Goal: Task Accomplishment & Management: Use online tool/utility

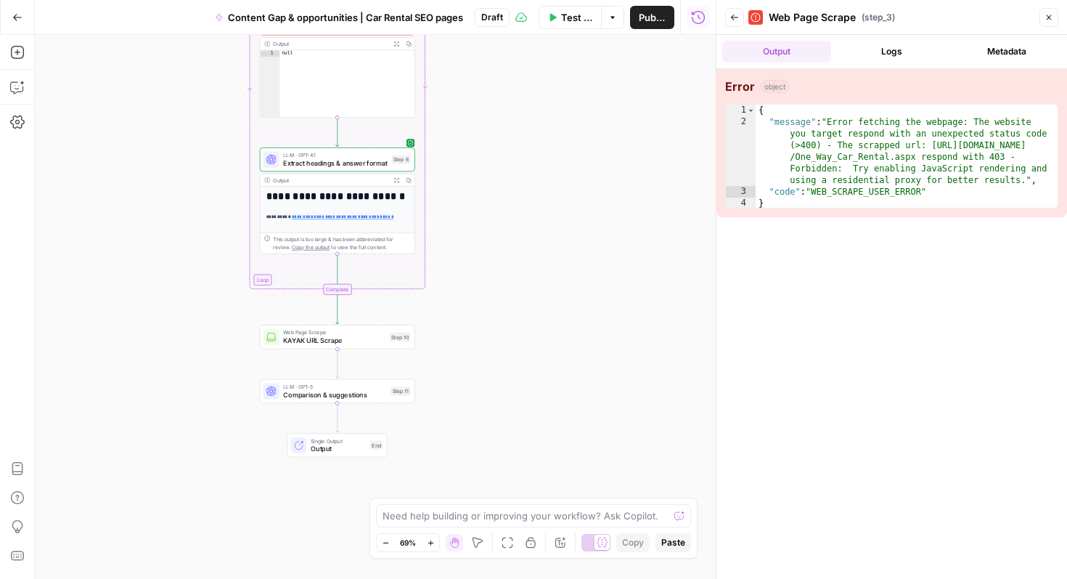
drag, startPoint x: 429, startPoint y: 349, endPoint x: 508, endPoint y: 185, distance: 181.2
click at [508, 186] on div "**********" at bounding box center [375, 307] width 681 height 544
click at [402, 179] on icon "button" at bounding box center [401, 178] width 4 height 4
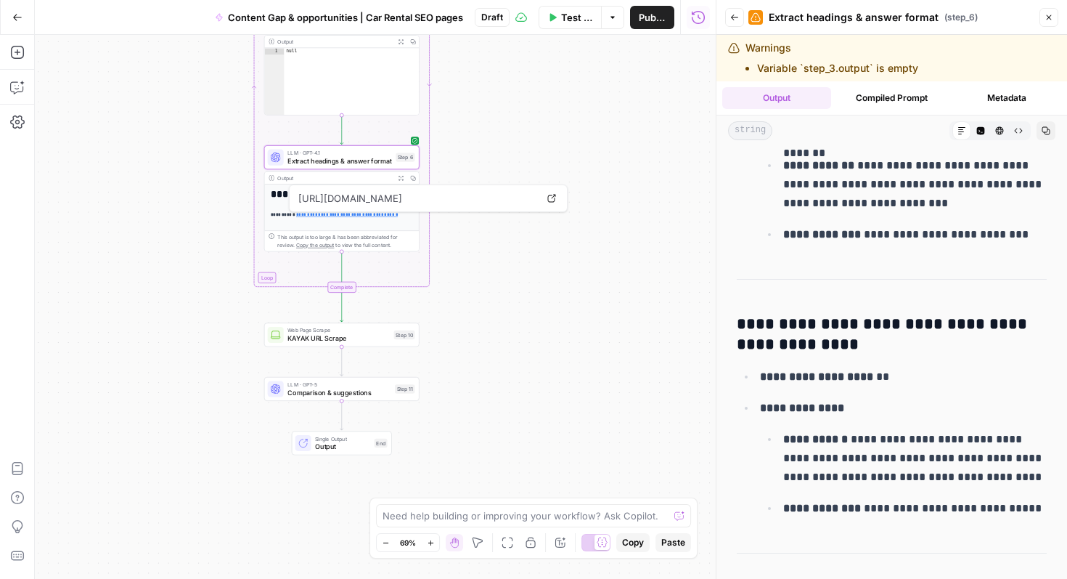
scroll to position [1110, 0]
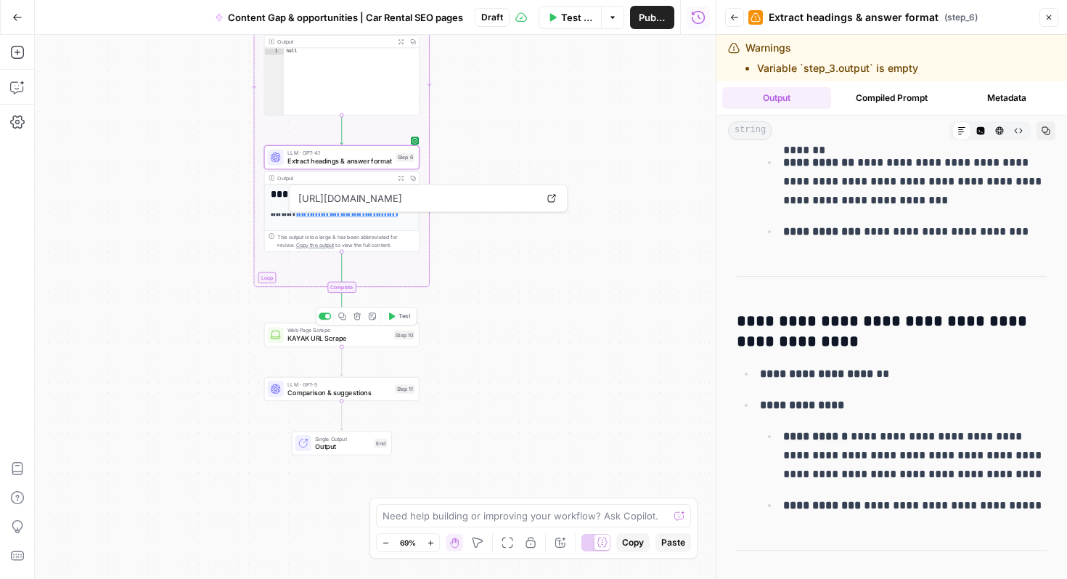
click at [351, 335] on span "KAYAK URL Scrape" at bounding box center [339, 338] width 102 height 10
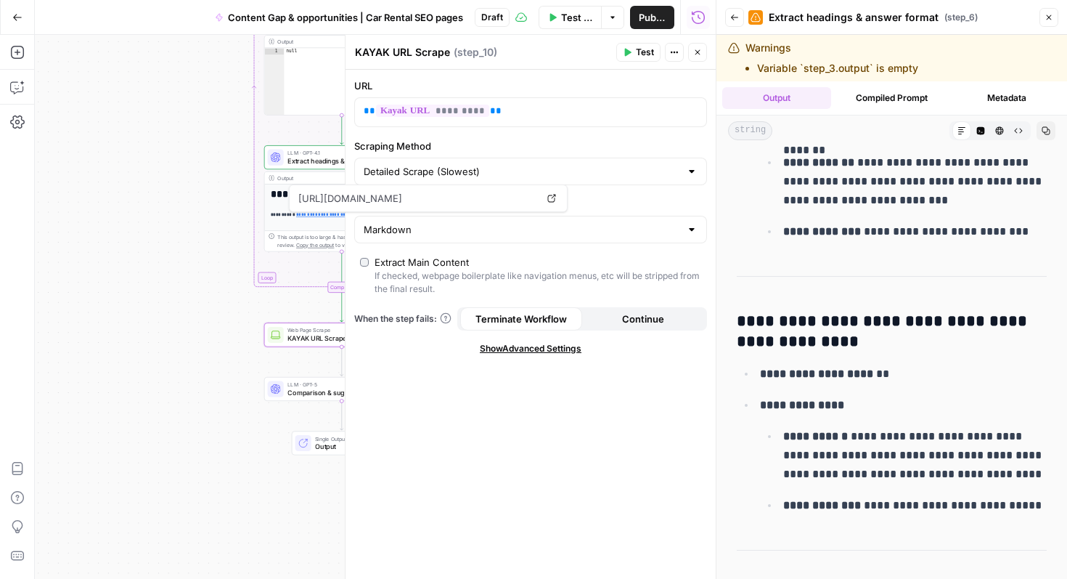
click at [694, 58] on button "Close" at bounding box center [697, 52] width 19 height 19
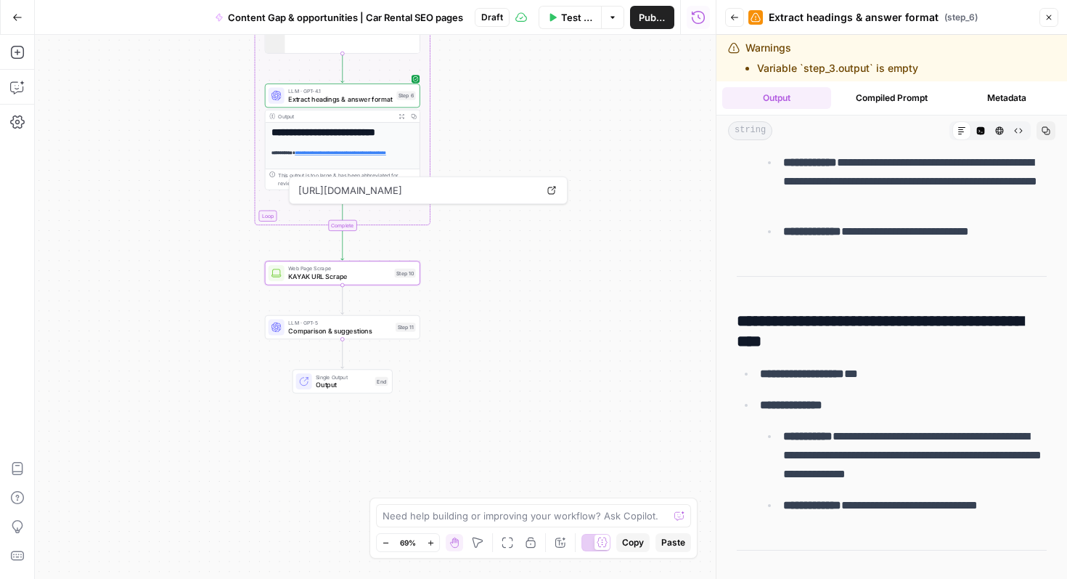
drag, startPoint x: 461, startPoint y: 338, endPoint x: 462, endPoint y: 275, distance: 62.5
click at [462, 275] on div "**********" at bounding box center [375, 307] width 681 height 544
click at [342, 327] on span "Comparison & suggestions" at bounding box center [339, 330] width 103 height 10
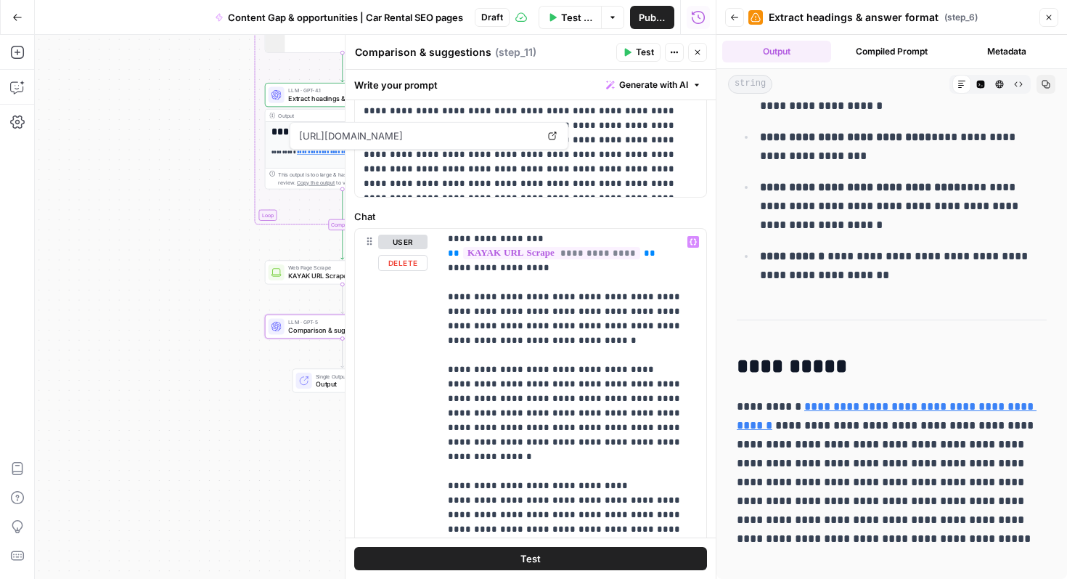
scroll to position [152, 0]
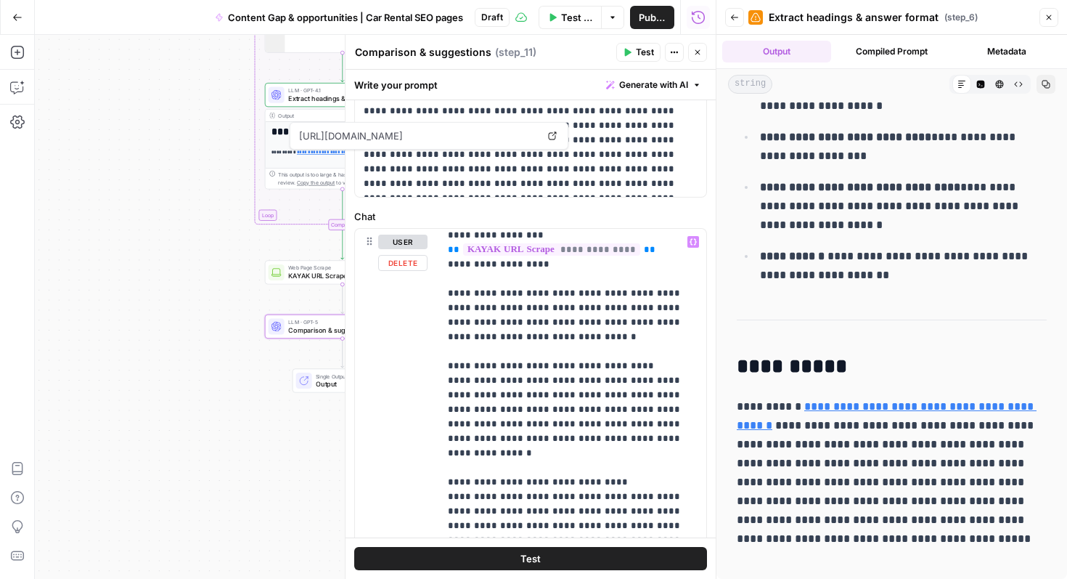
click at [276, 434] on div "**********" at bounding box center [375, 307] width 681 height 544
click at [698, 55] on icon "button" at bounding box center [697, 52] width 9 height 9
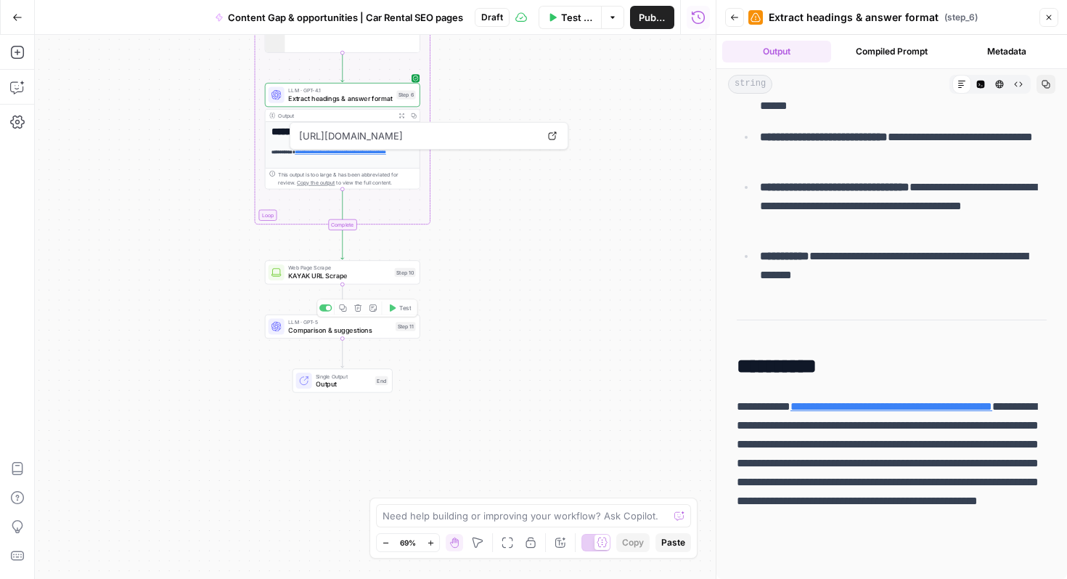
click at [344, 272] on span "KAYAK URL Scrape" at bounding box center [339, 276] width 102 height 10
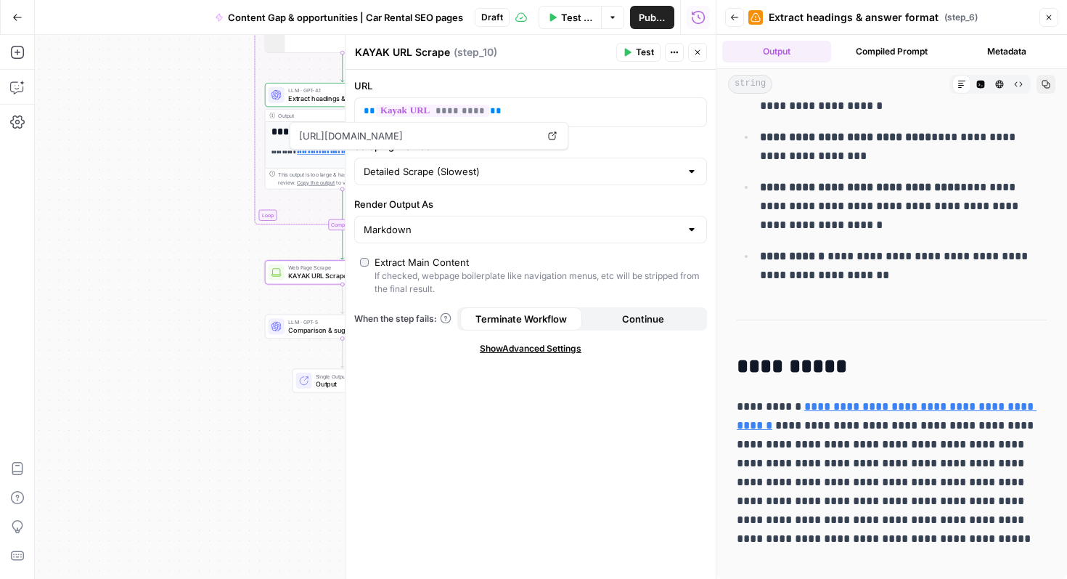
click at [640, 50] on span "Test" at bounding box center [645, 52] width 18 height 13
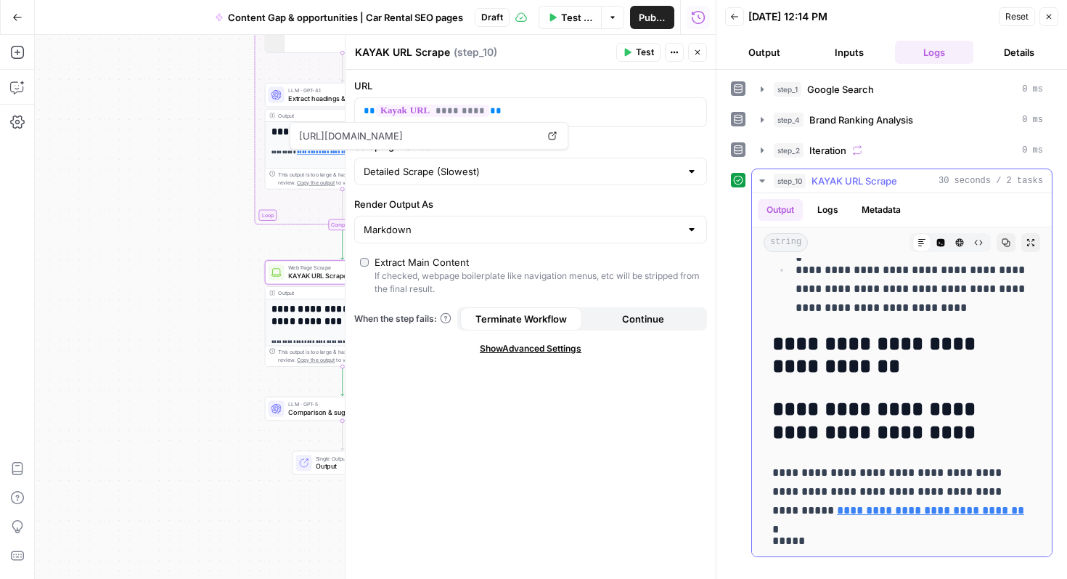
scroll to position [10639, 0]
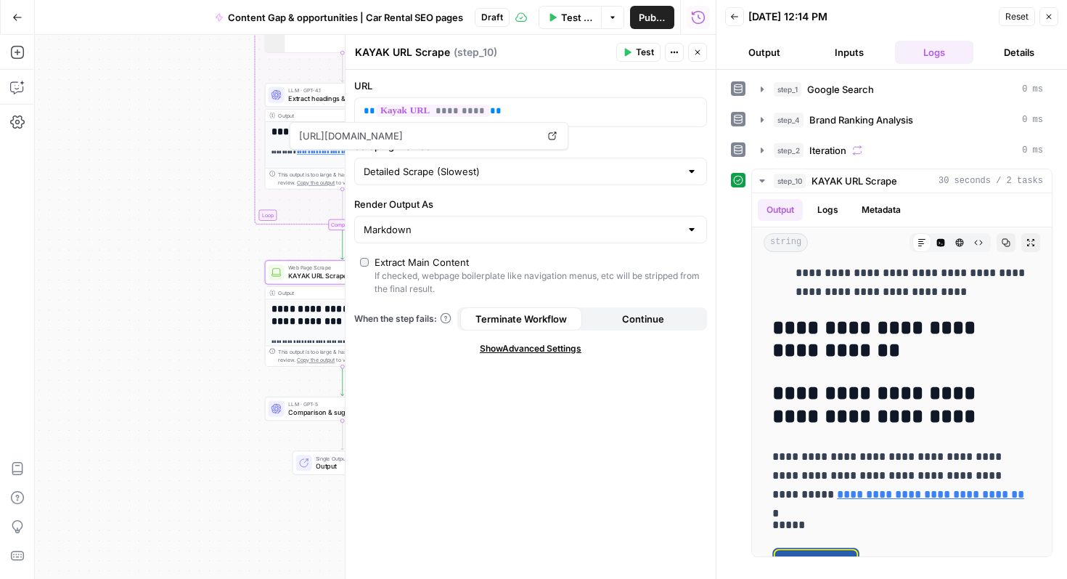
click at [700, 52] on icon "button" at bounding box center [697, 52] width 9 height 9
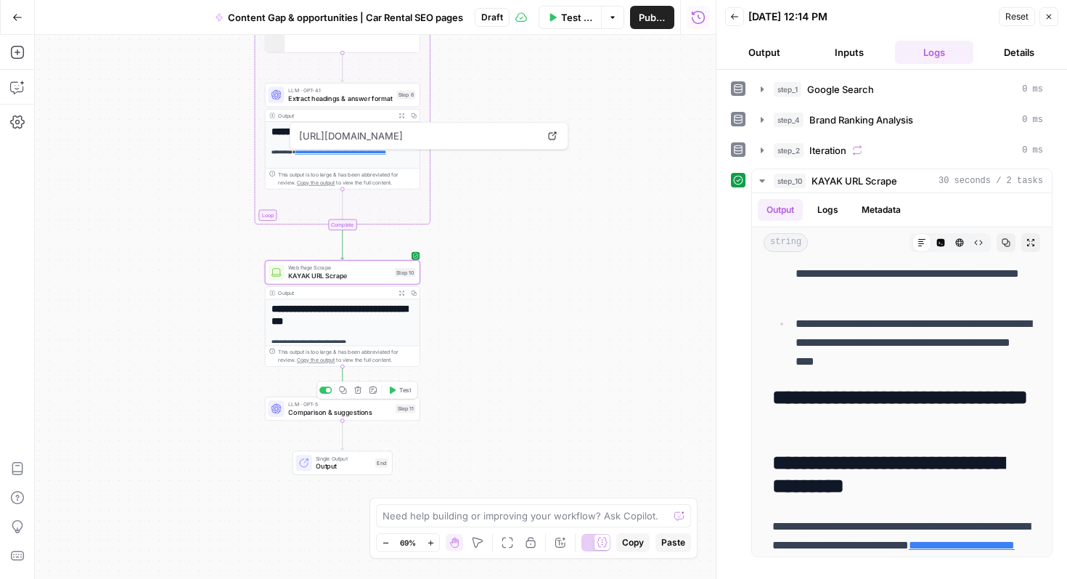
click at [340, 410] on span "Comparison & suggestions" at bounding box center [339, 412] width 103 height 10
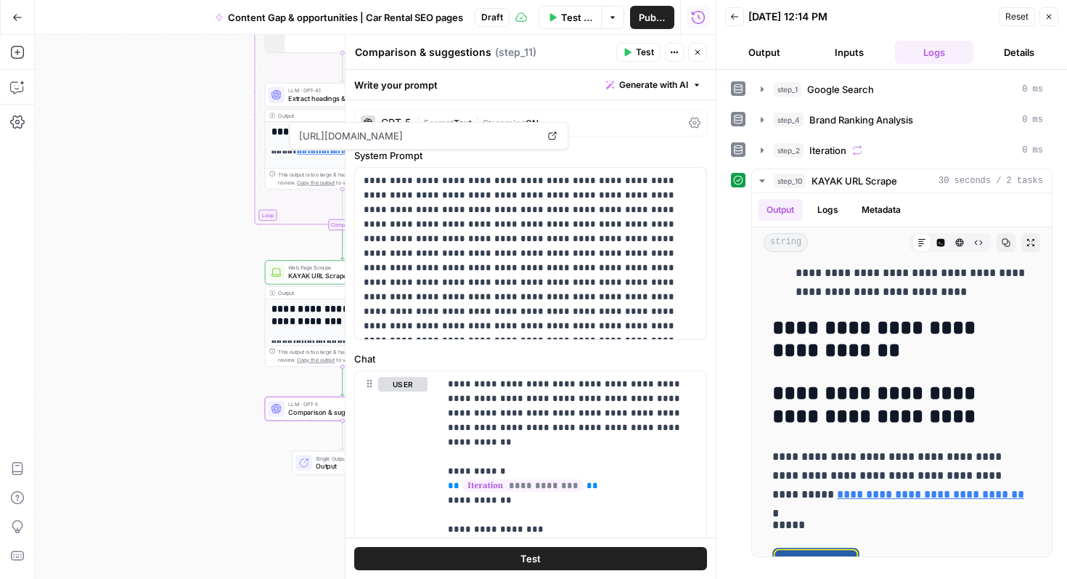
click at [632, 54] on button "Test" at bounding box center [638, 52] width 44 height 19
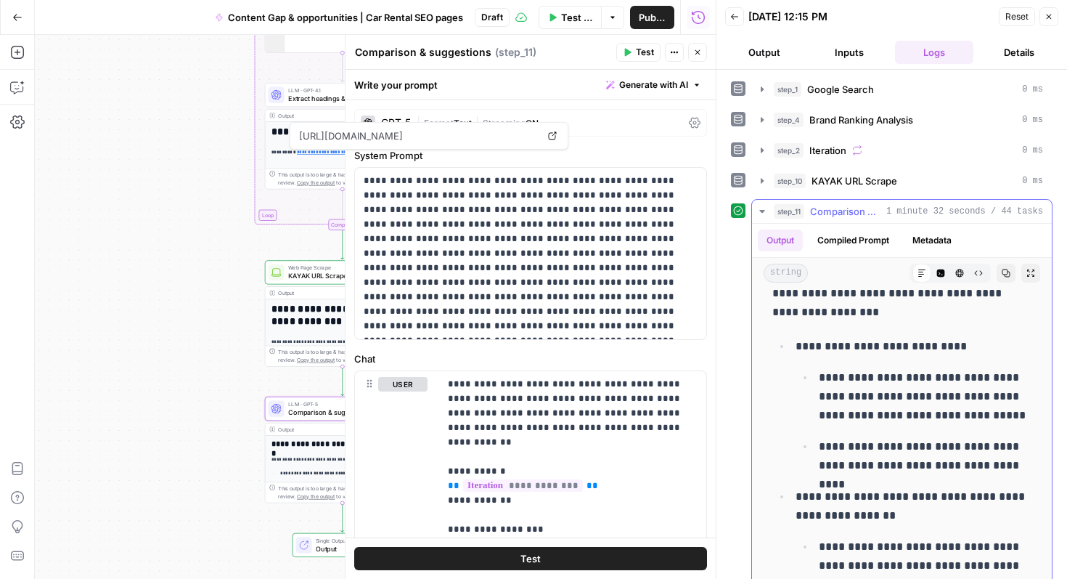
scroll to position [83, 0]
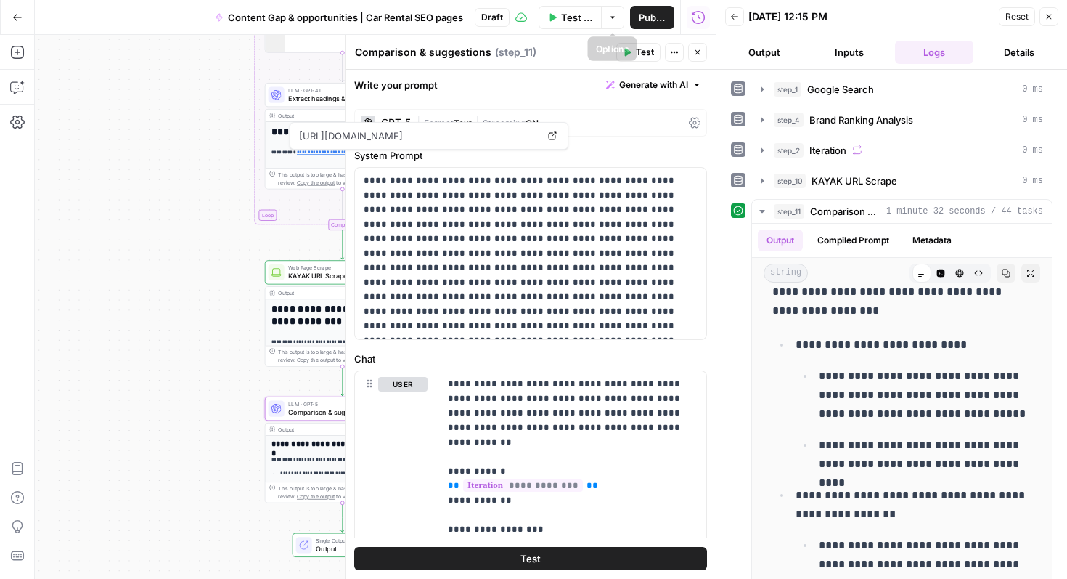
click at [632, 15] on button "Publish" at bounding box center [652, 17] width 44 height 23
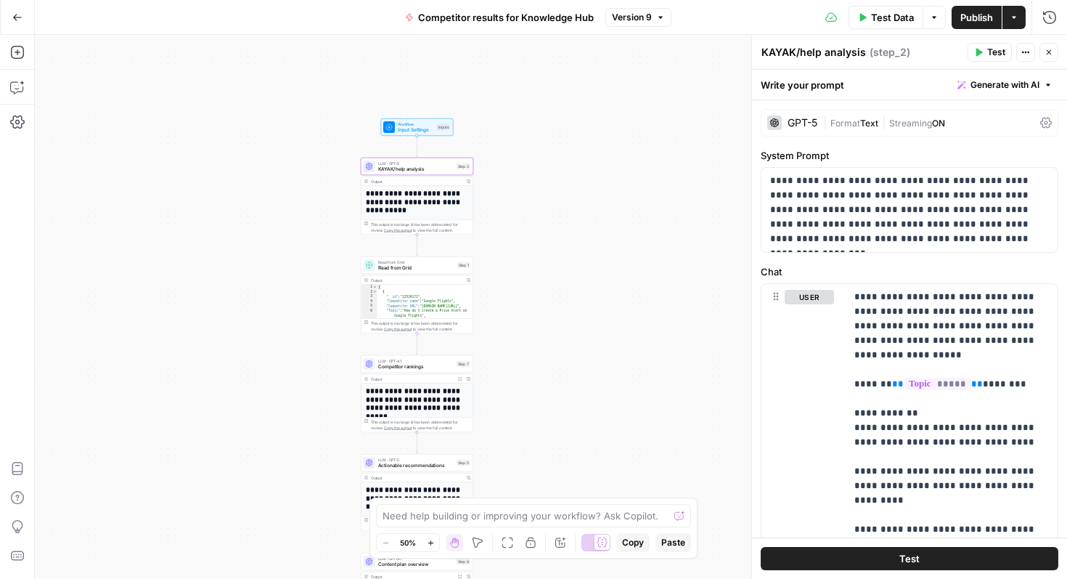
click at [15, 16] on icon "button" at bounding box center [17, 17] width 10 height 10
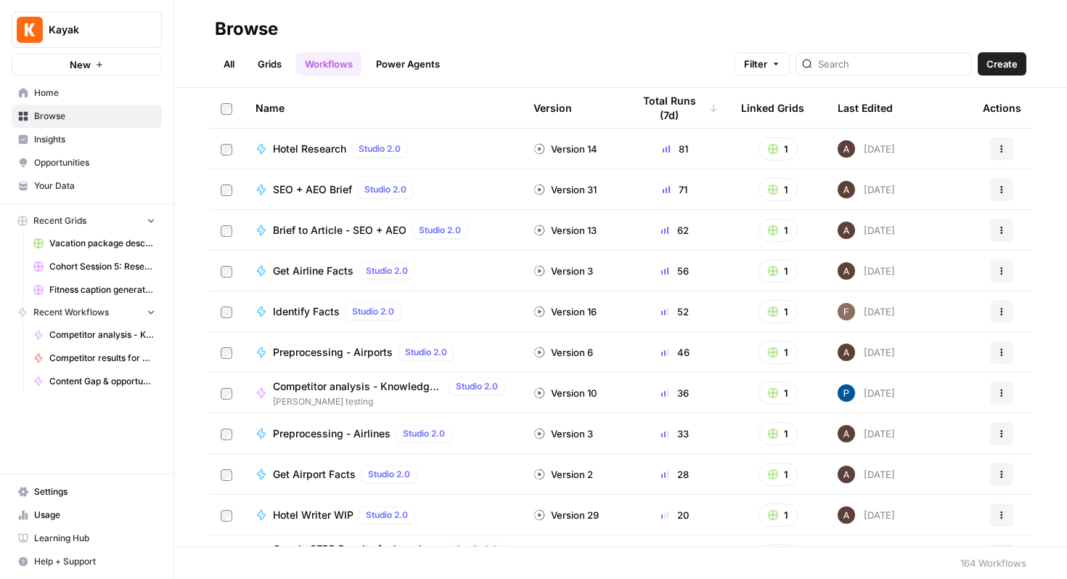
click at [80, 105] on link "Browse" at bounding box center [87, 116] width 150 height 23
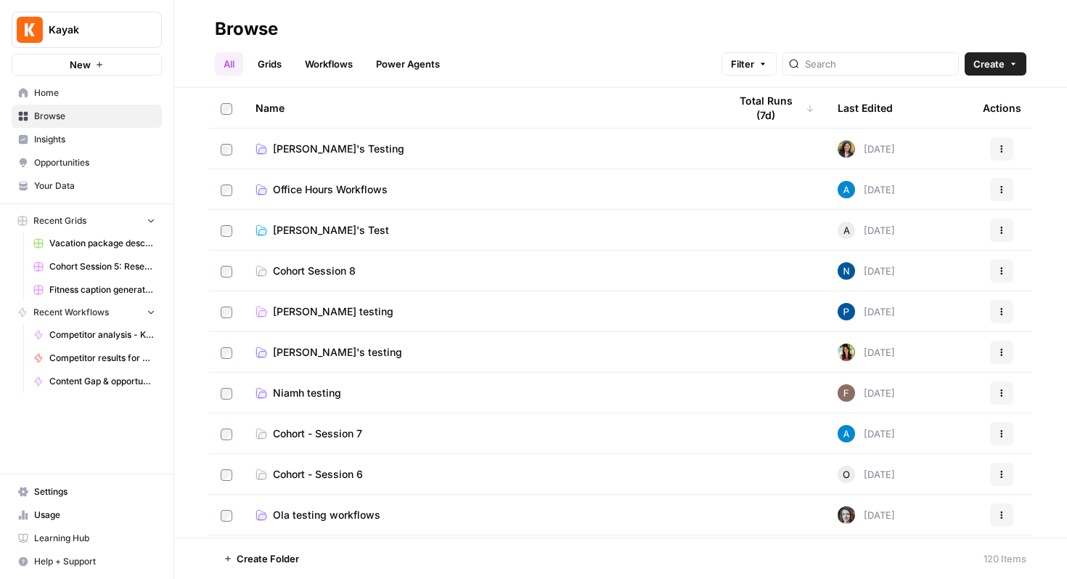
click at [325, 304] on span "[PERSON_NAME] testing" at bounding box center [333, 311] width 121 height 15
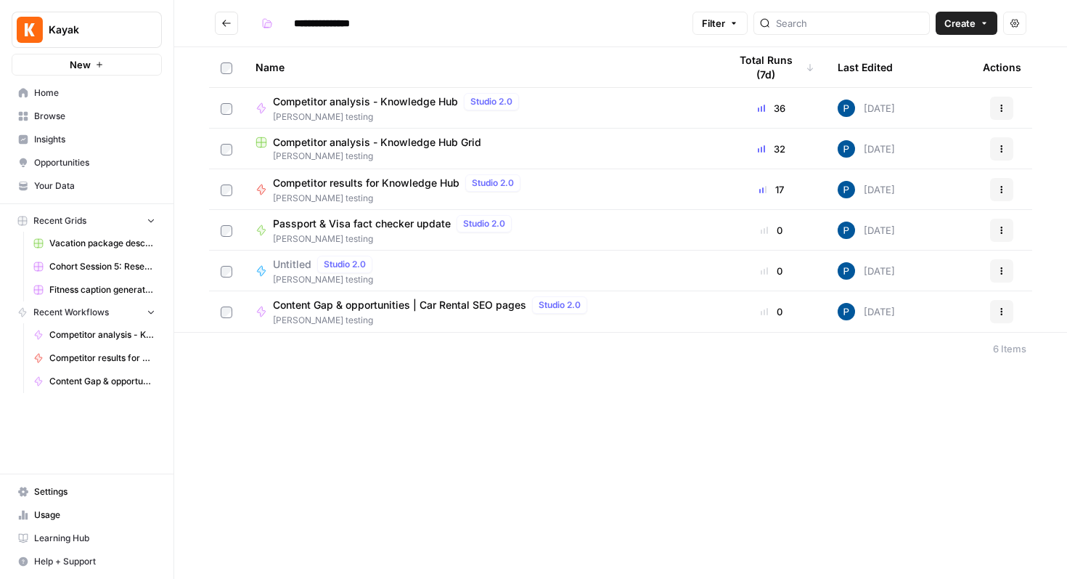
click at [978, 25] on button "Create" at bounding box center [967, 23] width 62 height 23
click at [432, 18] on div "**********" at bounding box center [471, 23] width 431 height 23
click at [359, 397] on div "**********" at bounding box center [620, 289] width 893 height 579
click at [385, 370] on div "**********" at bounding box center [620, 289] width 893 height 579
click at [951, 25] on span "Create" at bounding box center [960, 23] width 31 height 15
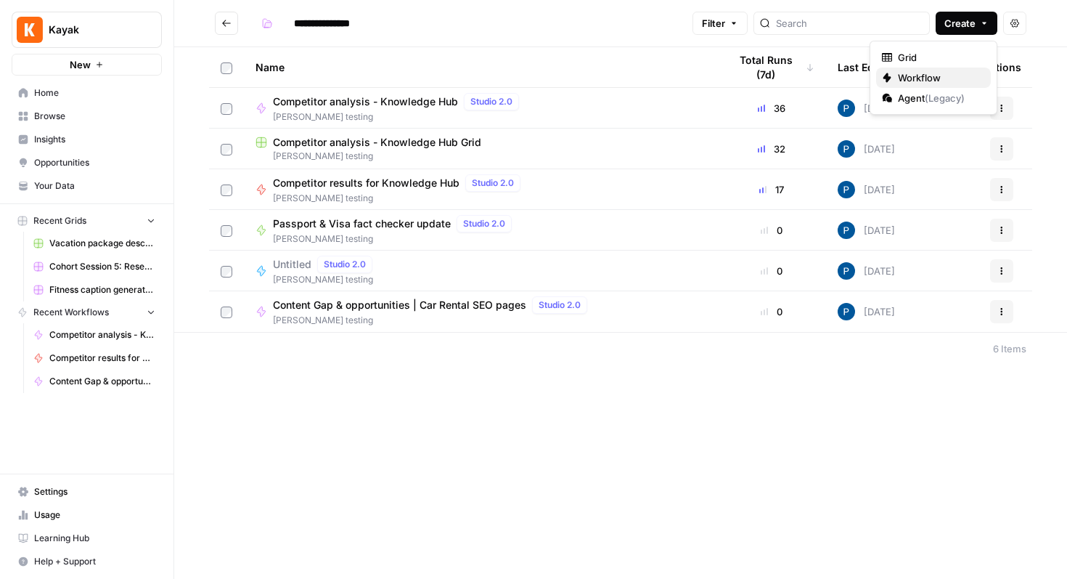
click at [920, 76] on span "Workflow" at bounding box center [938, 77] width 81 height 15
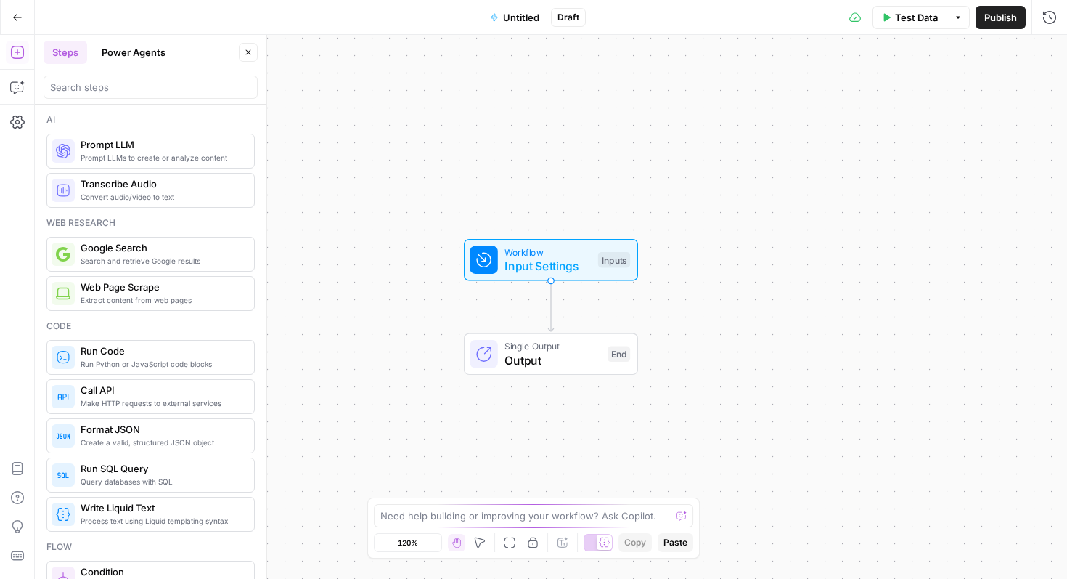
click at [513, 20] on span "Untitled" at bounding box center [521, 17] width 36 height 15
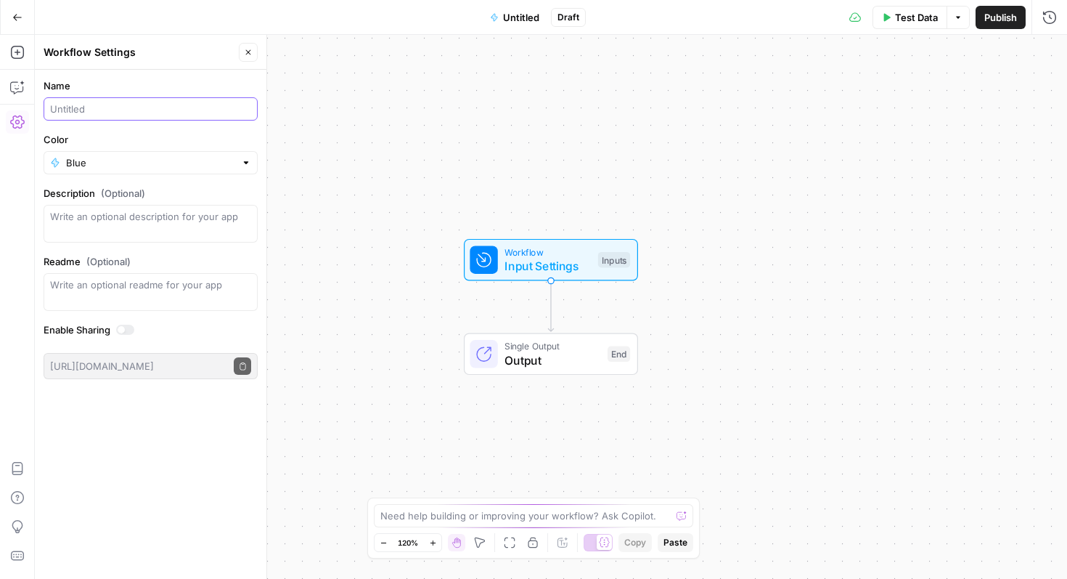
click at [134, 105] on input "Name" at bounding box center [150, 109] width 201 height 15
click at [102, 105] on input "Extract help URL structure from competitors" at bounding box center [150, 109] width 201 height 15
click at [174, 84] on label "Name" at bounding box center [151, 85] width 214 height 15
click at [174, 102] on input "Extract help hub URL structure from competitors" at bounding box center [150, 109] width 201 height 15
type input "Extract help hub structure from competitors"
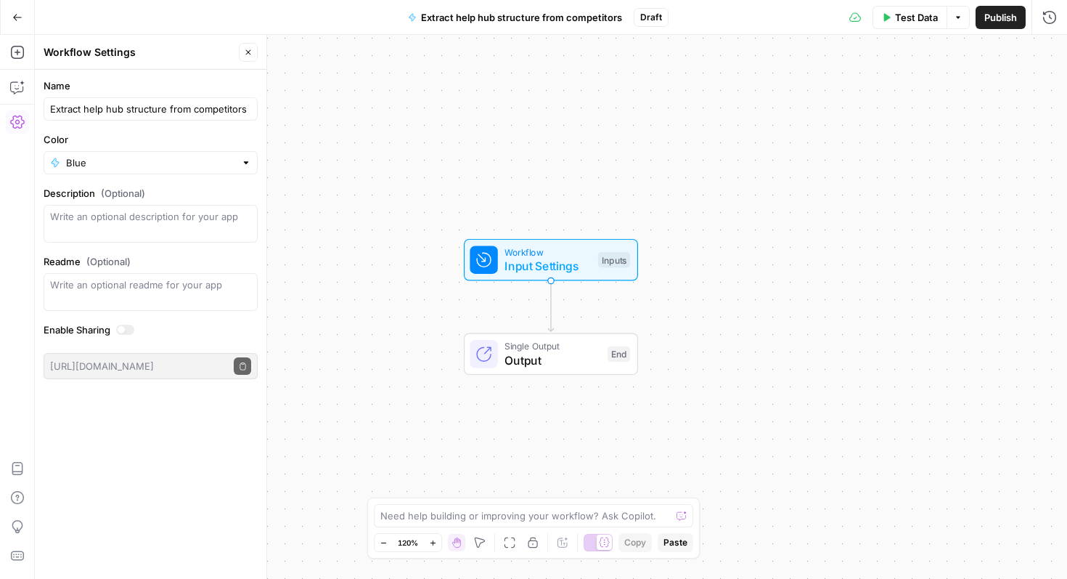
click at [192, 92] on label "Name" at bounding box center [151, 85] width 214 height 15
click at [192, 102] on input "Extract help hub structure from competitors" at bounding box center [150, 109] width 201 height 15
click at [175, 157] on input "Blue" at bounding box center [150, 162] width 169 height 15
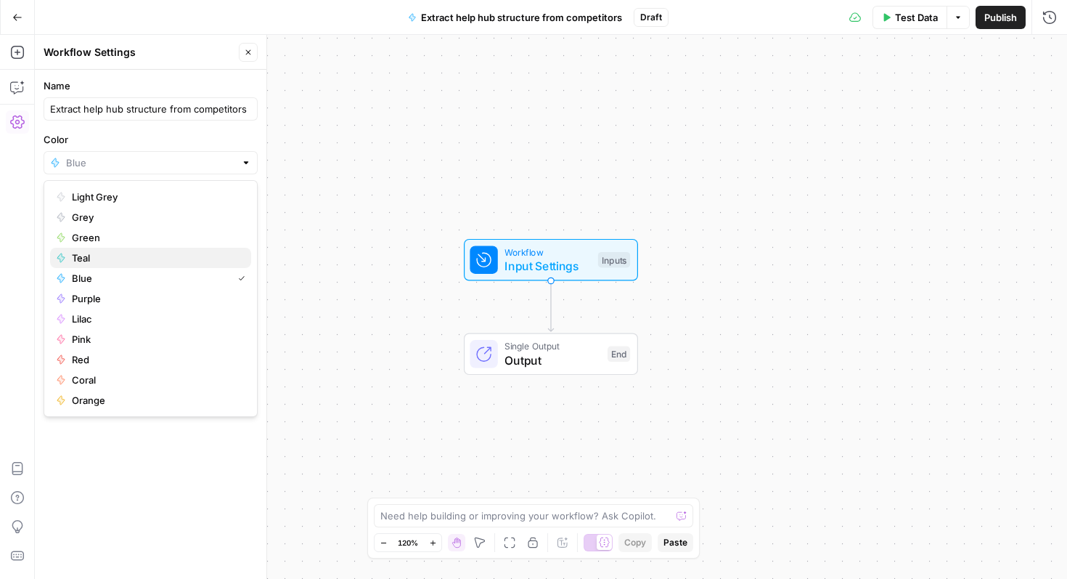
click at [104, 264] on span "Teal" at bounding box center [156, 258] width 168 height 15
type input "Teal"
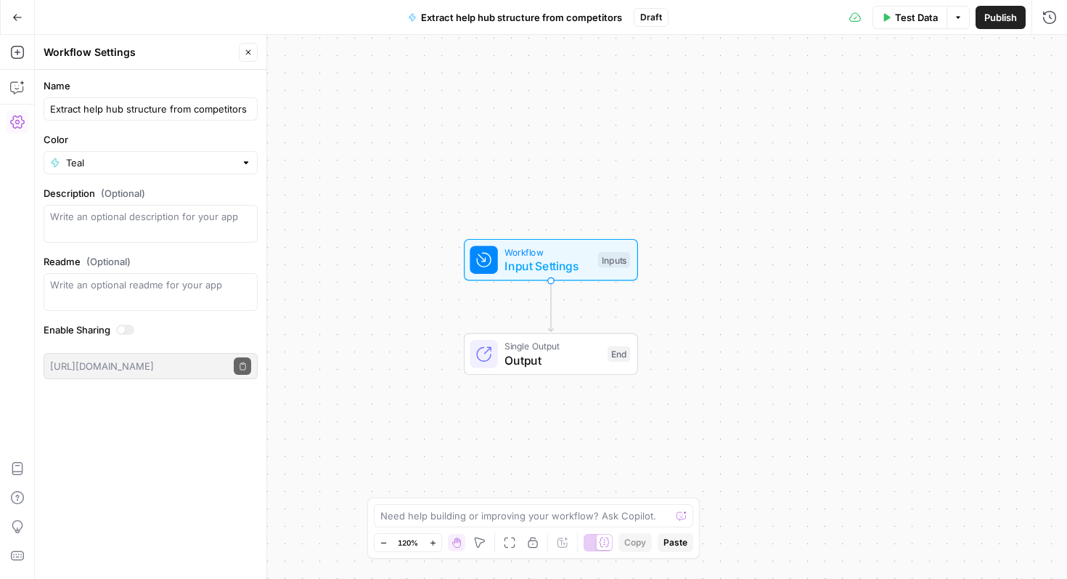
click at [160, 132] on label "Color" at bounding box center [151, 139] width 214 height 15
click at [160, 155] on input "Teal" at bounding box center [150, 162] width 169 height 15
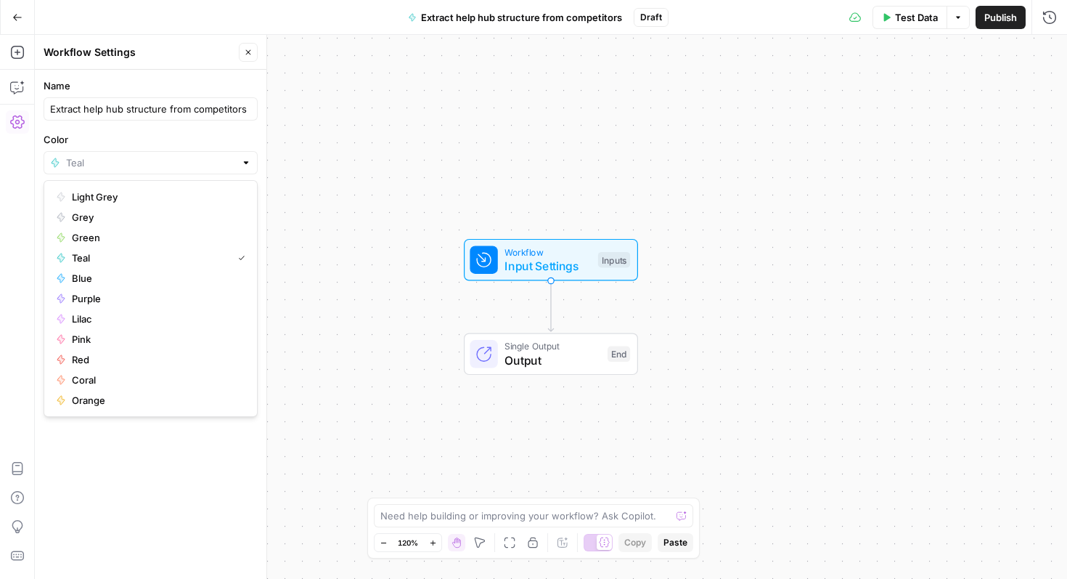
click at [245, 50] on icon "button" at bounding box center [248, 52] width 9 height 9
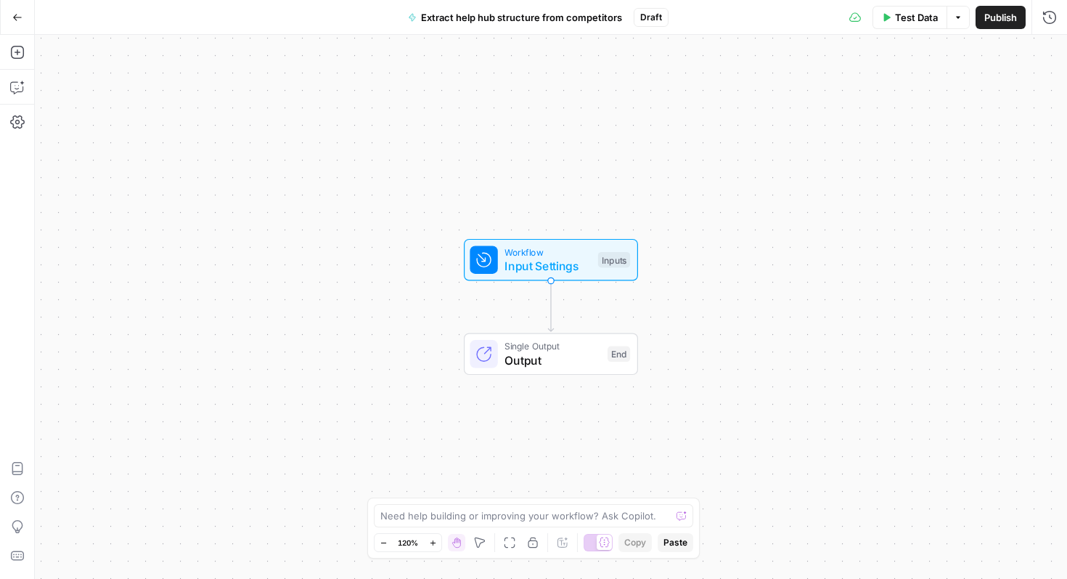
click at [439, 158] on div "Workflow Input Settings Inputs Single Output Output End" at bounding box center [551, 307] width 1033 height 544
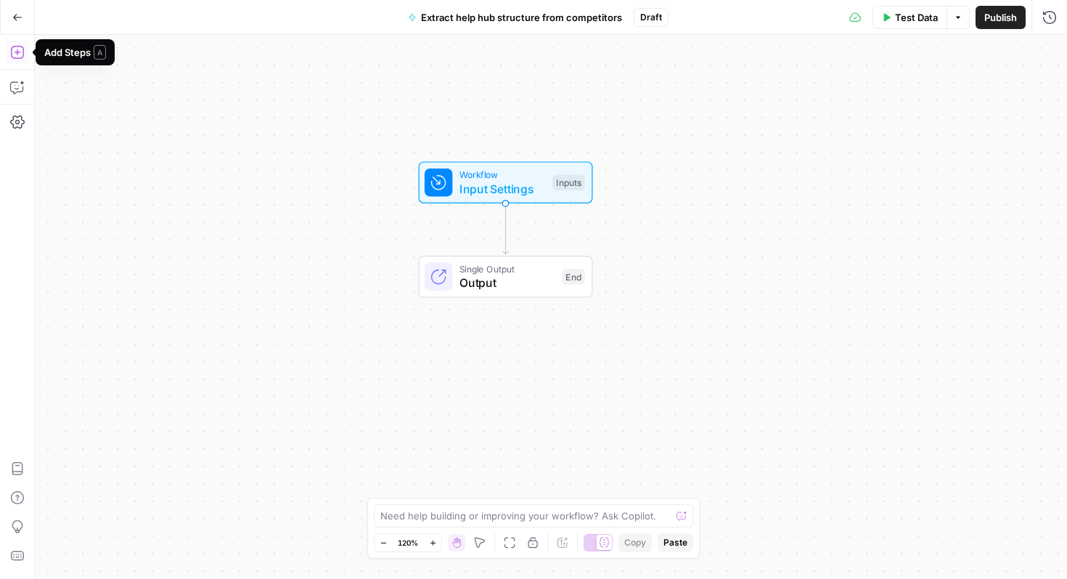
click at [17, 54] on icon "button" at bounding box center [16, 52] width 13 height 13
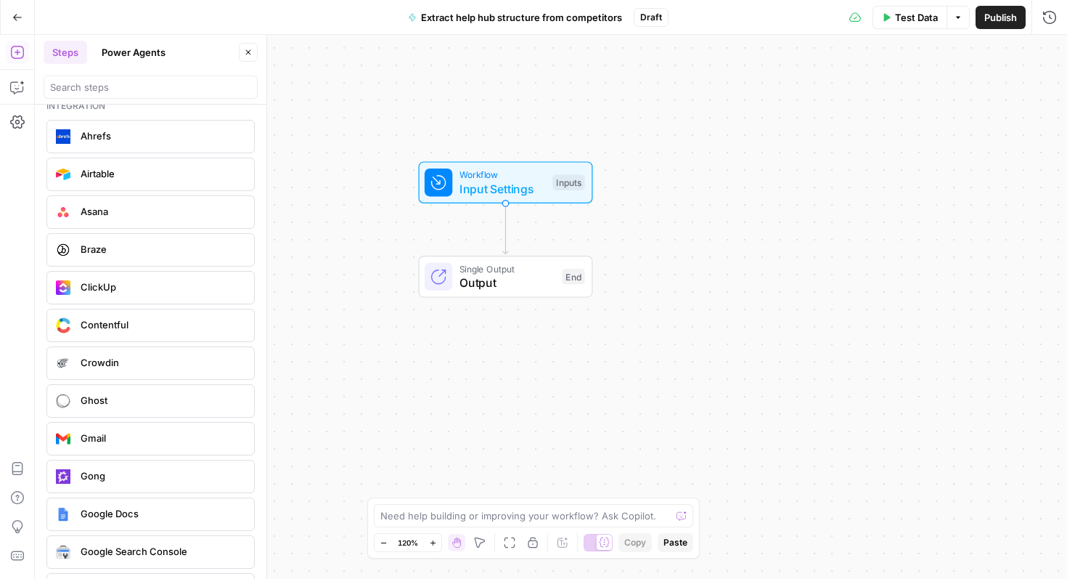
scroll to position [2711, 0]
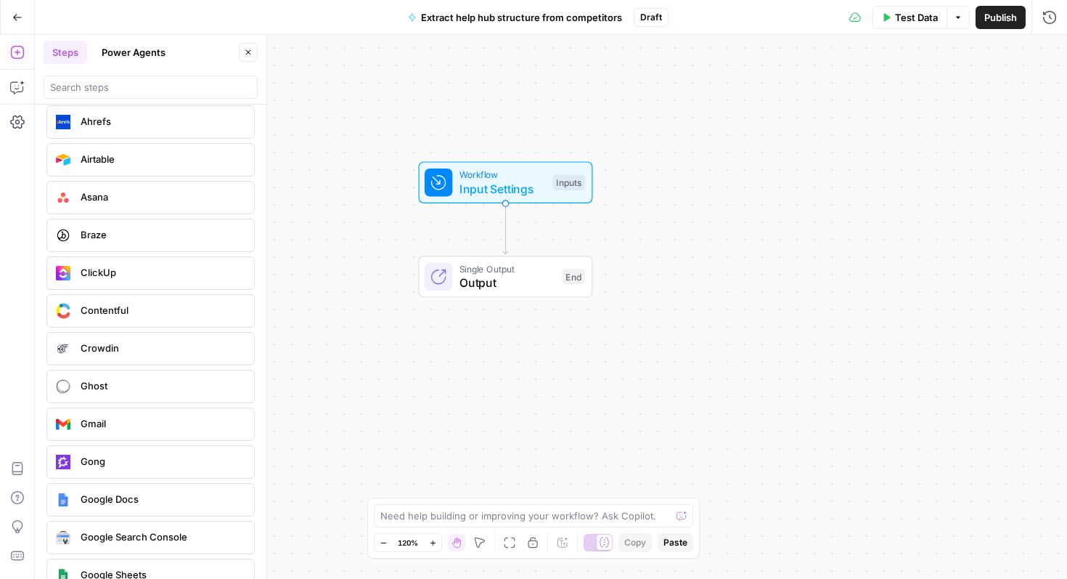
click at [164, 58] on button "Power Agents" at bounding box center [133, 52] width 81 height 23
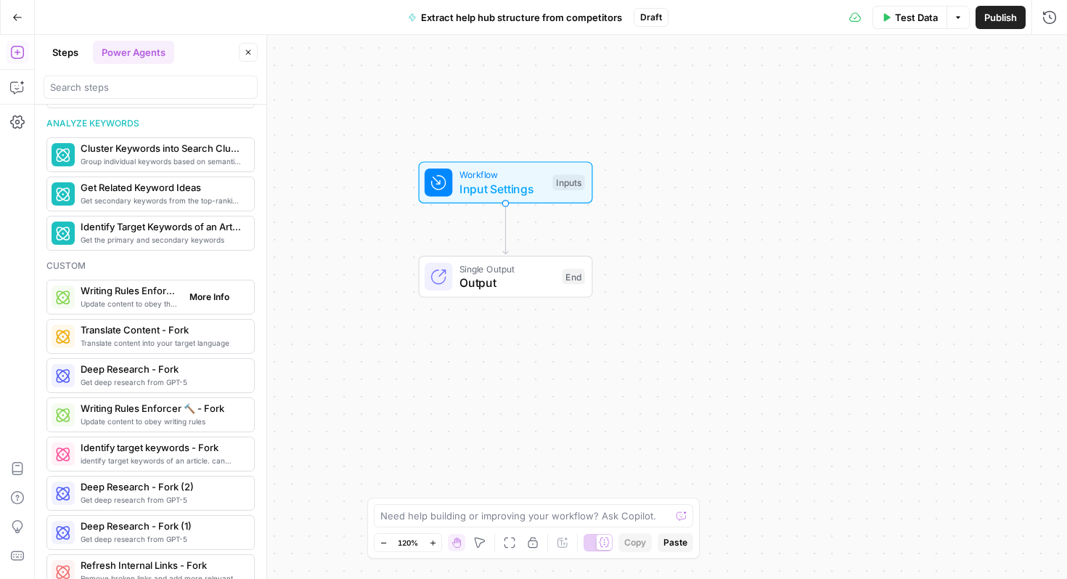
scroll to position [0, 0]
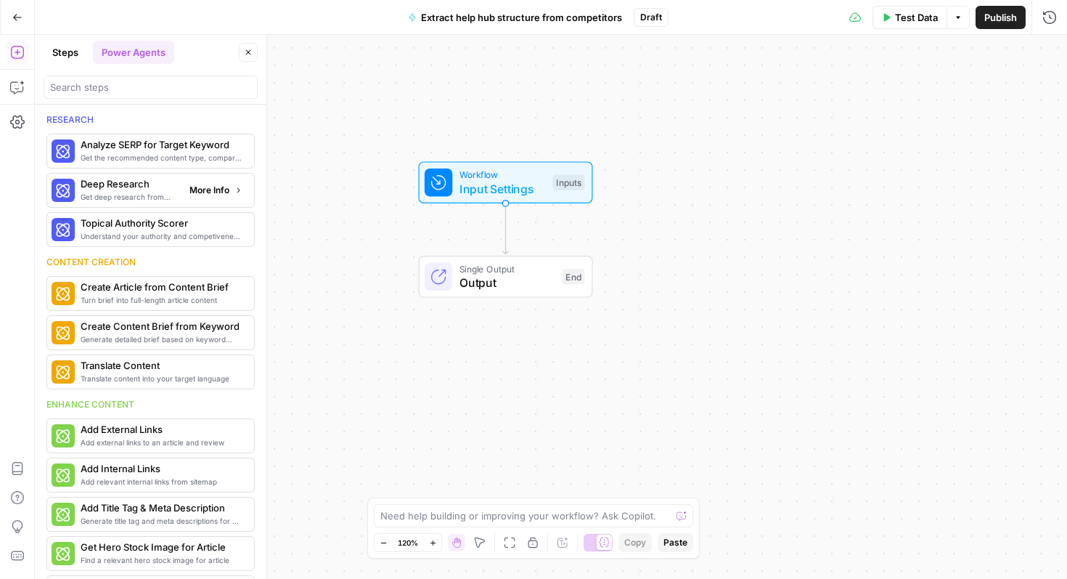
click at [218, 184] on span "More Info" at bounding box center [210, 190] width 40 height 13
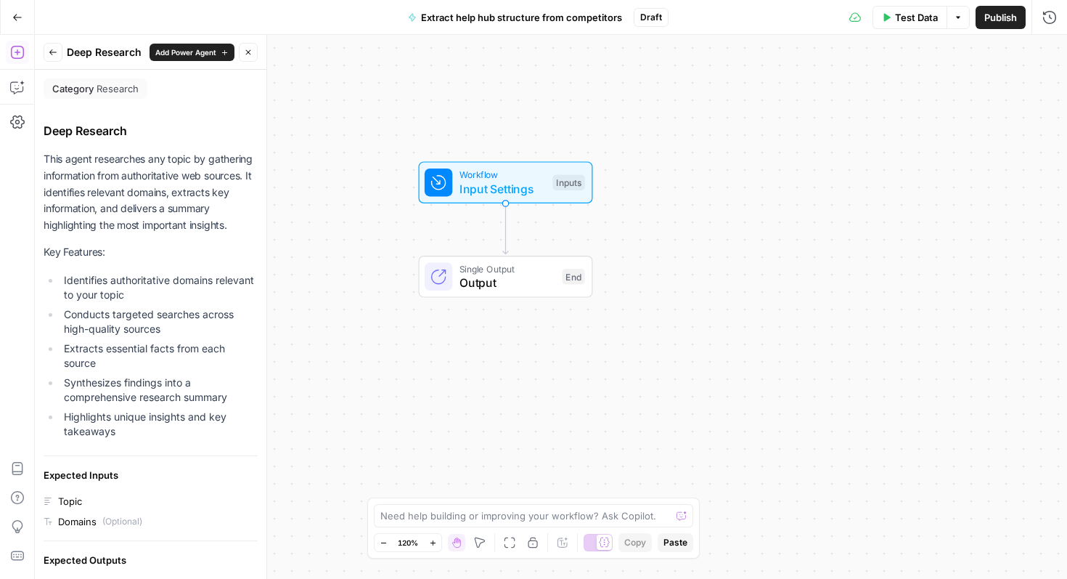
click at [54, 51] on icon "button" at bounding box center [53, 52] width 9 height 9
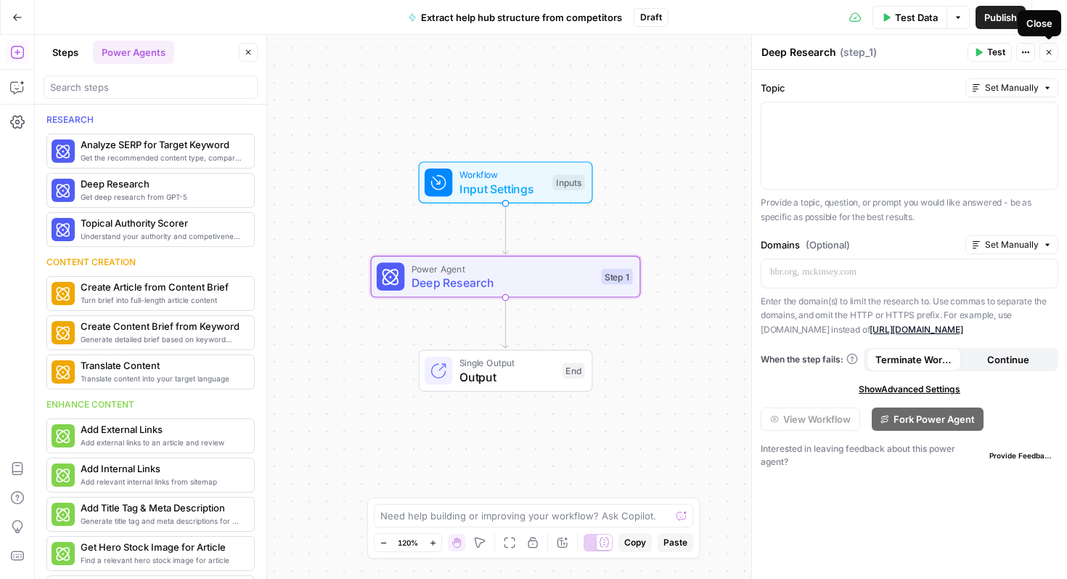
click at [1051, 52] on icon "button" at bounding box center [1049, 52] width 9 height 9
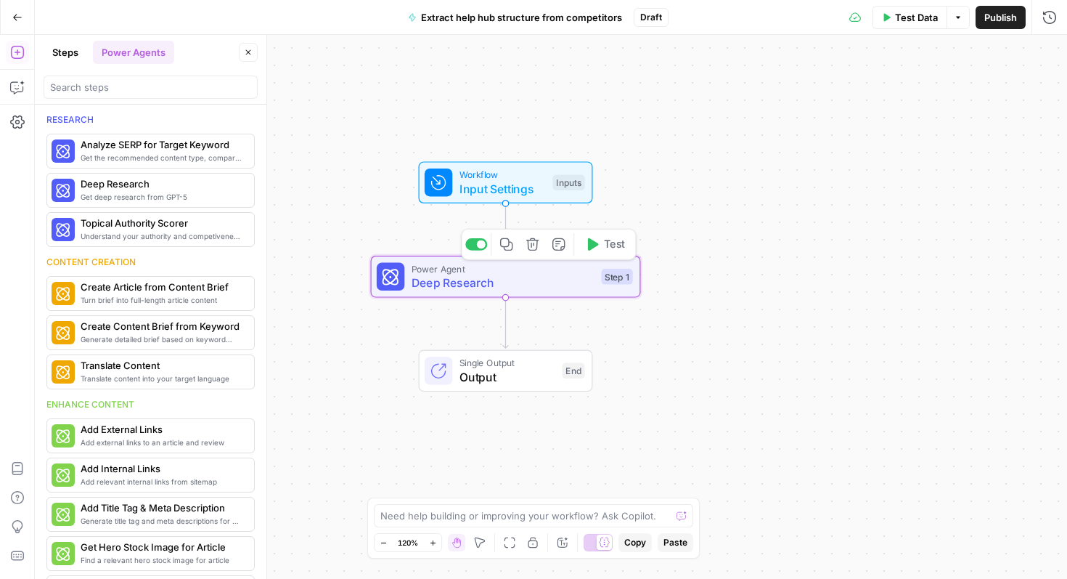
click at [539, 248] on icon "button" at bounding box center [533, 244] width 14 height 14
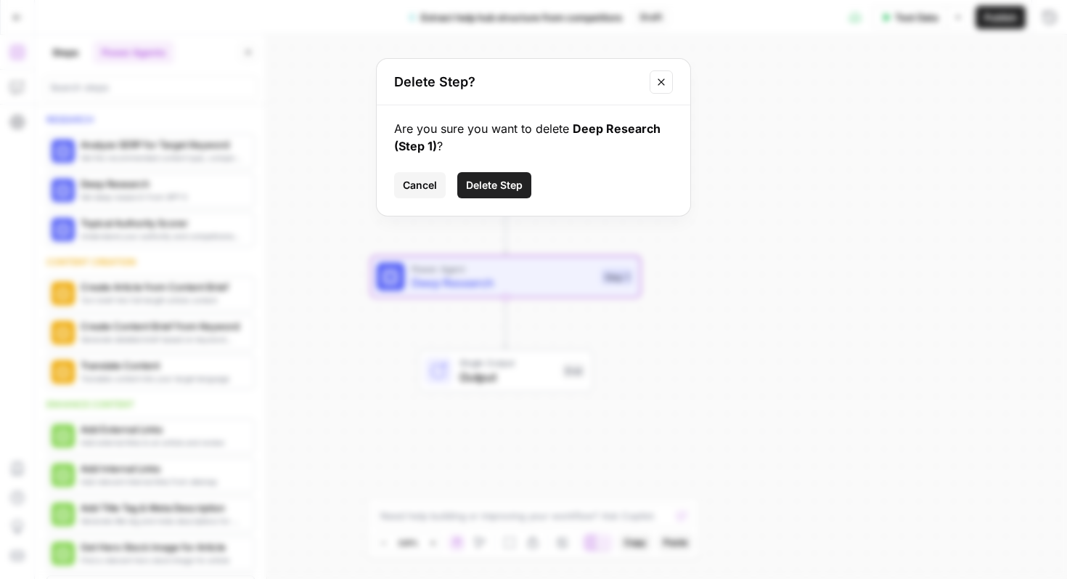
click at [502, 188] on span "Delete Step" at bounding box center [494, 185] width 57 height 15
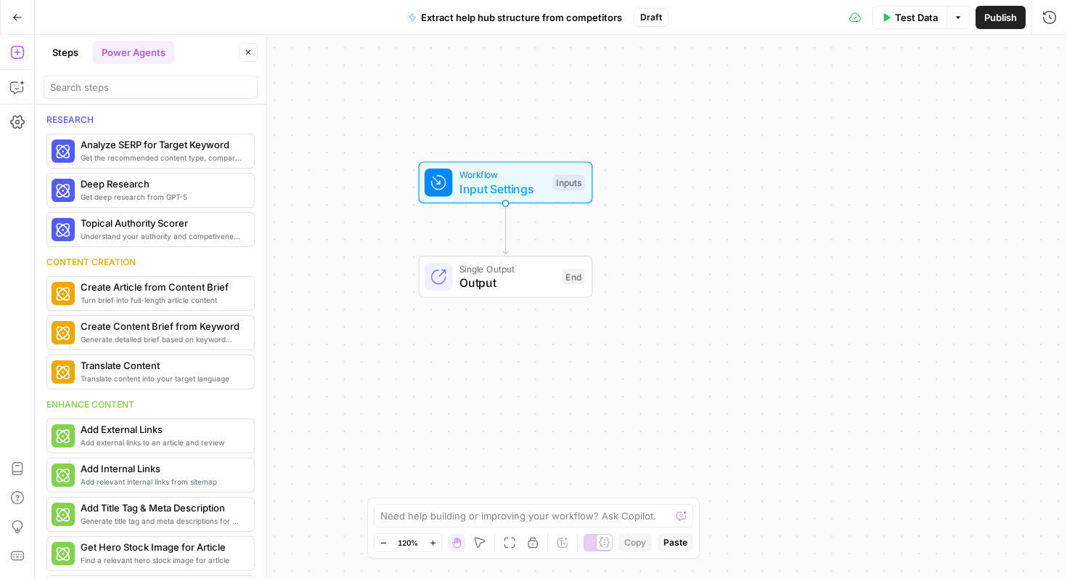
click at [52, 54] on button "Steps" at bounding box center [66, 52] width 44 height 23
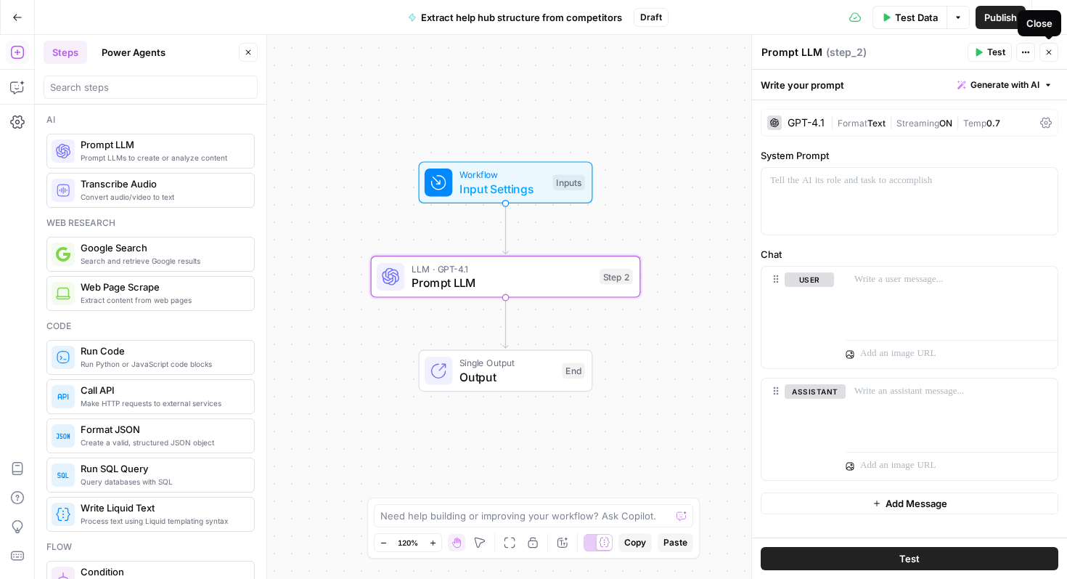
click at [1050, 49] on icon "button" at bounding box center [1049, 52] width 9 height 9
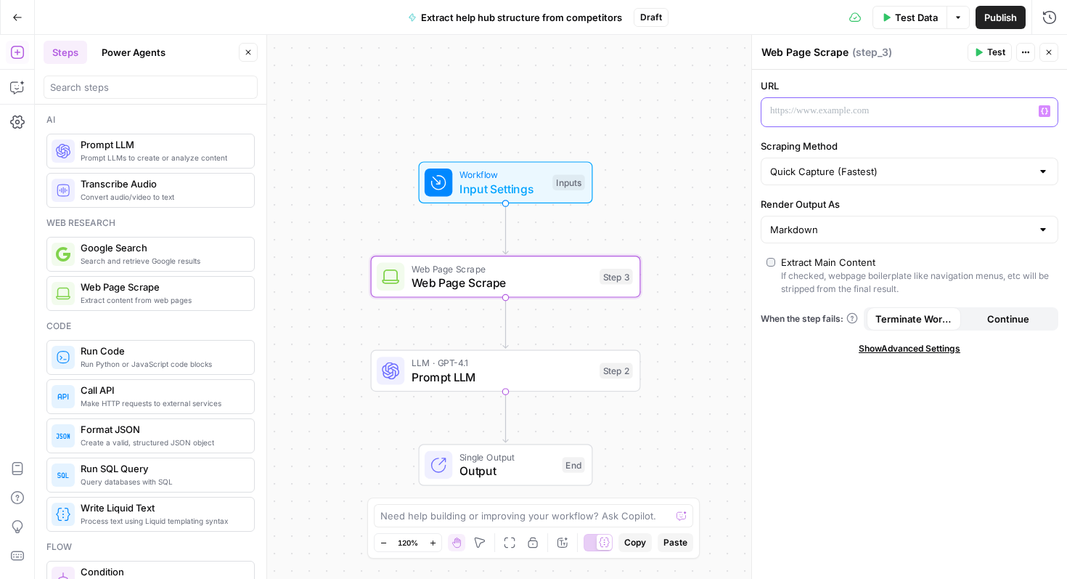
click at [898, 111] on p at bounding box center [898, 111] width 256 height 15
click at [475, 174] on span "Workflow" at bounding box center [503, 175] width 86 height 14
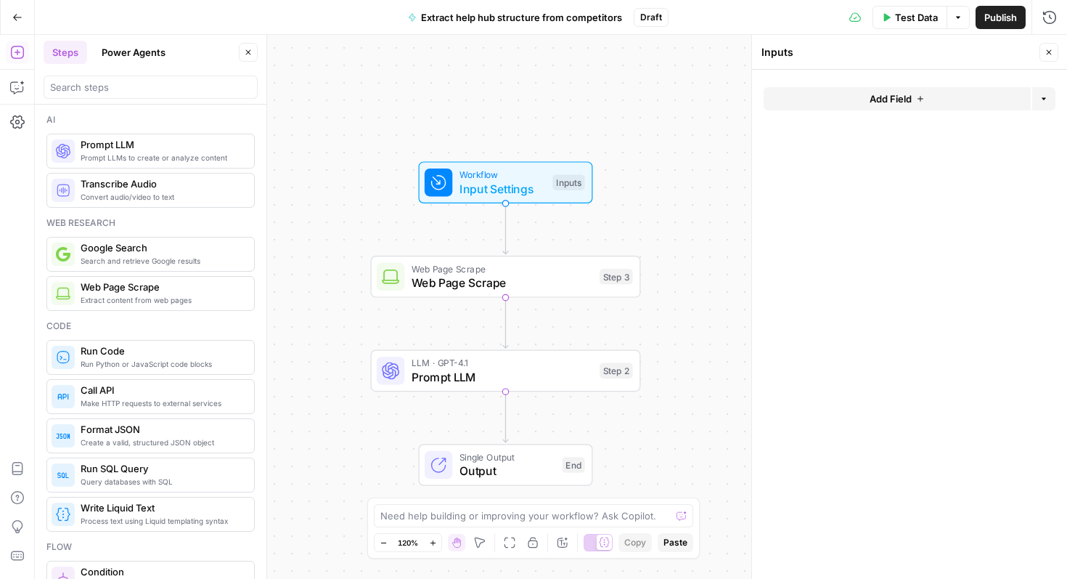
click at [839, 99] on button "Add Field" at bounding box center [897, 98] width 267 height 23
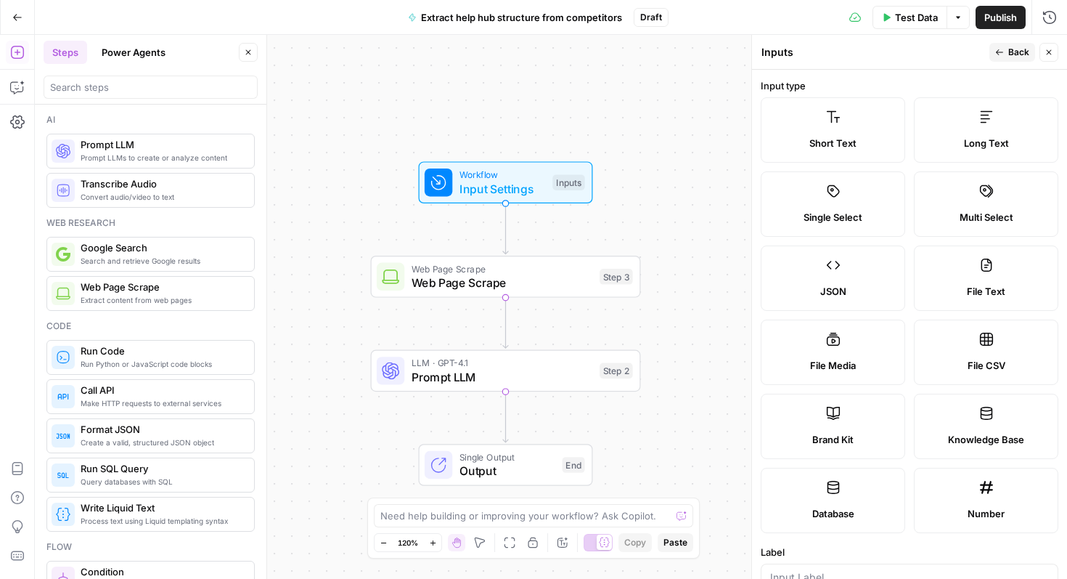
click at [831, 142] on span "Short Text" at bounding box center [833, 143] width 47 height 15
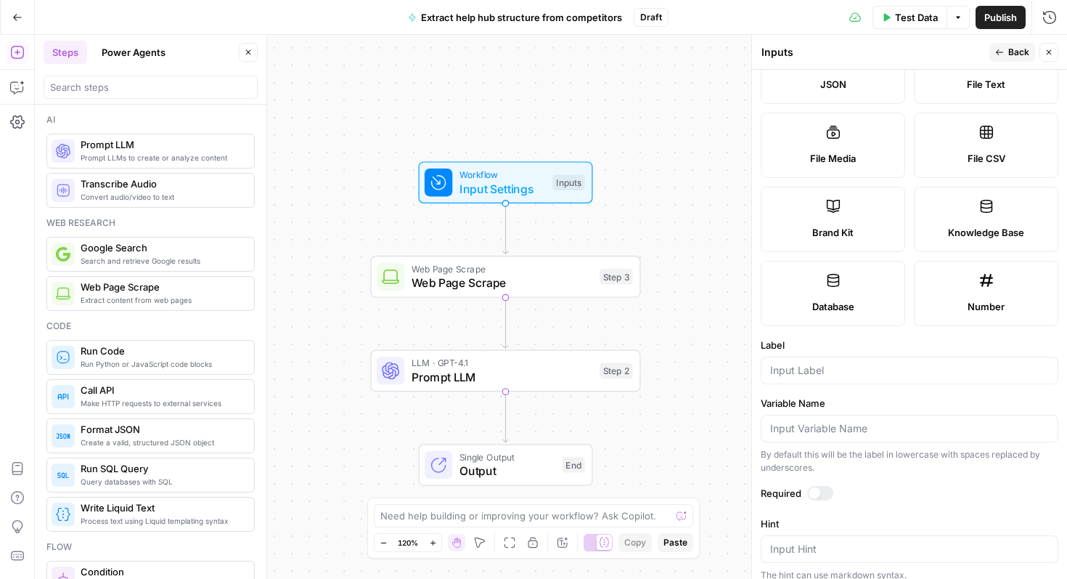
scroll to position [314, 0]
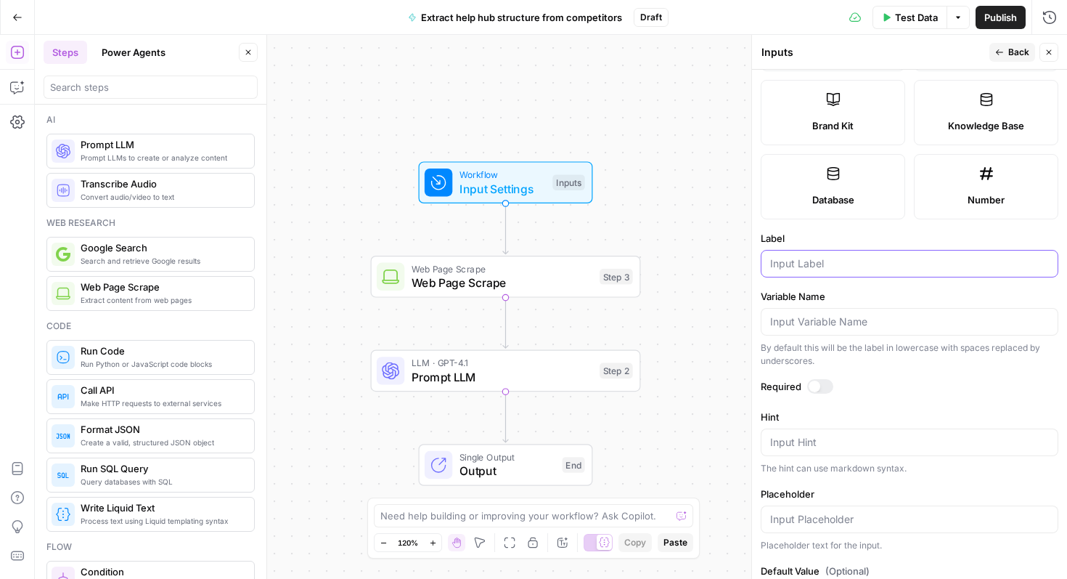
click at [821, 265] on input "Label" at bounding box center [909, 263] width 279 height 15
type input "C"
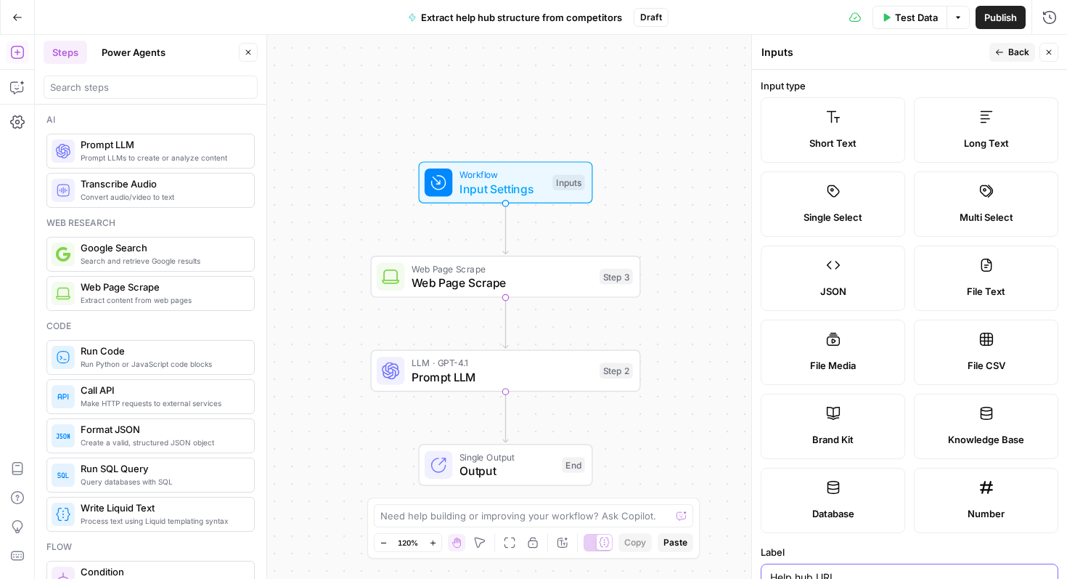
scroll to position [373, 0]
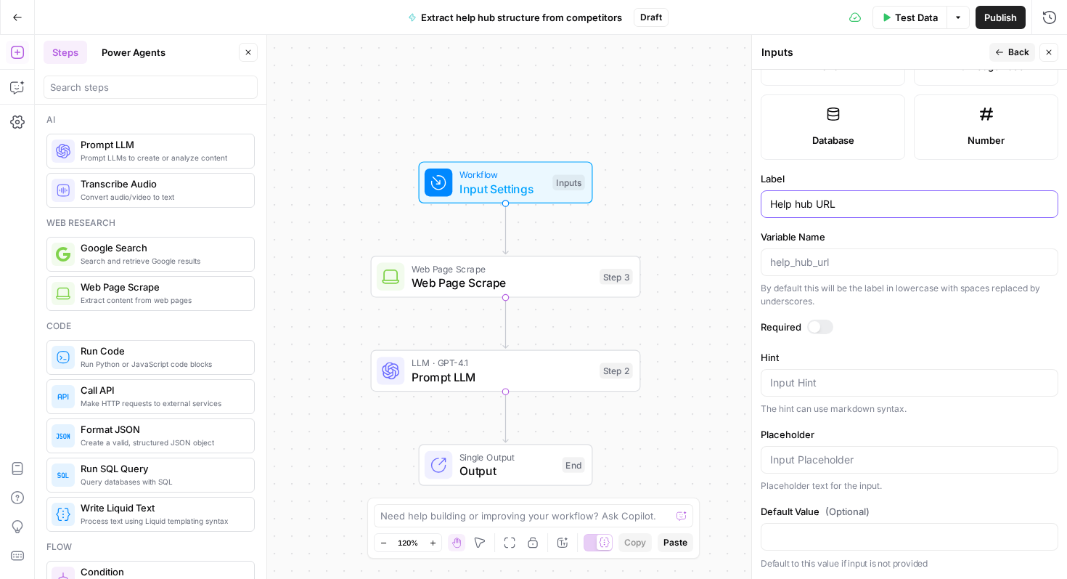
type input "Help hub URL"
click at [818, 326] on div at bounding box center [815, 327] width 12 height 12
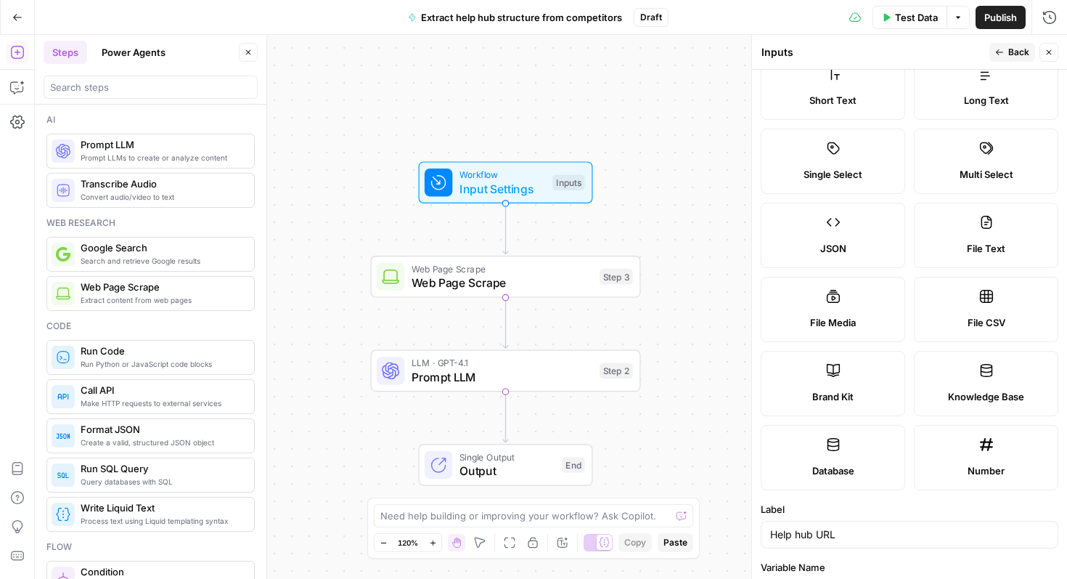
scroll to position [0, 0]
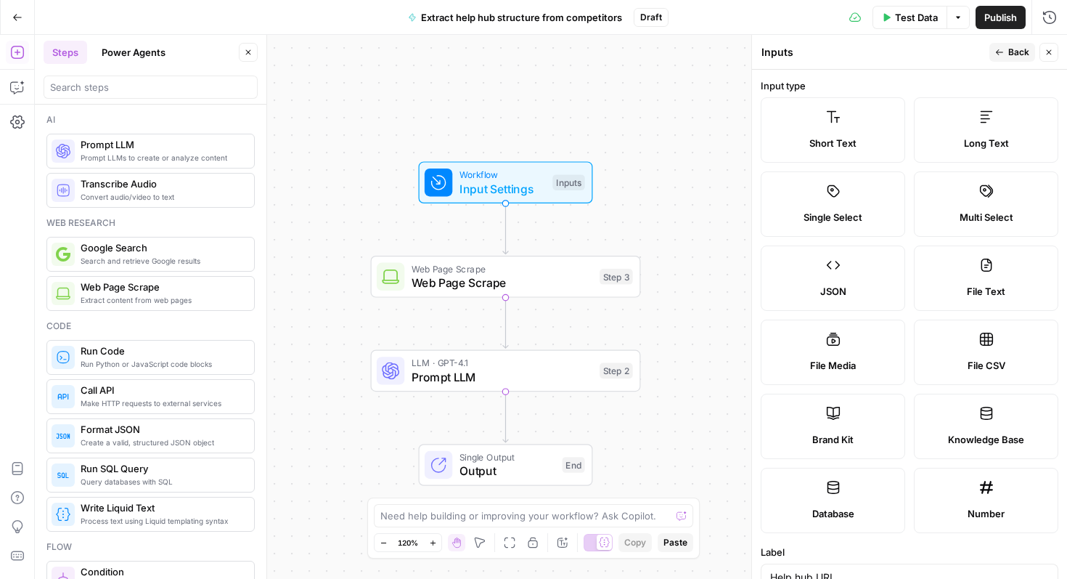
click at [1003, 46] on button "Back" at bounding box center [1013, 52] width 46 height 19
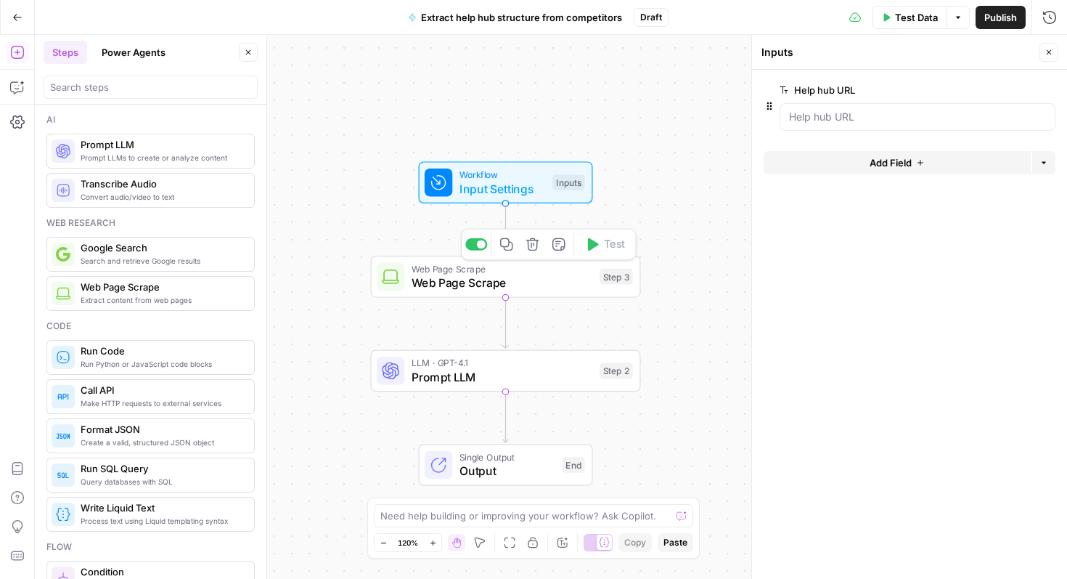
click at [536, 274] on span "Web Page Scrape" at bounding box center [503, 282] width 182 height 17
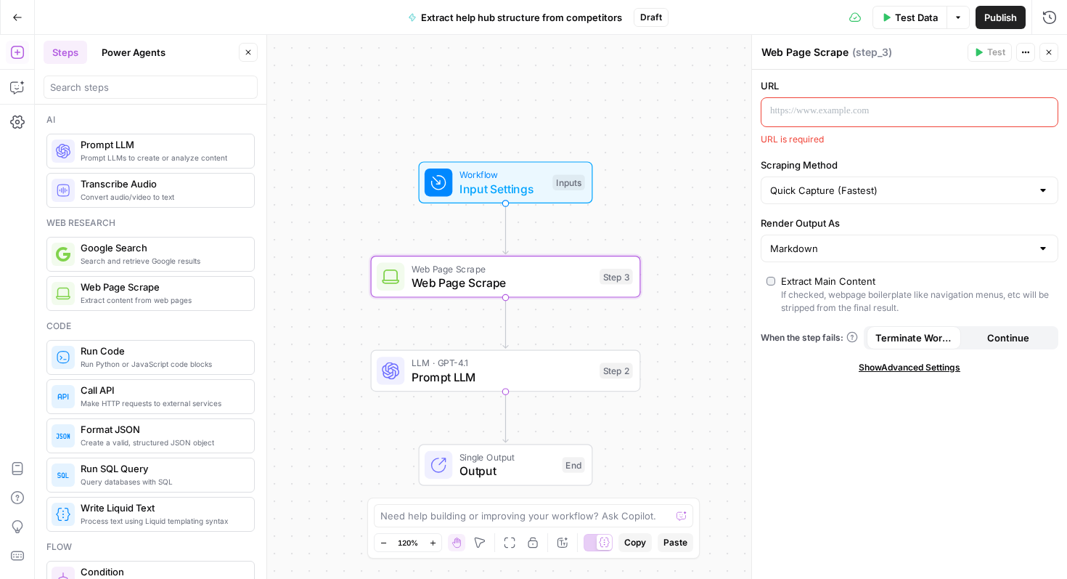
click at [854, 110] on p at bounding box center [898, 111] width 256 height 15
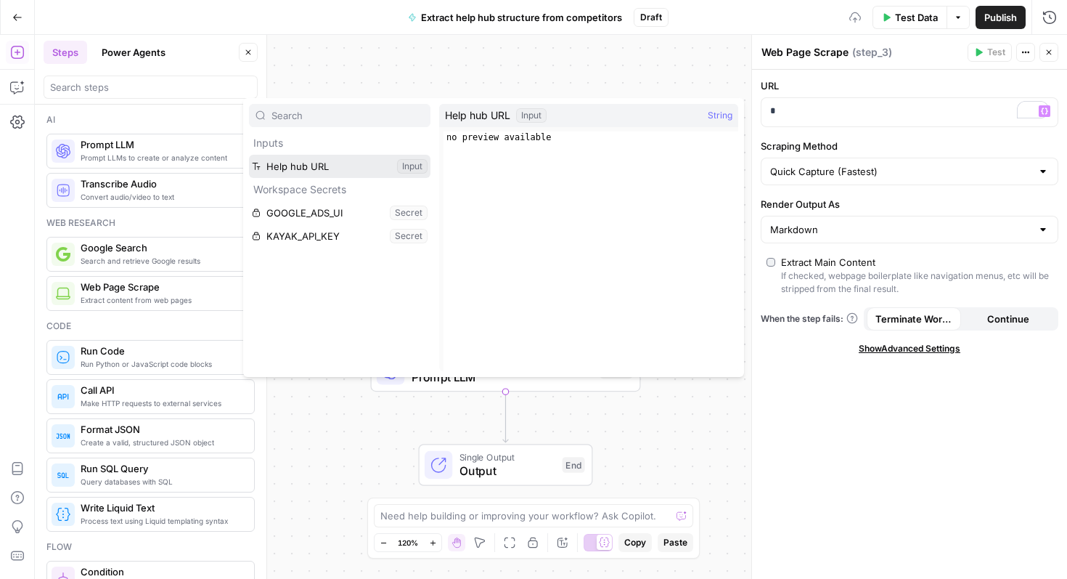
click at [305, 159] on button "Select variable Help hub URL" at bounding box center [340, 166] width 182 height 23
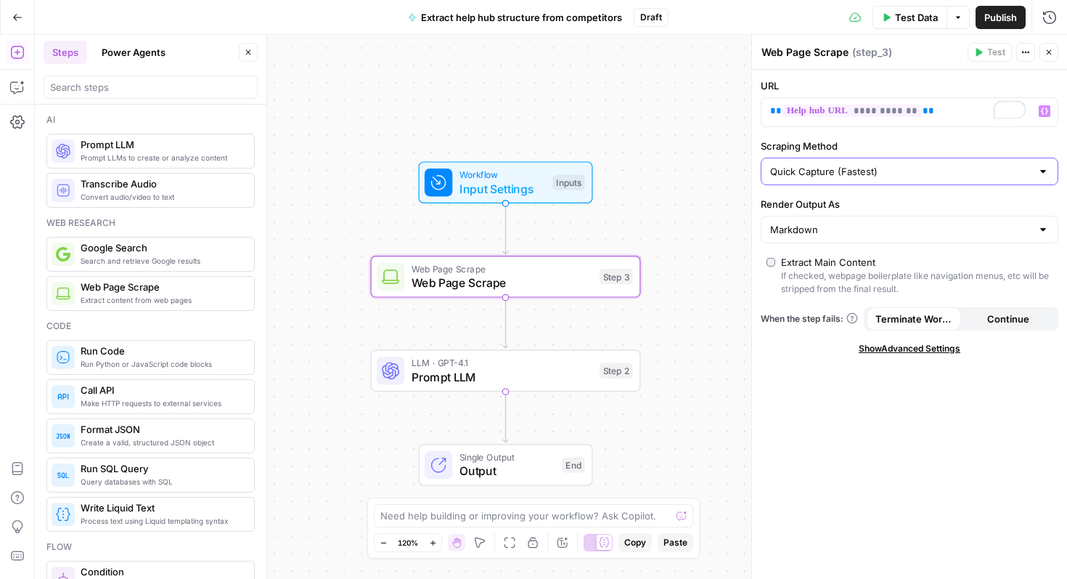
click at [897, 176] on input "Quick Capture (Fastest)" at bounding box center [900, 171] width 261 height 15
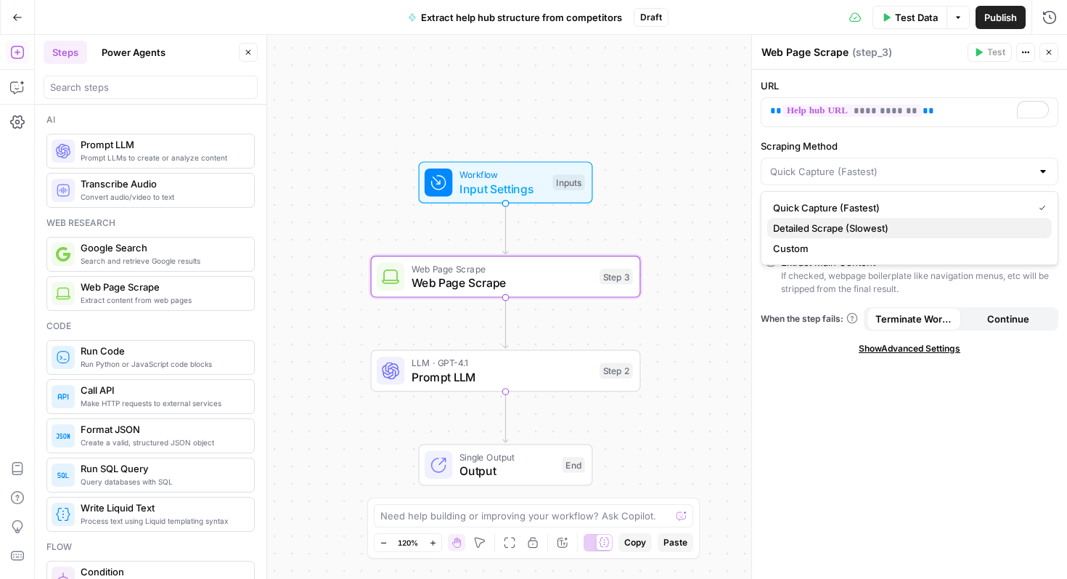
click at [887, 221] on span "Detailed Scrape (Slowest)" at bounding box center [906, 228] width 267 height 15
type input "Detailed Scrape (Slowest)"
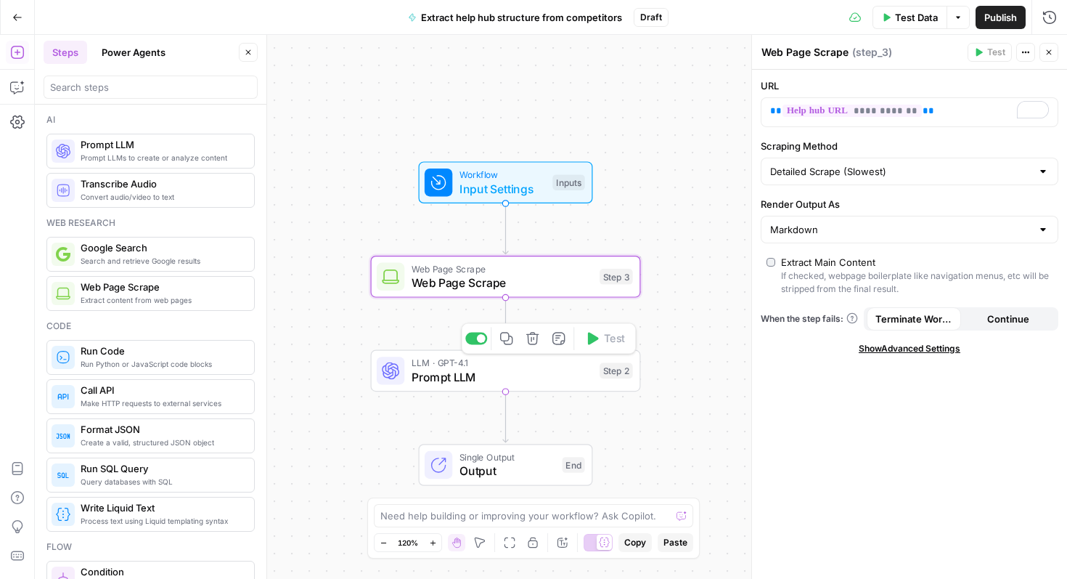
click at [525, 371] on span "Prompt LLM" at bounding box center [503, 376] width 182 height 17
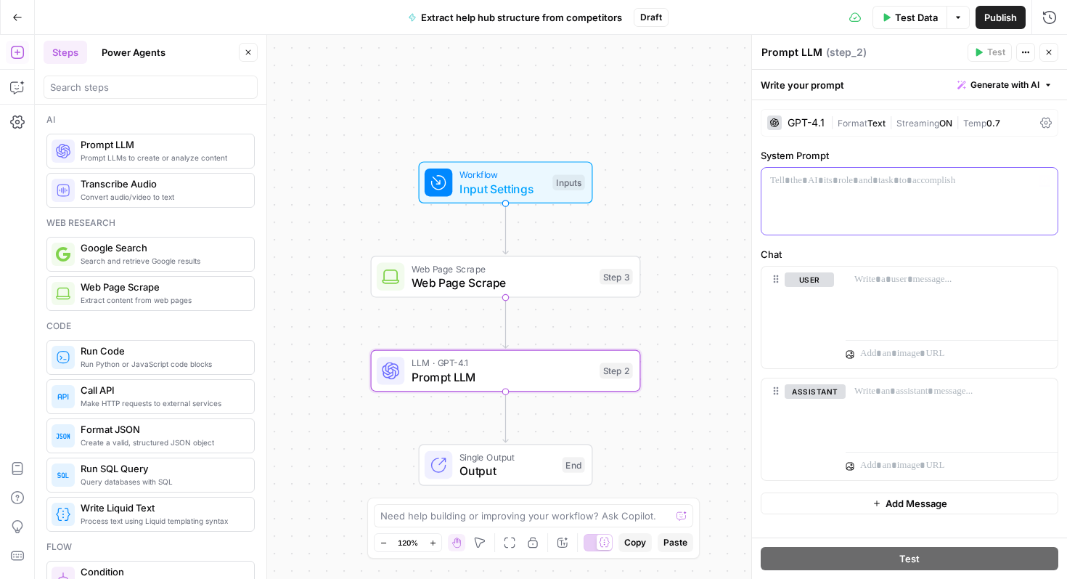
click at [817, 188] on div at bounding box center [910, 201] width 296 height 67
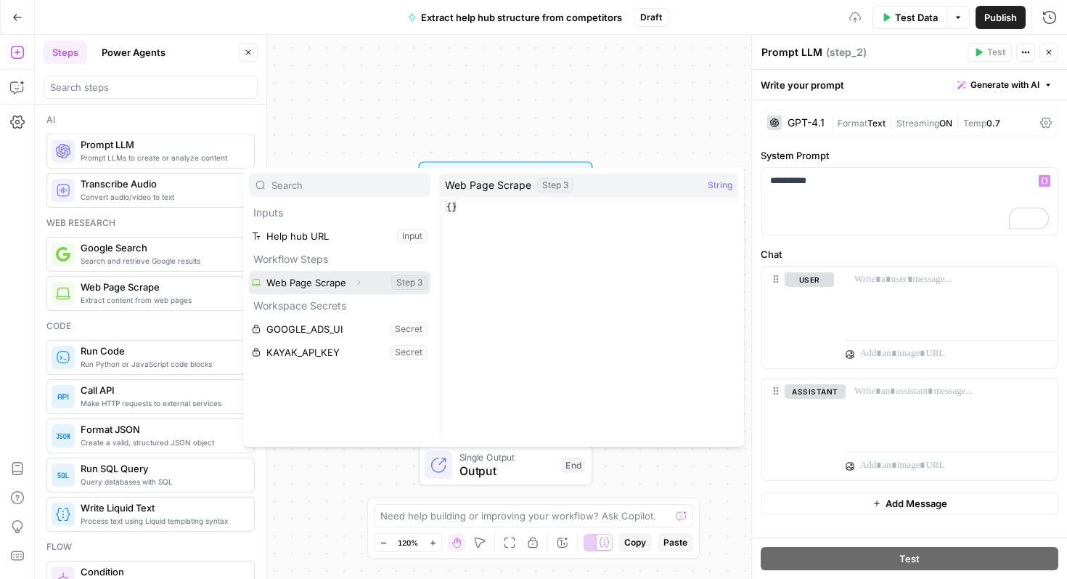
click at [314, 284] on button "Select variable Web Page Scrape" at bounding box center [340, 282] width 182 height 23
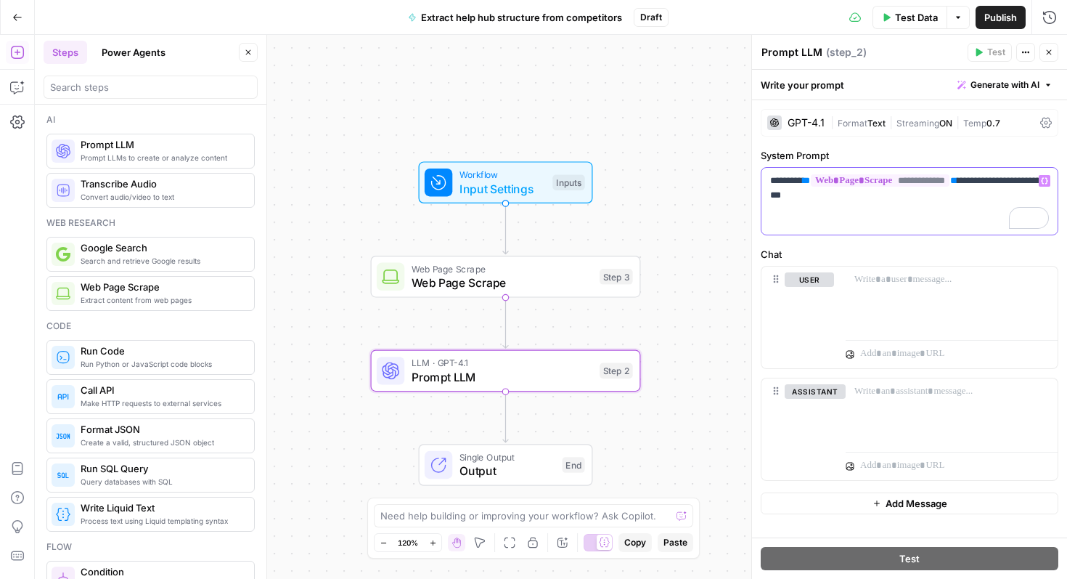
click at [895, 203] on div "**********" at bounding box center [910, 201] width 296 height 67
drag, startPoint x: 869, startPoint y: 198, endPoint x: 771, endPoint y: 181, distance: 99.6
click at [771, 181] on p "**********" at bounding box center [909, 188] width 279 height 29
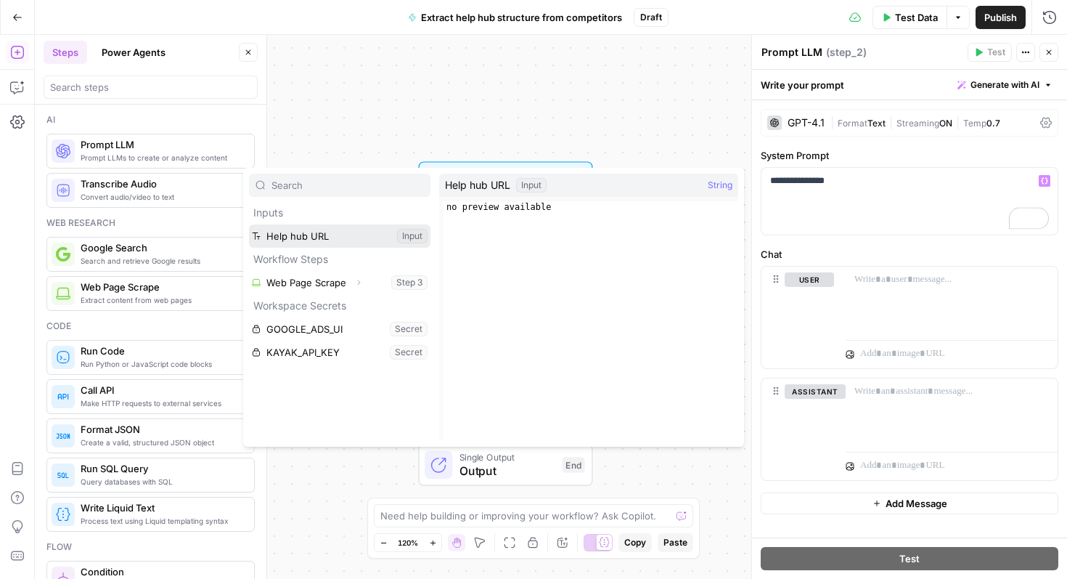
click at [305, 238] on button "Select variable Help hub URL" at bounding box center [340, 235] width 182 height 23
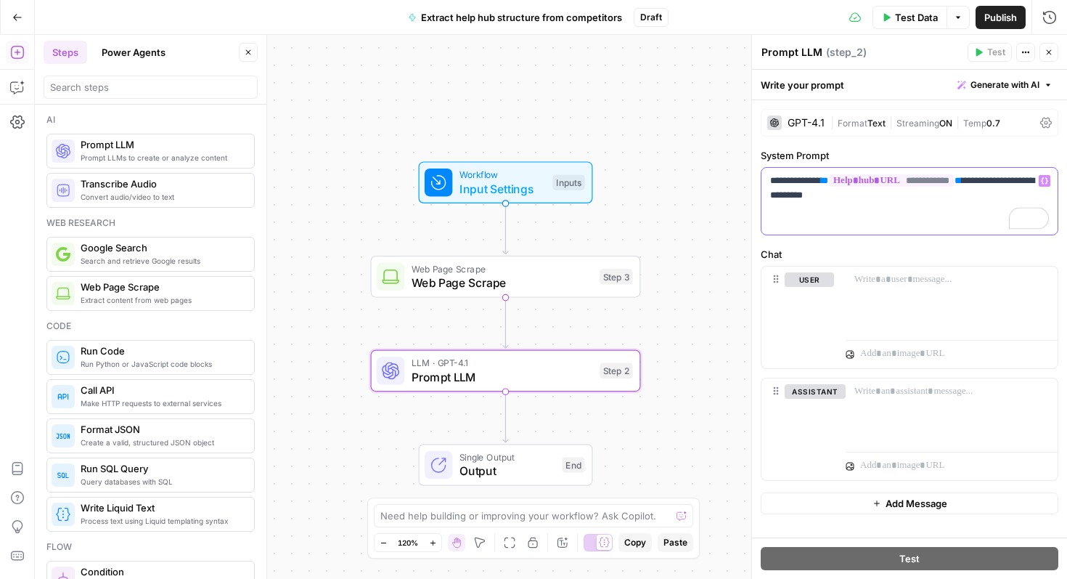
click at [1027, 183] on p "**********" at bounding box center [909, 188] width 279 height 29
click at [907, 196] on p "**********" at bounding box center [909, 188] width 279 height 29
click at [831, 192] on p "**********" at bounding box center [909, 196] width 279 height 44
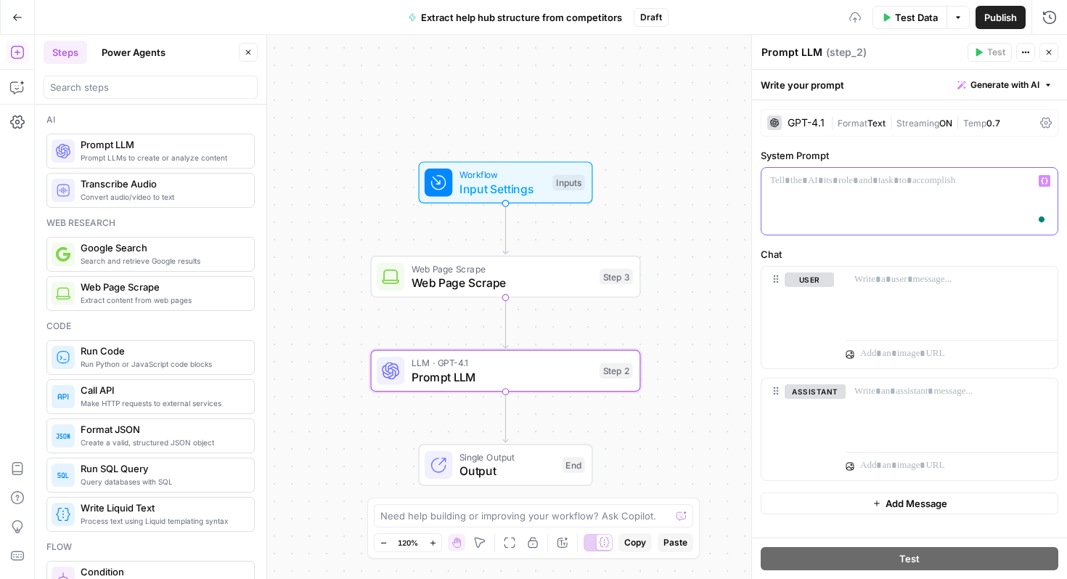
click at [1003, 82] on span "Generate with AI" at bounding box center [1005, 84] width 69 height 13
click at [959, 118] on span "Generate" at bounding box center [986, 117] width 106 height 15
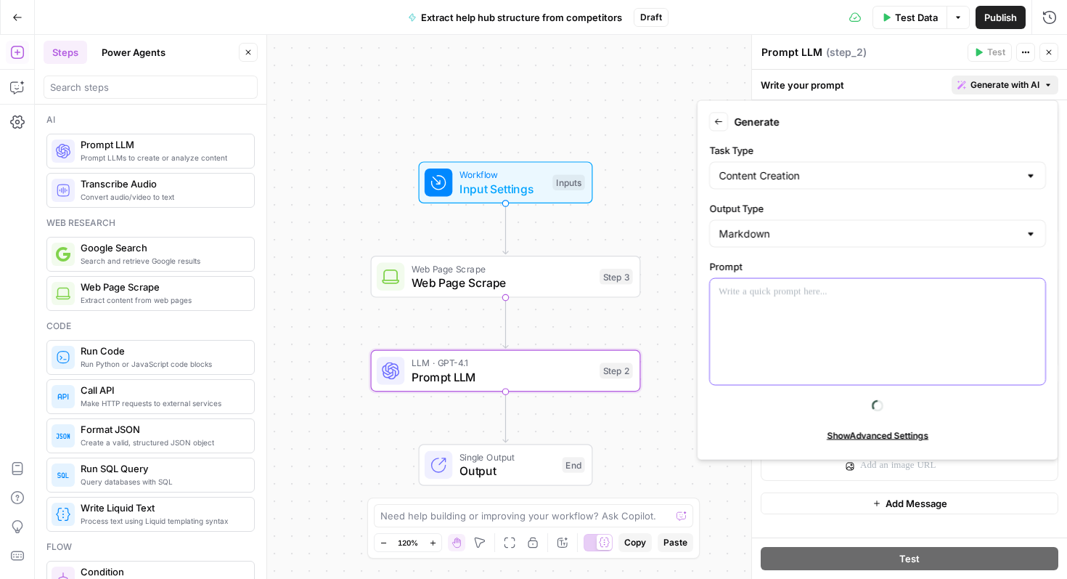
click at [806, 293] on p at bounding box center [878, 292] width 318 height 15
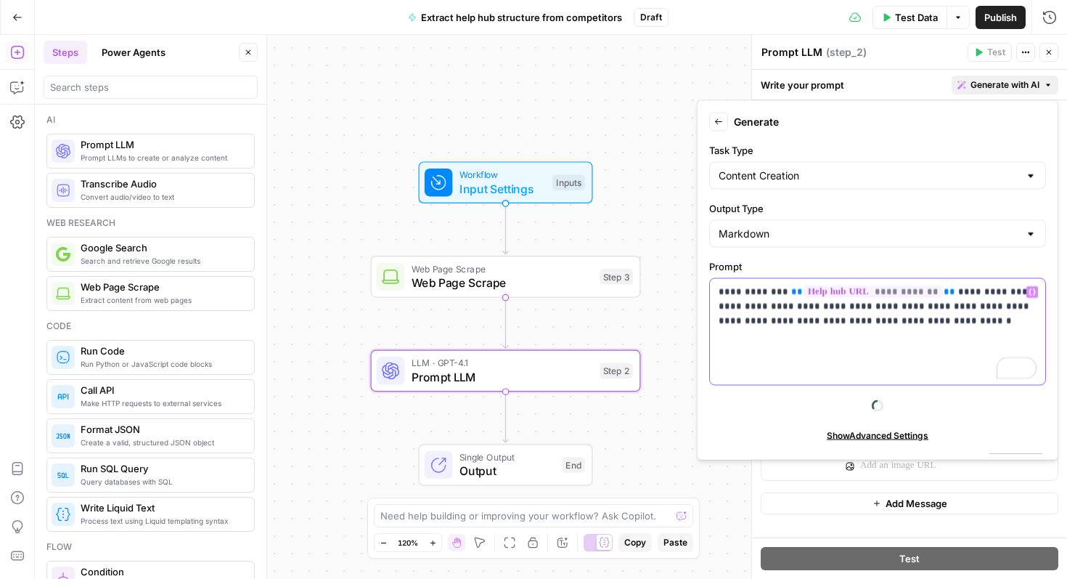
scroll to position [29, 0]
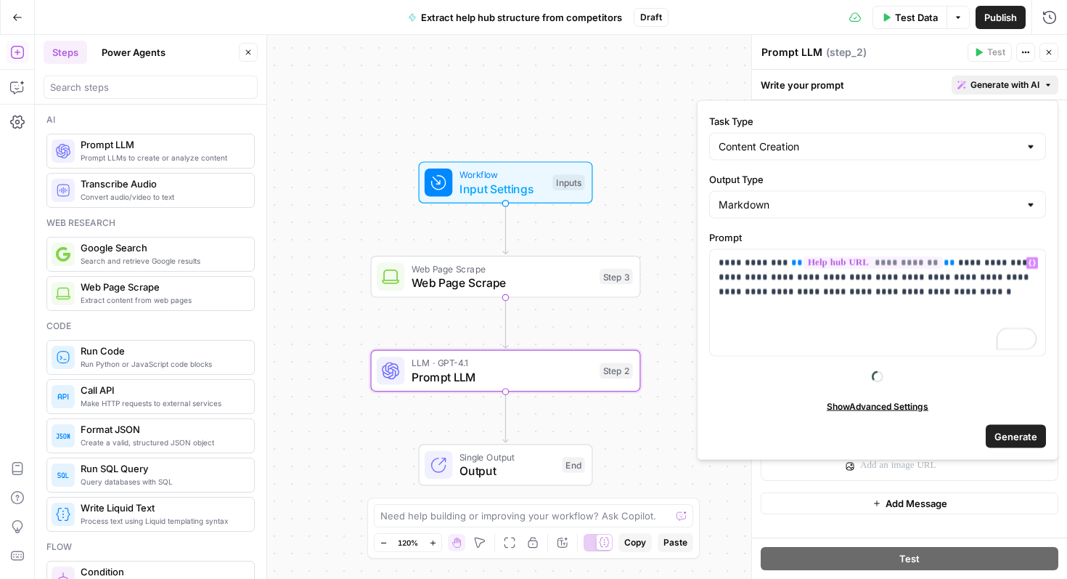
click at [1010, 438] on span "Generate" at bounding box center [1016, 435] width 43 height 15
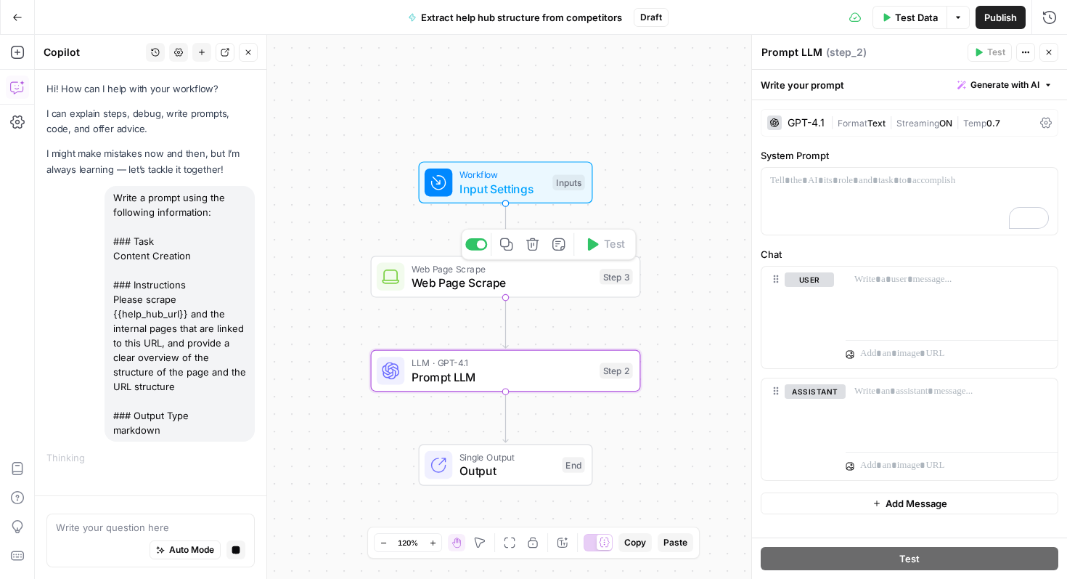
click at [510, 278] on span "Web Page Scrape" at bounding box center [503, 282] width 182 height 17
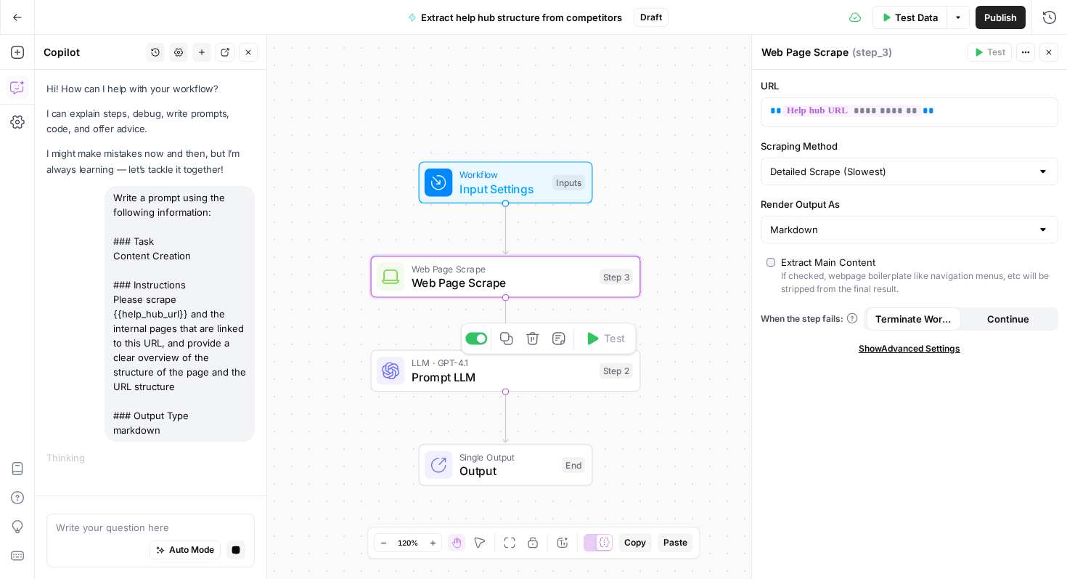
click at [524, 378] on span "Prompt LLM" at bounding box center [503, 376] width 182 height 17
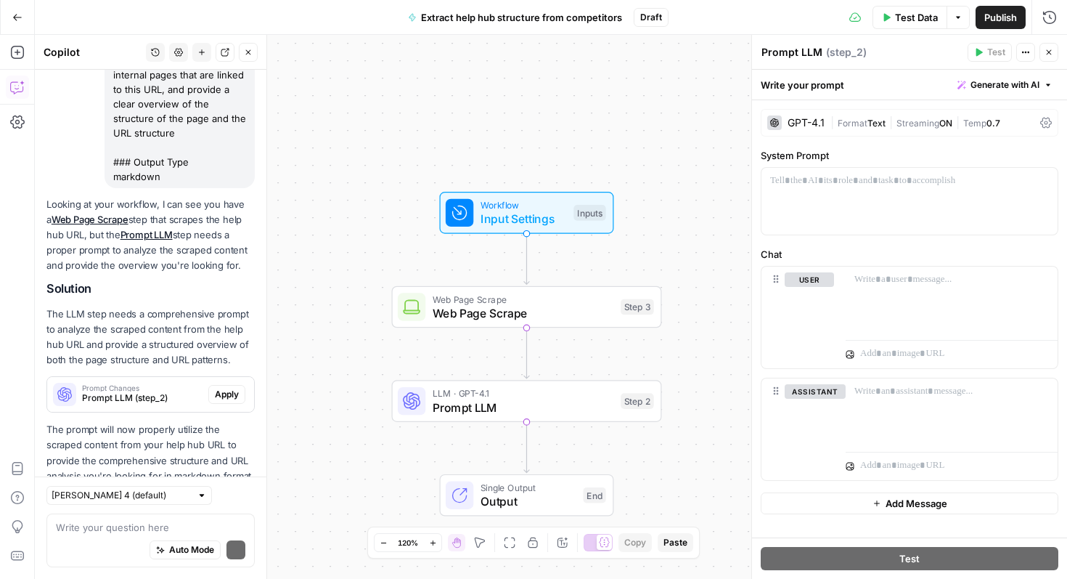
scroll to position [296, 0]
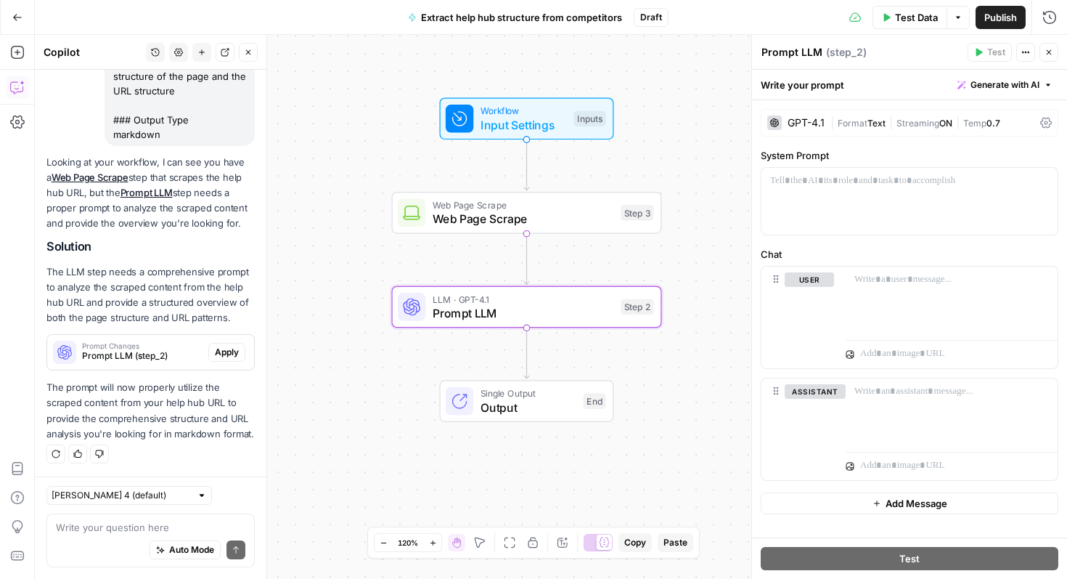
click at [231, 349] on span "Apply" at bounding box center [227, 352] width 24 height 13
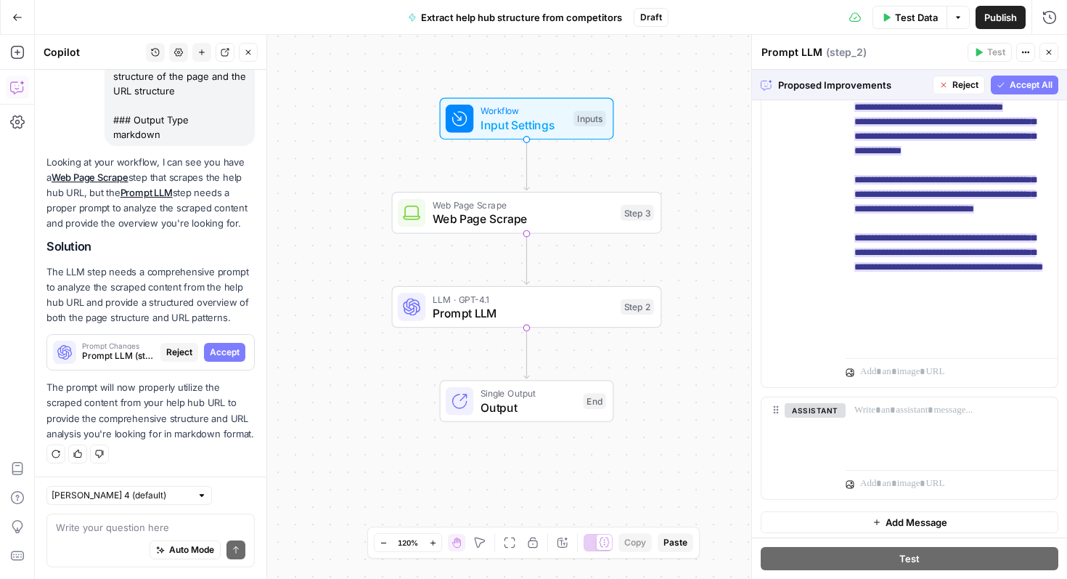
scroll to position [510, 0]
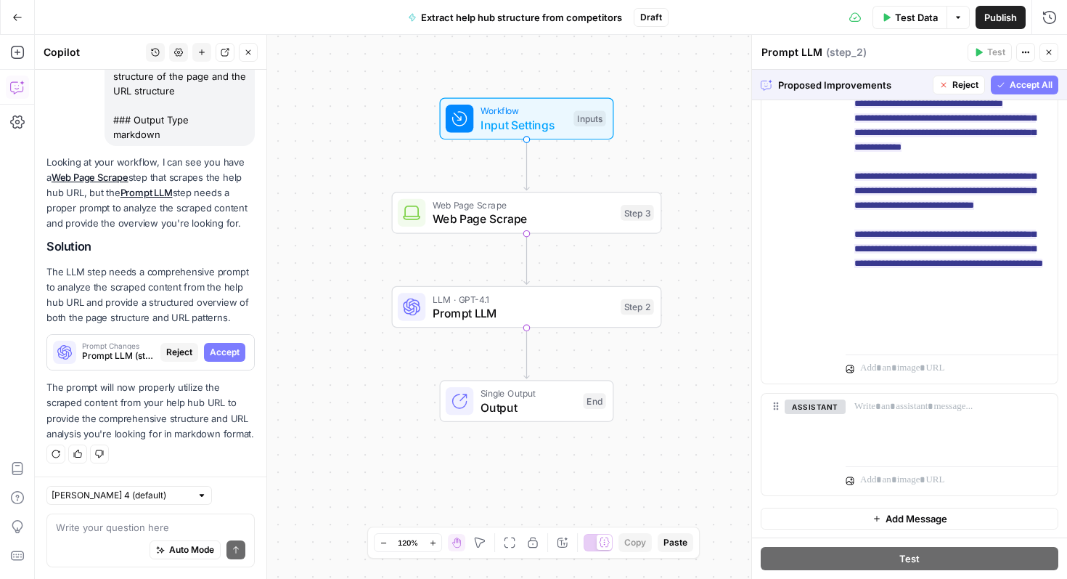
click at [1019, 95] on div "Proposed Improvements Reject Accept All" at bounding box center [909, 85] width 315 height 30
click at [1015, 87] on span "Accept All" at bounding box center [1031, 84] width 43 height 13
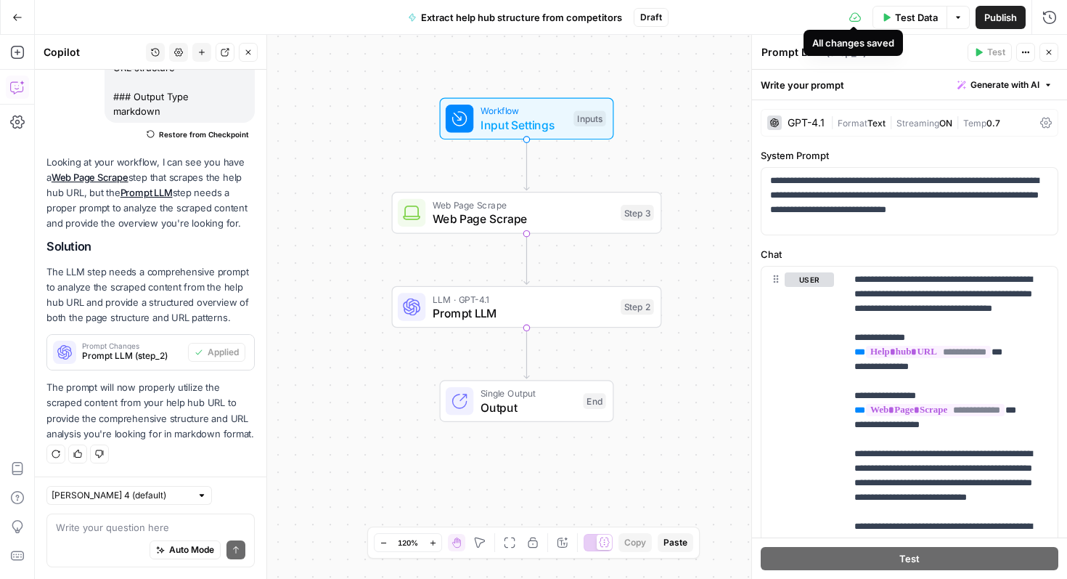
click at [892, 14] on button "Test Data" at bounding box center [910, 17] width 75 height 23
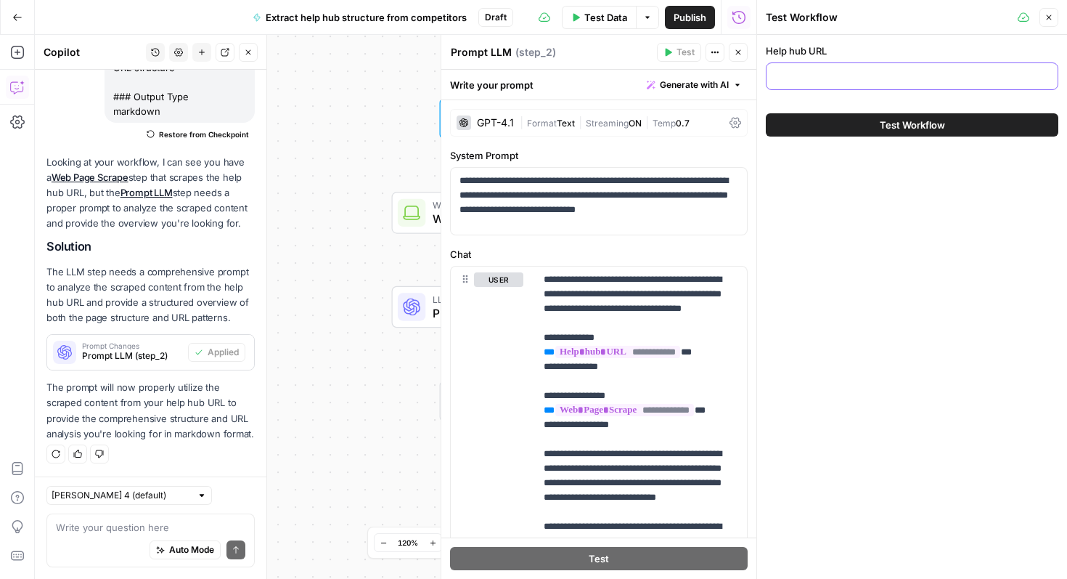
click at [829, 75] on input "Help hub URL" at bounding box center [912, 76] width 274 height 15
paste input "[URL][DOMAIN_NAME]"
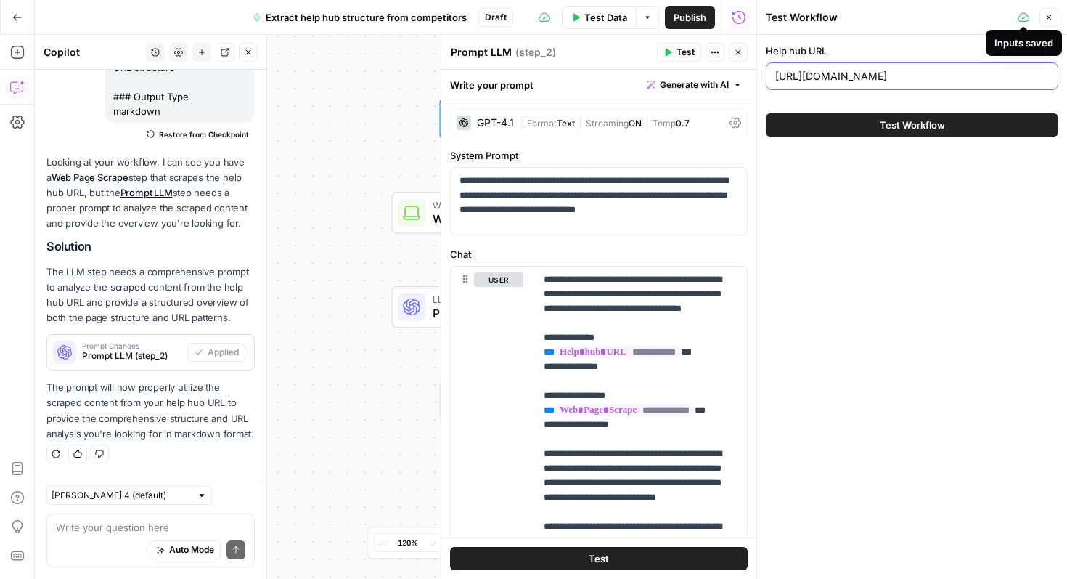
type input "[URL][DOMAIN_NAME]"
click at [1049, 15] on icon "button" at bounding box center [1049, 17] width 9 height 9
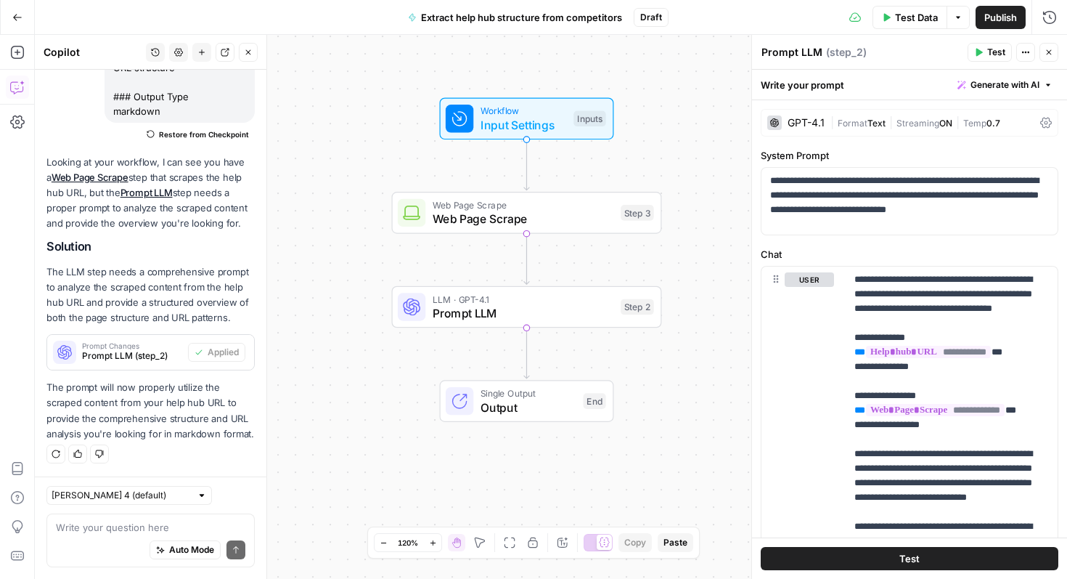
click at [548, 214] on span "Web Page Scrape" at bounding box center [524, 218] width 182 height 17
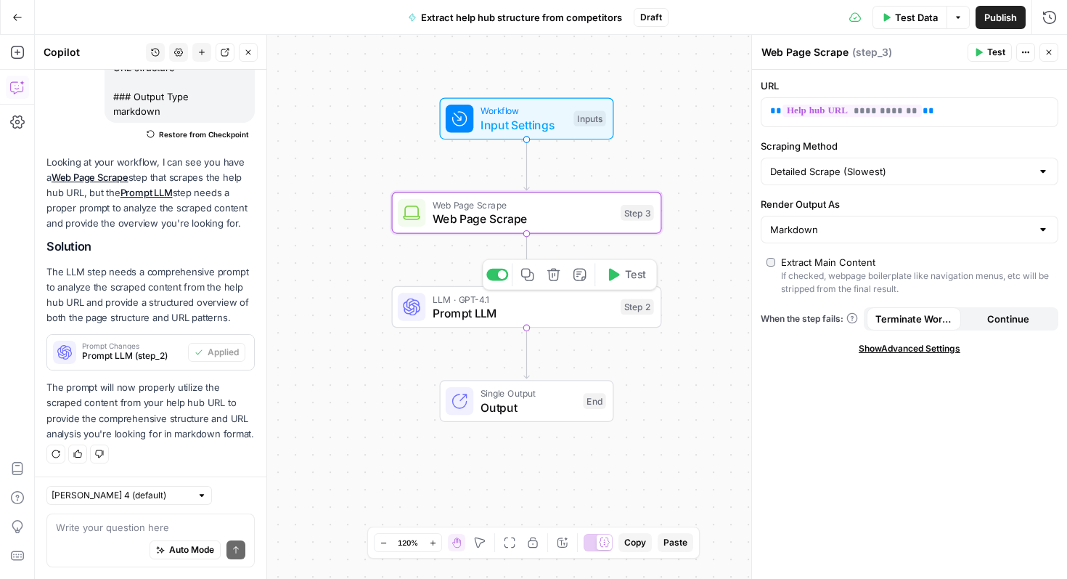
click at [492, 315] on span "Prompt LLM" at bounding box center [524, 312] width 182 height 17
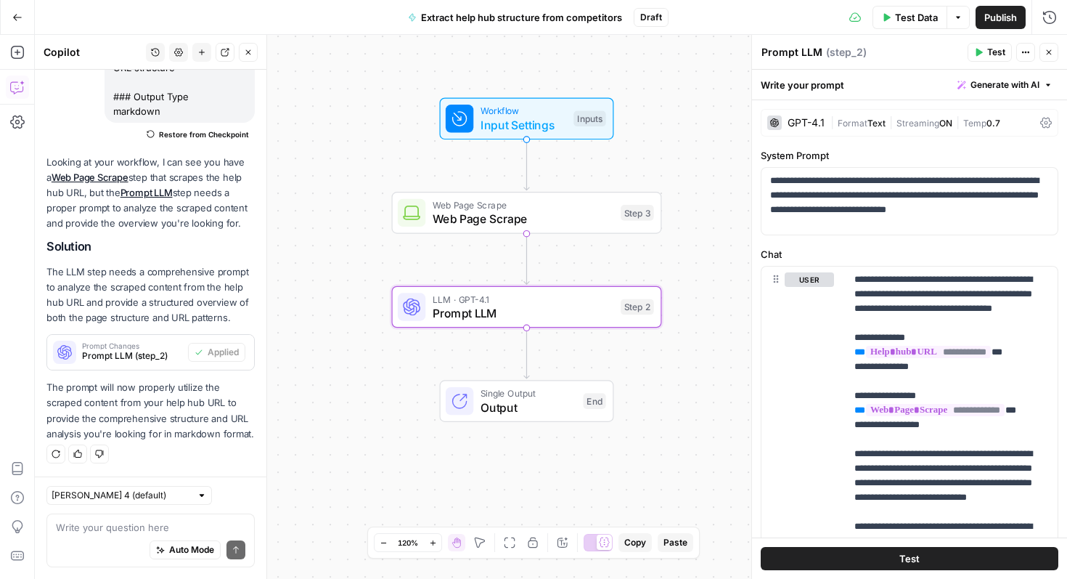
click at [796, 52] on textarea "Prompt LLM" at bounding box center [792, 52] width 61 height 15
type textarea "Structure analysis"
click at [481, 217] on span "Web Page Scrape" at bounding box center [524, 218] width 182 height 17
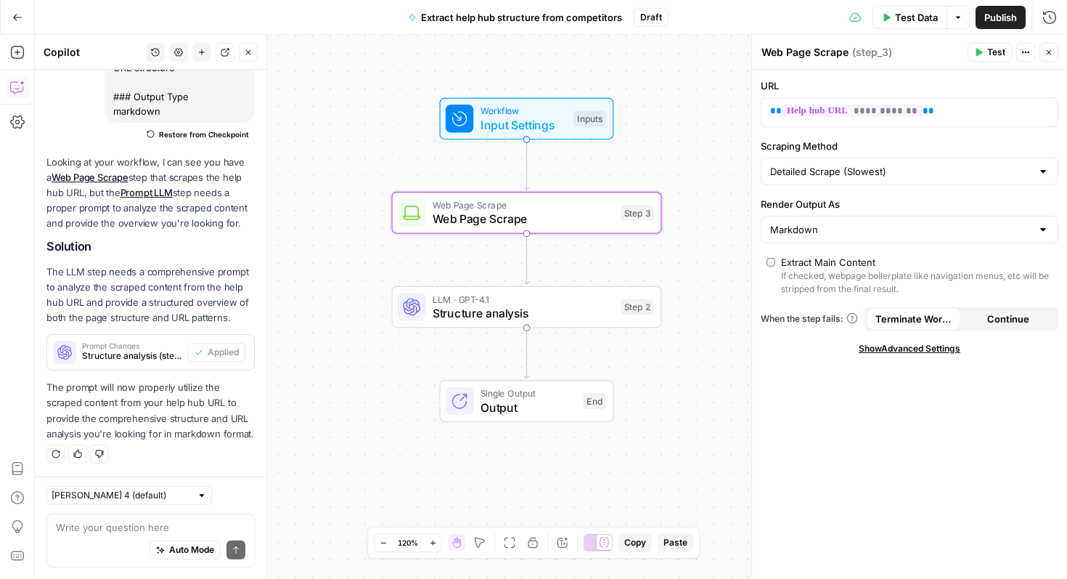
click at [1008, 14] on span "Publish" at bounding box center [1001, 17] width 33 height 15
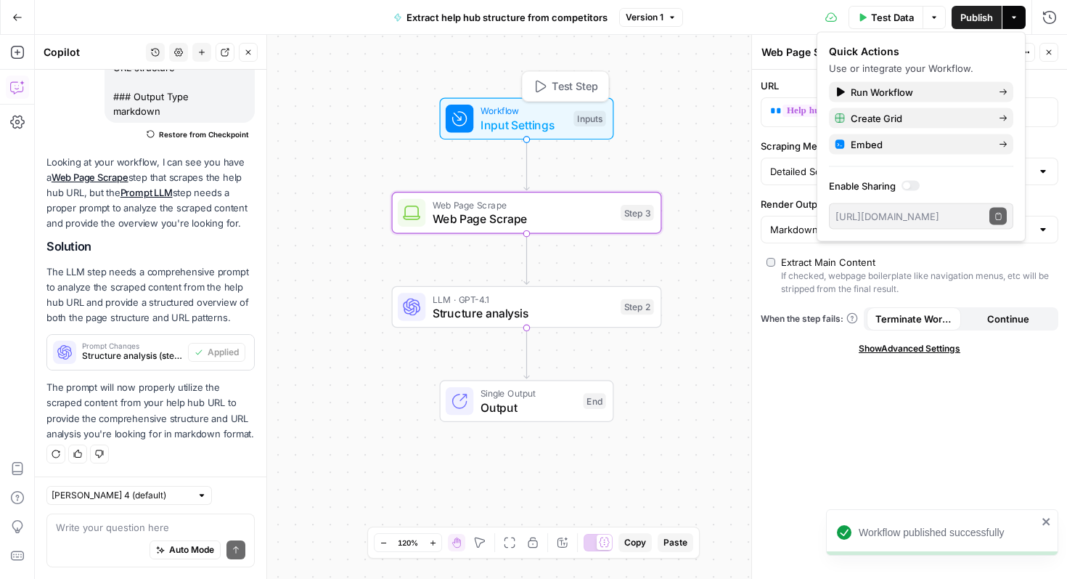
click at [487, 121] on span "Input Settings" at bounding box center [524, 124] width 86 height 17
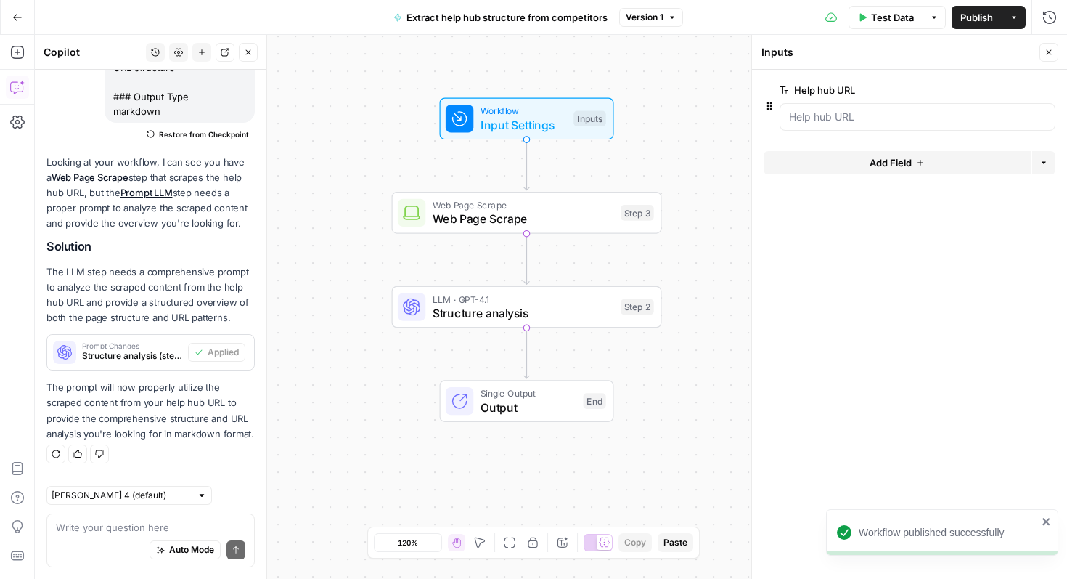
click at [1049, 54] on icon "button" at bounding box center [1049, 52] width 9 height 9
click at [549, 213] on span "Web Page Scrape" at bounding box center [524, 218] width 182 height 17
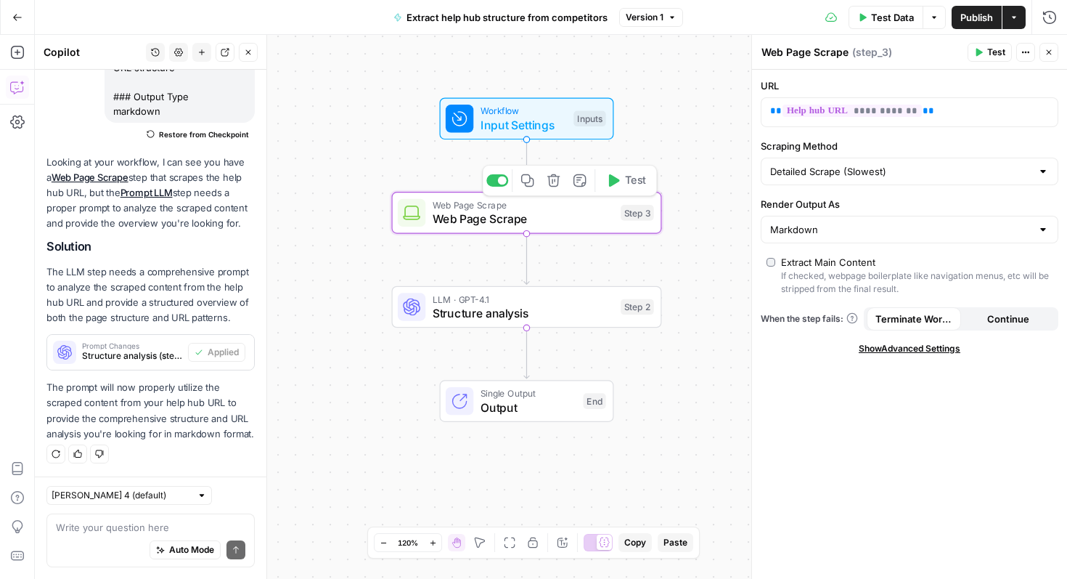
click at [622, 187] on button "Test" at bounding box center [626, 180] width 54 height 23
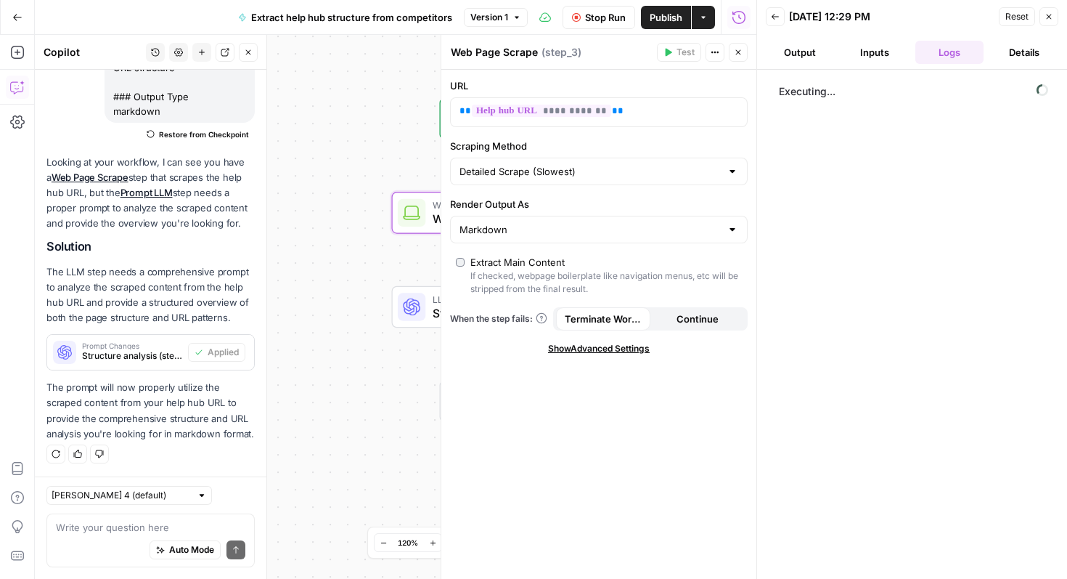
click at [400, 315] on div at bounding box center [412, 307] width 28 height 28
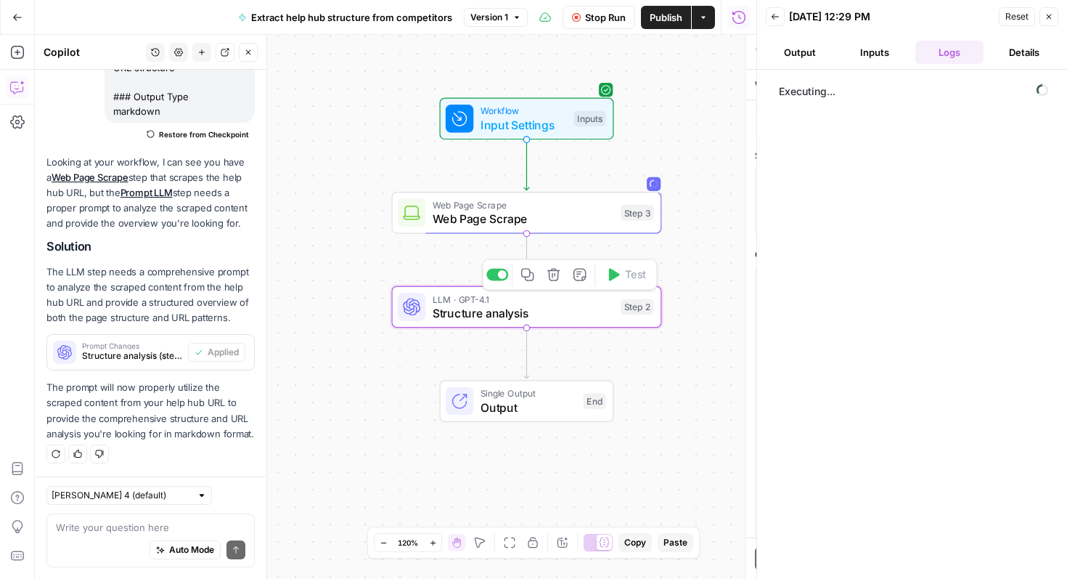
type textarea "Structure analysis"
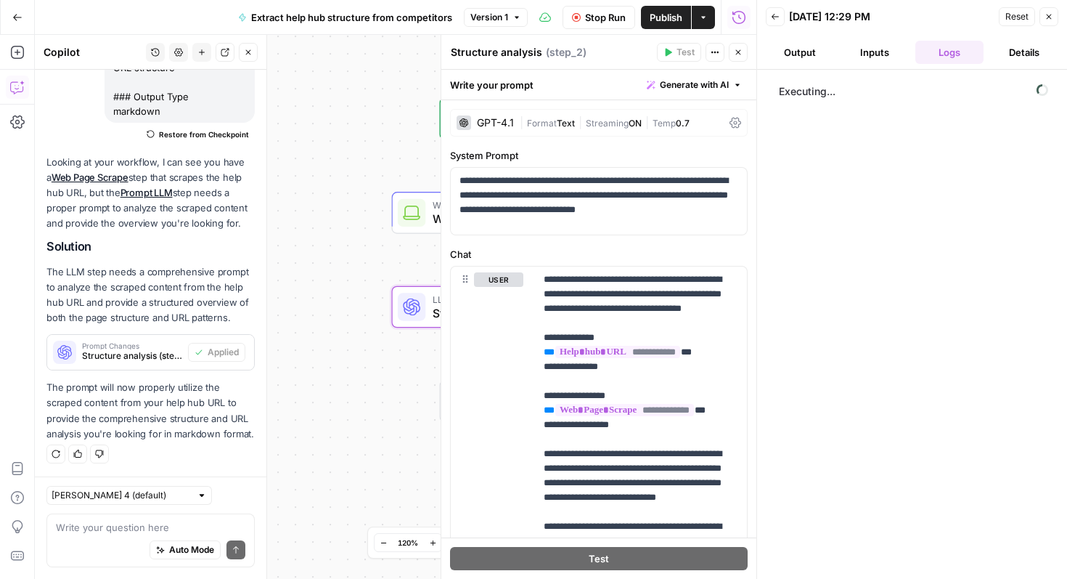
click at [493, 122] on div "GPT-4.1" at bounding box center [495, 123] width 37 height 10
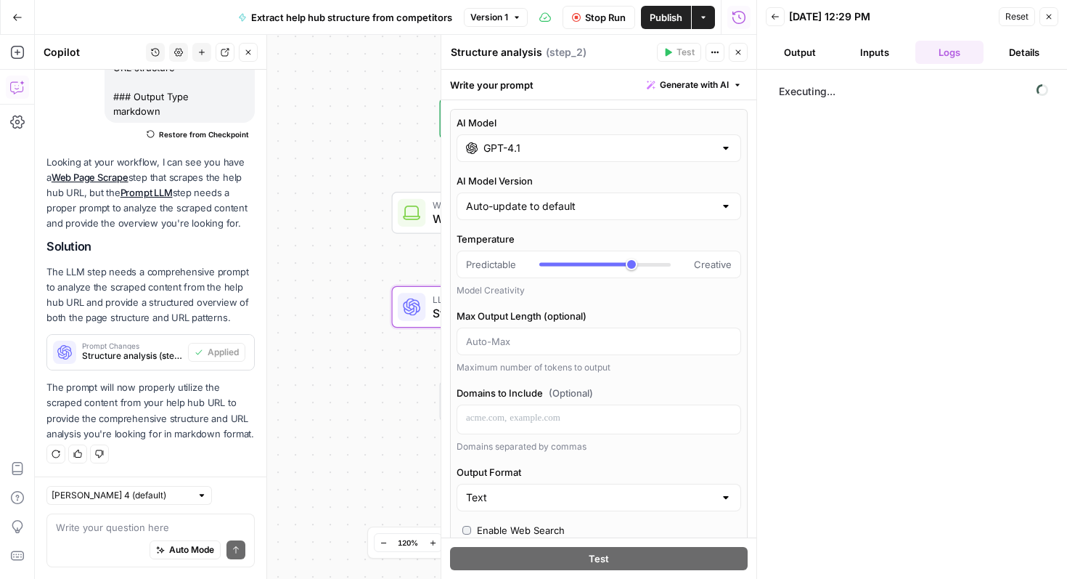
click at [513, 153] on input "GPT-4.1" at bounding box center [599, 148] width 231 height 15
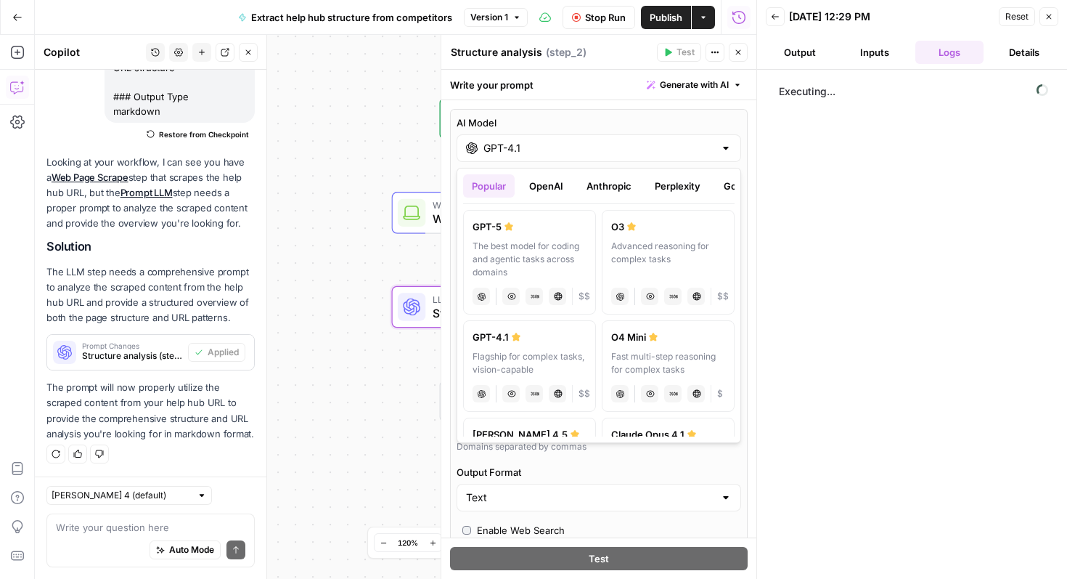
click at [502, 231] on div "GPT-5" at bounding box center [530, 226] width 114 height 15
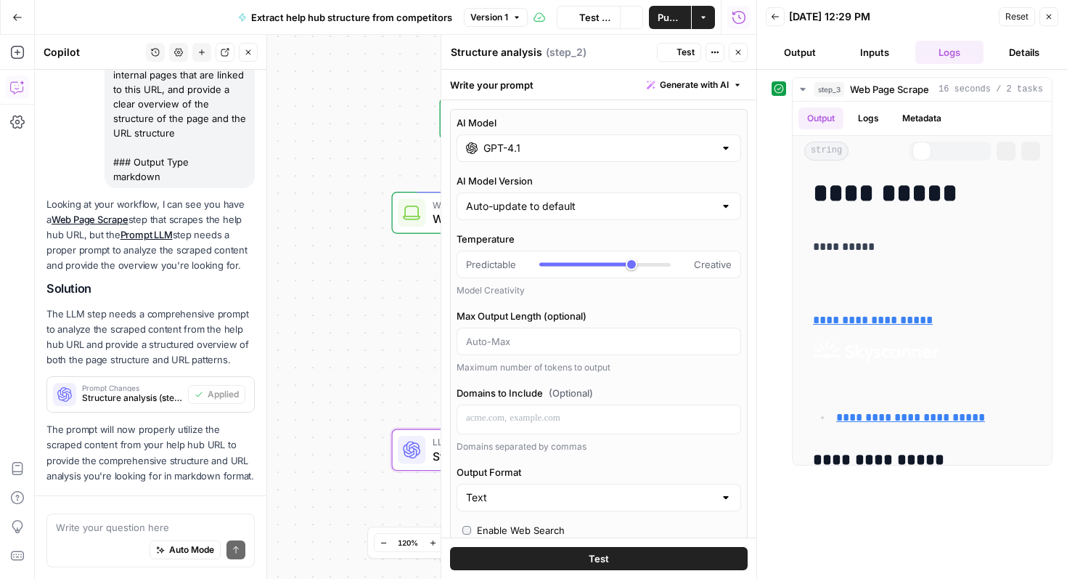
type input "GPT-5"
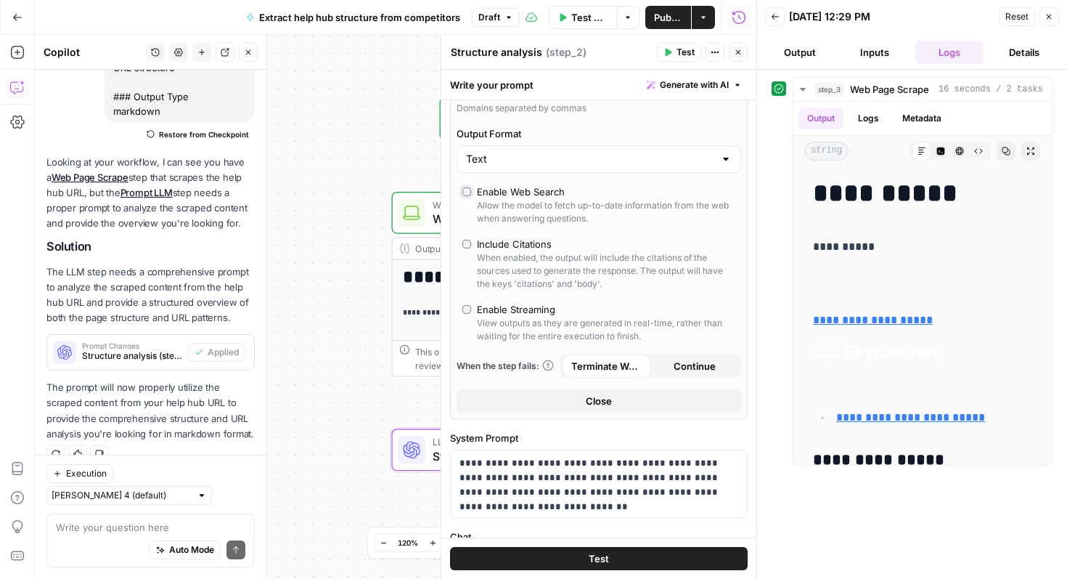
scroll to position [327, 0]
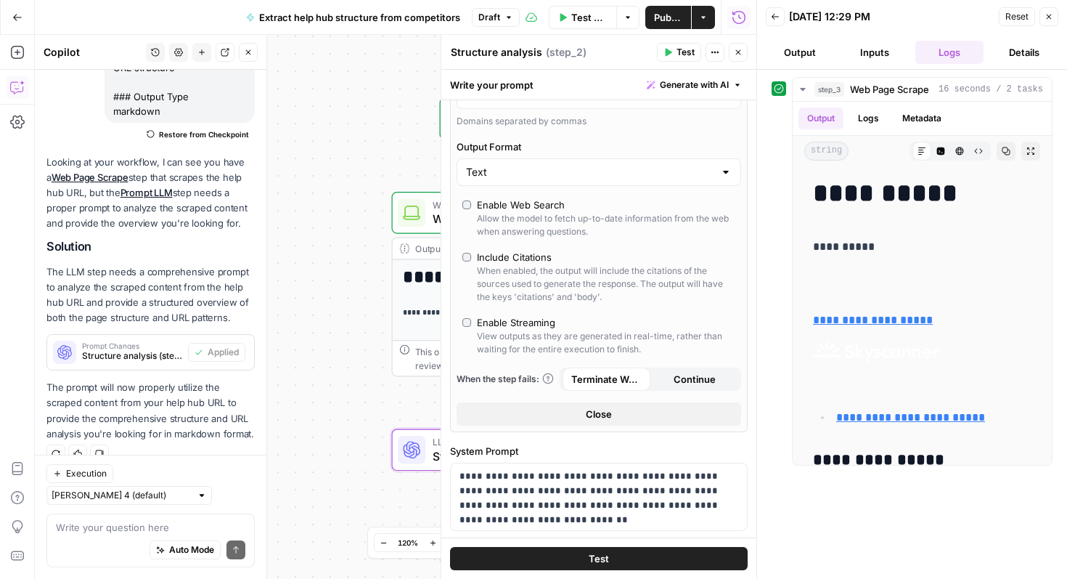
click at [574, 414] on button "Close" at bounding box center [599, 413] width 285 height 23
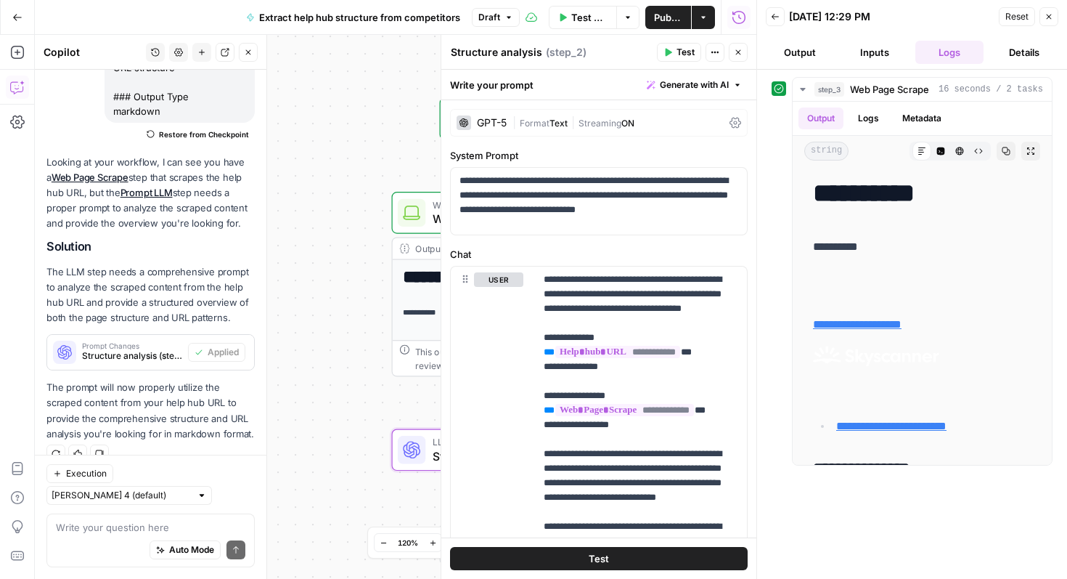
click at [661, 15] on span "Publish" at bounding box center [668, 17] width 28 height 15
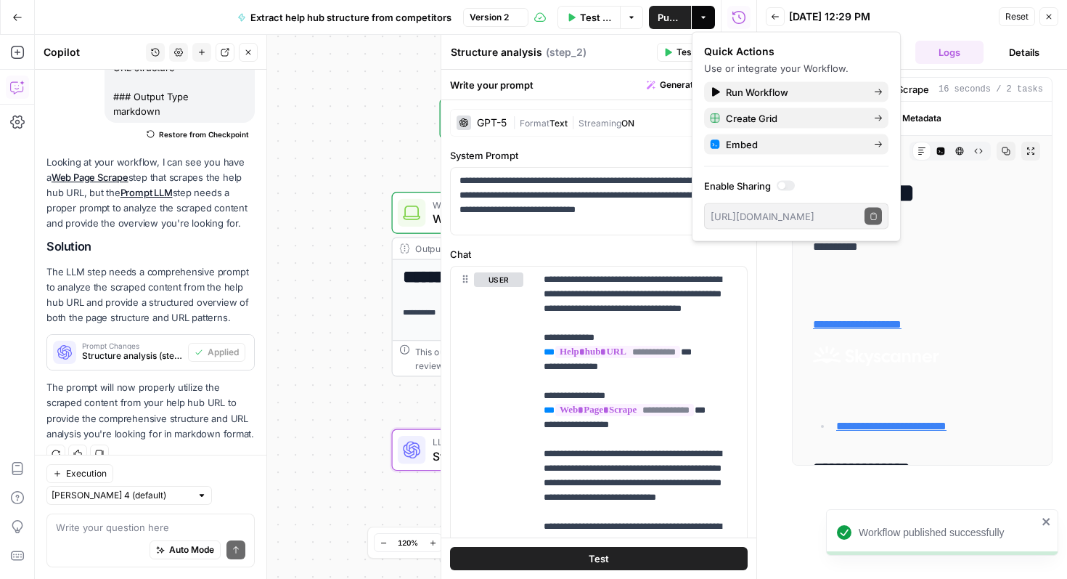
click at [392, 192] on div "**********" at bounding box center [527, 284] width 270 height 184
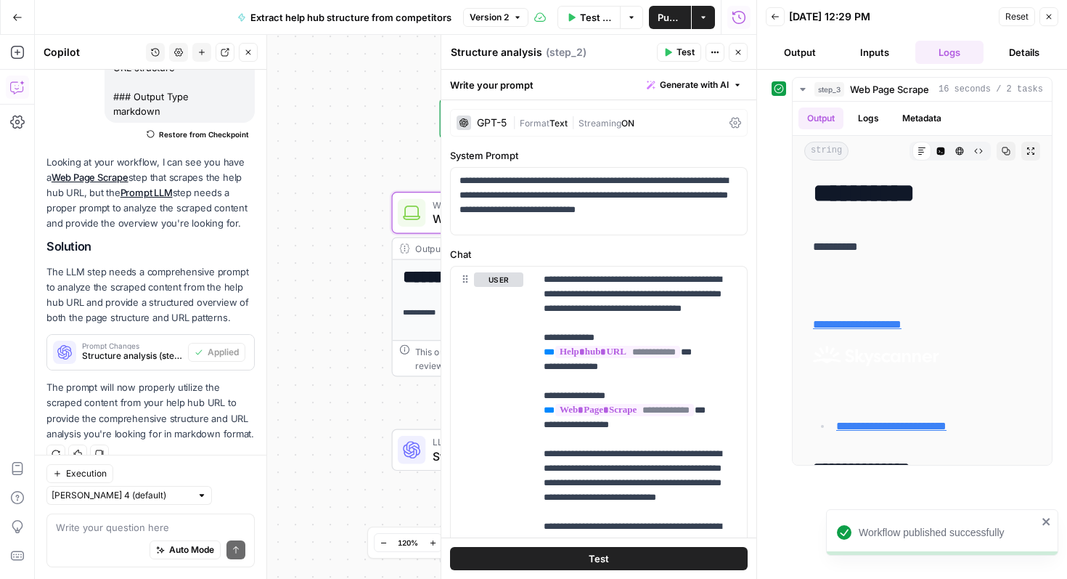
click at [364, 141] on div "**********" at bounding box center [396, 307] width 722 height 544
click at [738, 52] on icon "button" at bounding box center [738, 52] width 9 height 9
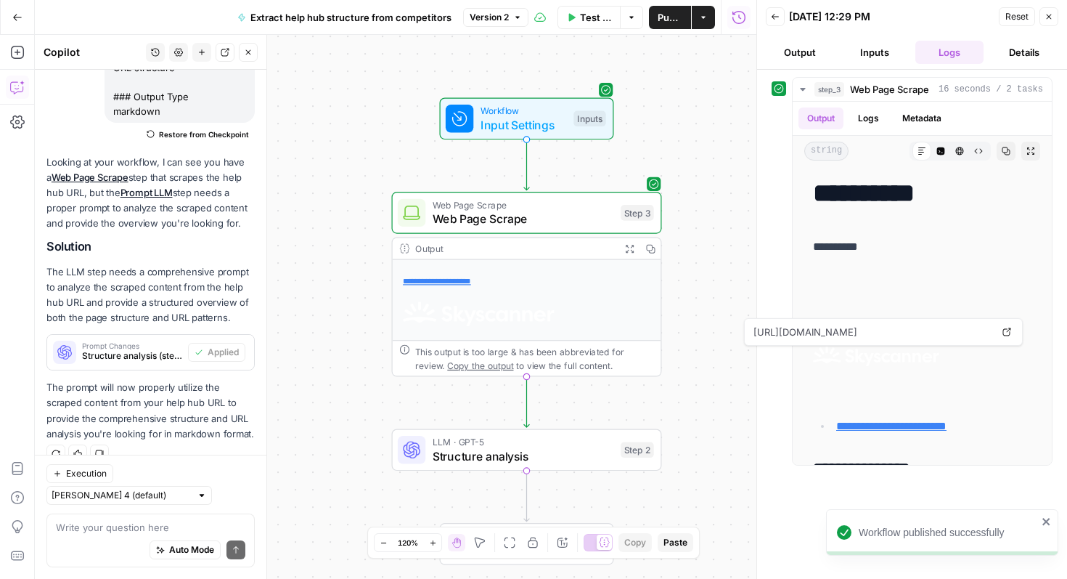
scroll to position [109, 0]
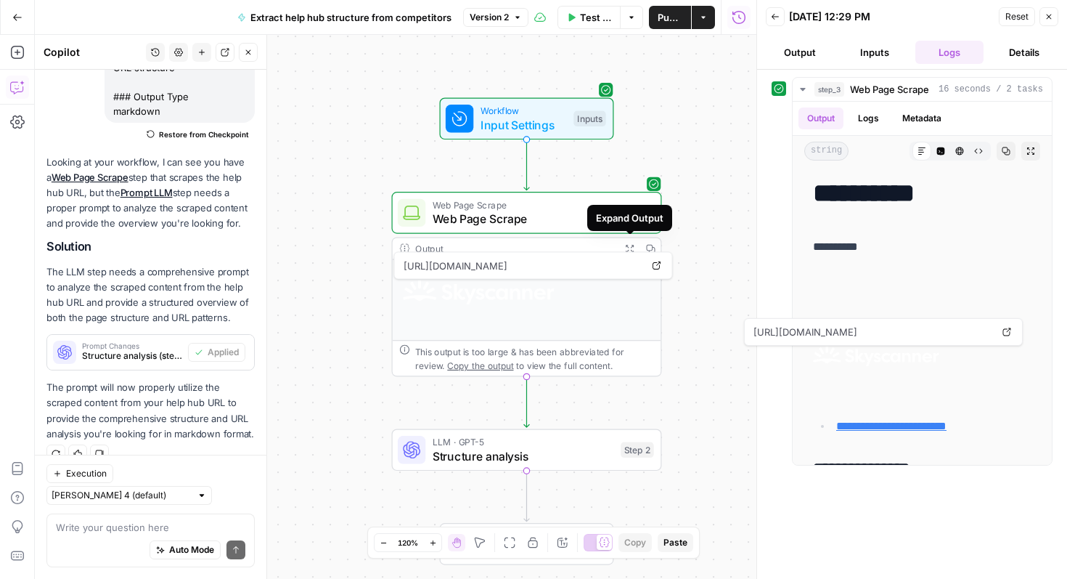
click at [630, 247] on icon "button" at bounding box center [629, 248] width 9 height 9
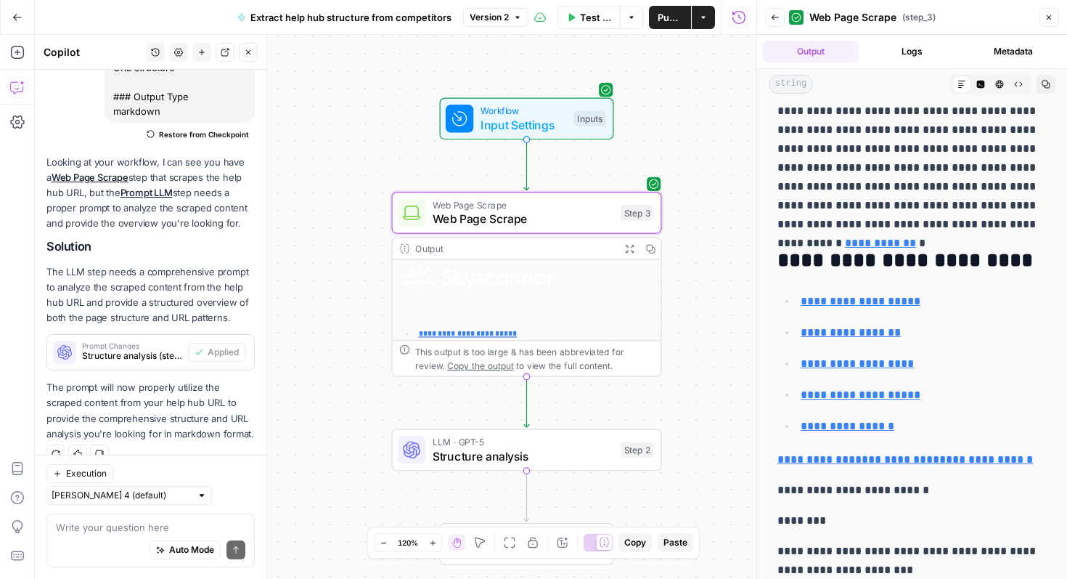
scroll to position [778, 0]
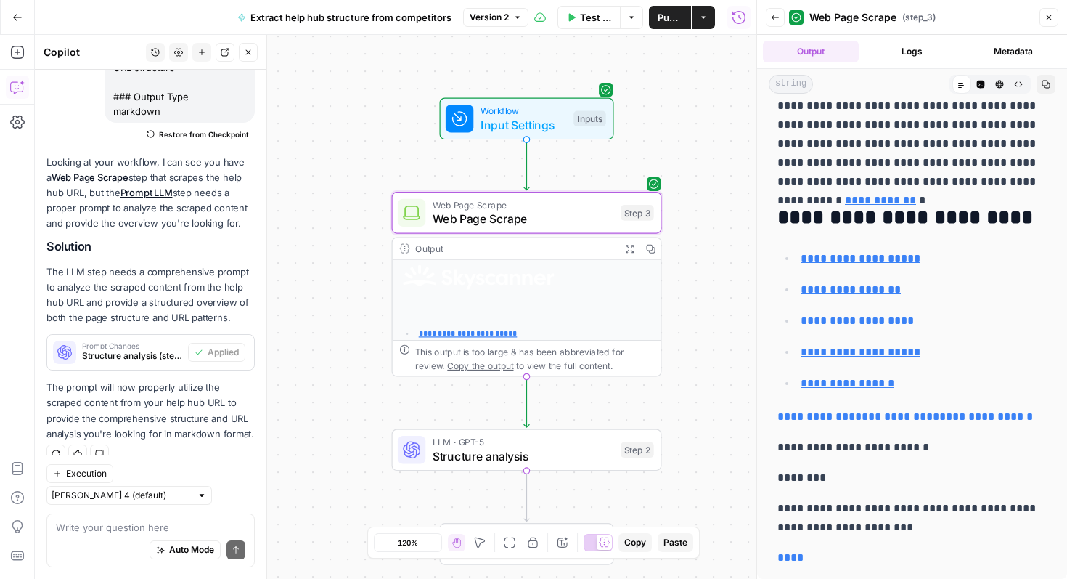
click at [500, 443] on span "LLM · GPT-5" at bounding box center [524, 442] width 182 height 14
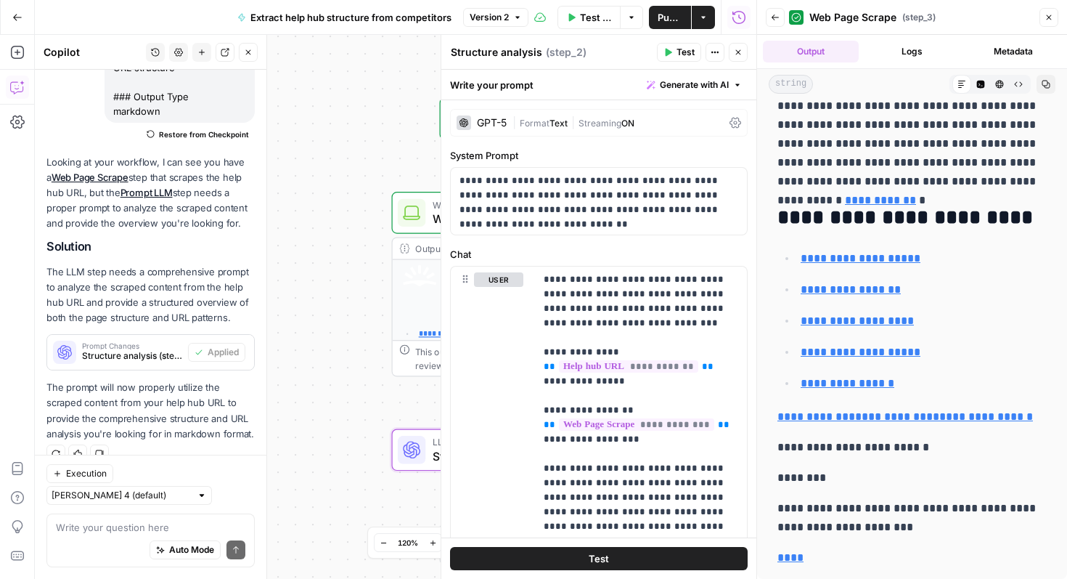
click at [675, 52] on button "Test" at bounding box center [679, 52] width 44 height 19
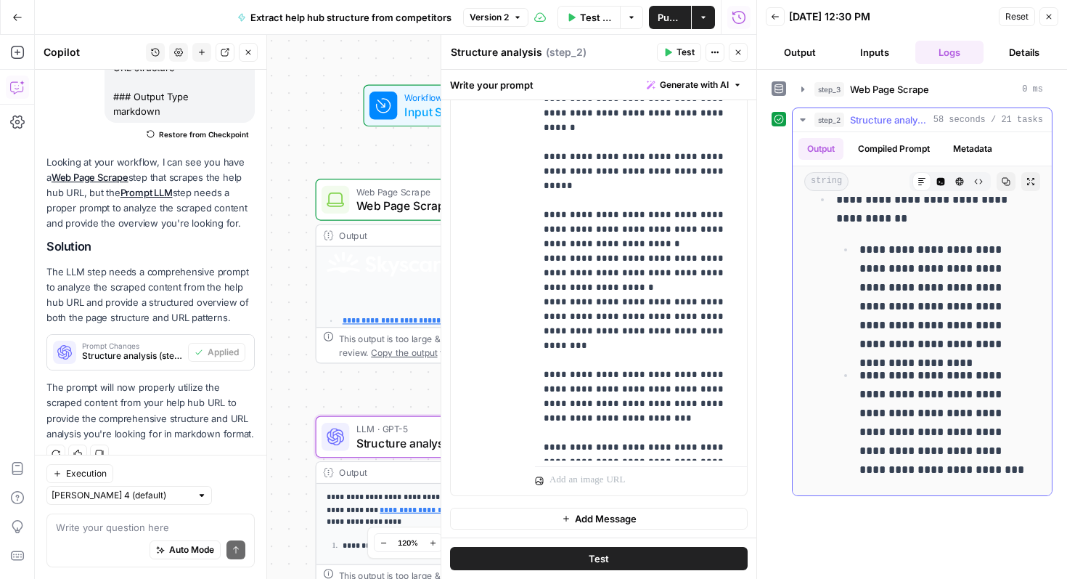
scroll to position [6974, 0]
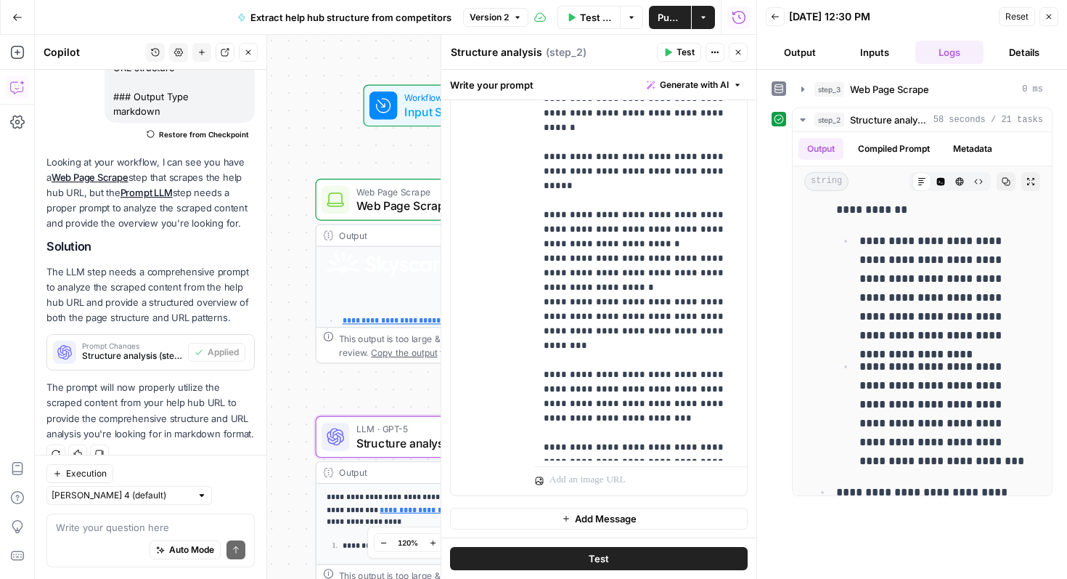
click at [268, 262] on div at bounding box center [266, 307] width 15 height 544
click at [306, 138] on div "**********" at bounding box center [396, 307] width 722 height 544
click at [738, 54] on icon "button" at bounding box center [738, 52] width 9 height 9
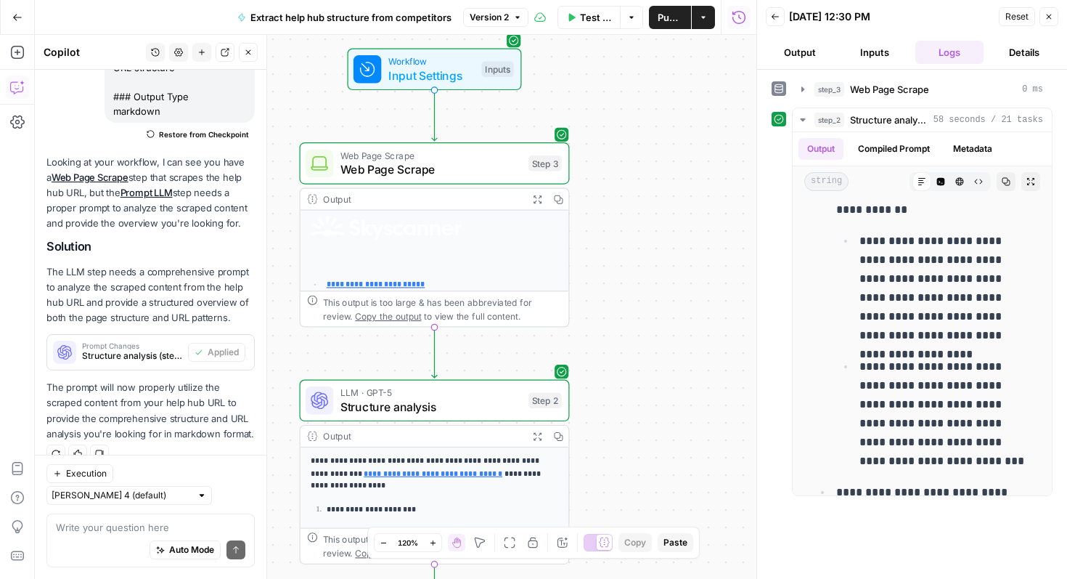
drag, startPoint x: 658, startPoint y: 216, endPoint x: 635, endPoint y: 159, distance: 61.2
click at [635, 159] on div "**********" at bounding box center [396, 307] width 722 height 544
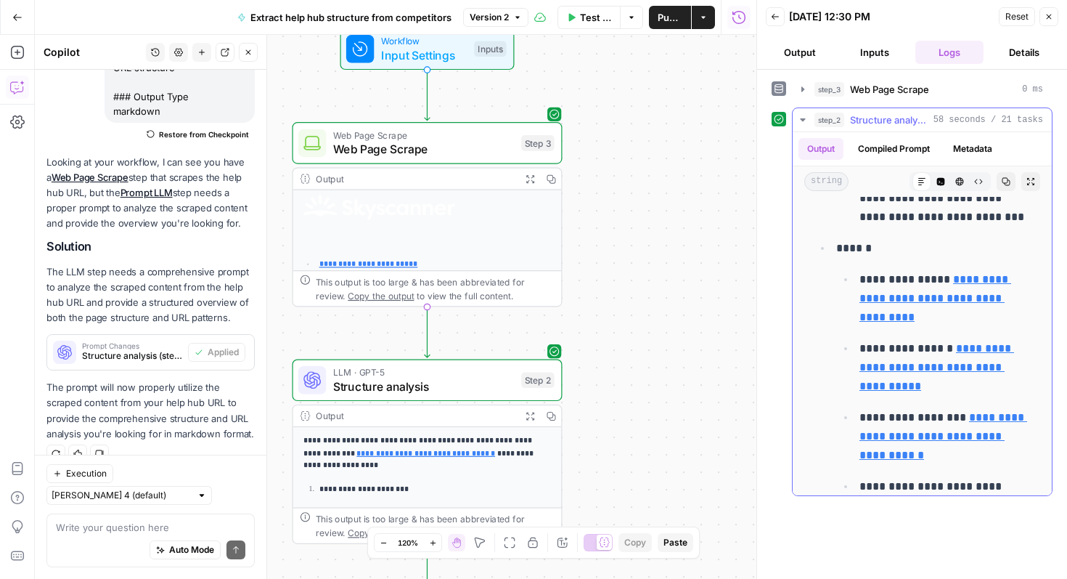
scroll to position [1510, 0]
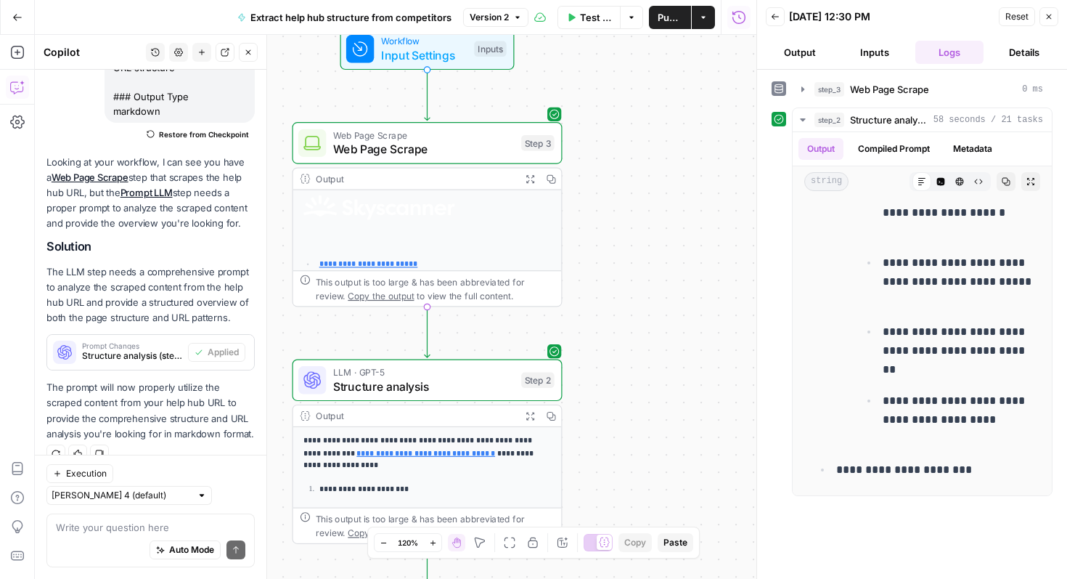
click at [438, 246] on p at bounding box center [428, 221] width 248 height 52
click at [529, 177] on icon "button" at bounding box center [530, 178] width 9 height 9
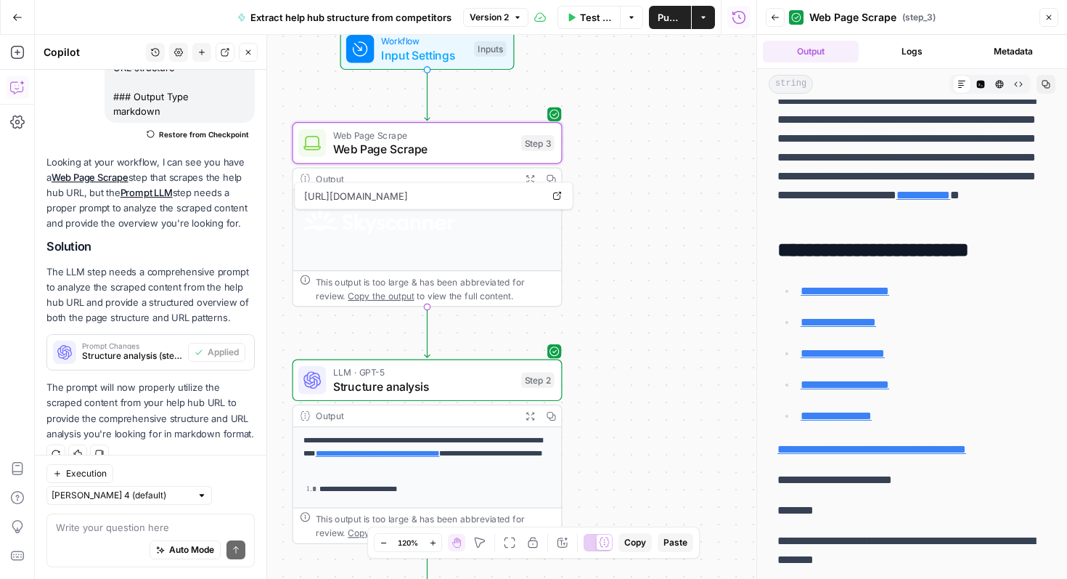
scroll to position [787, 0]
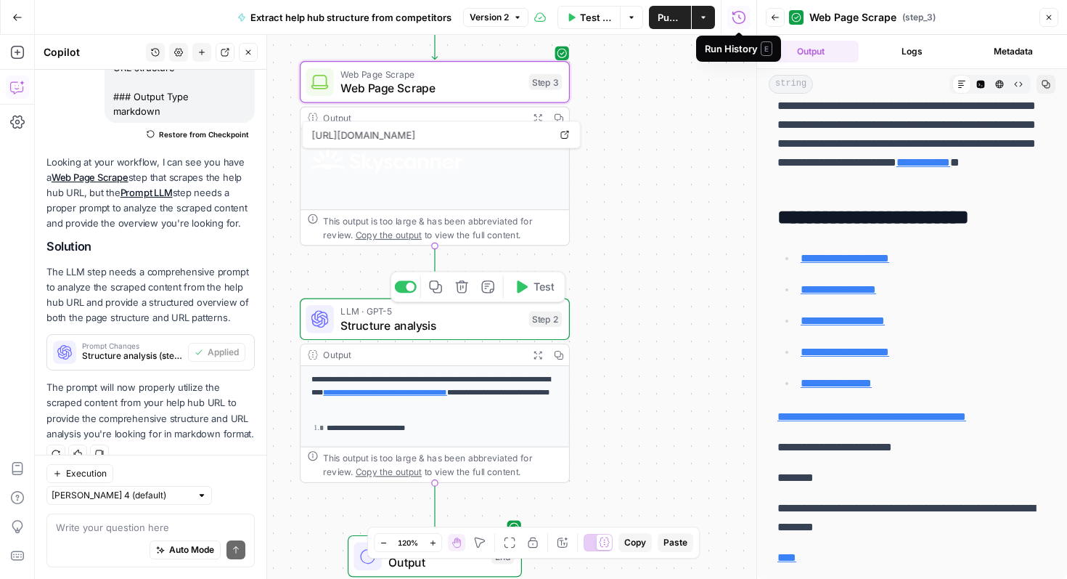
click at [440, 317] on span "Structure analysis" at bounding box center [432, 325] width 182 height 17
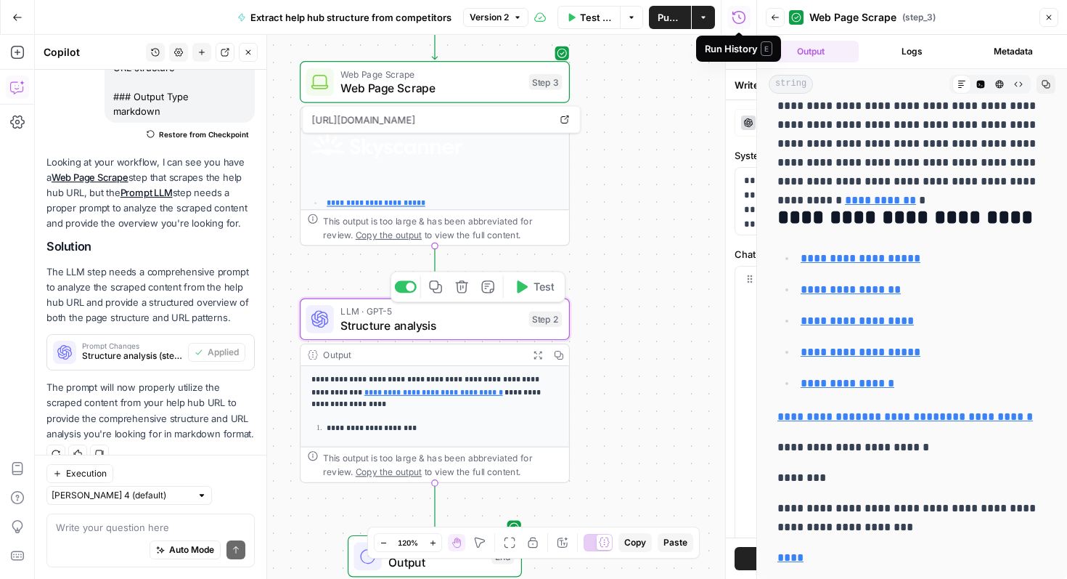
scroll to position [778, 0]
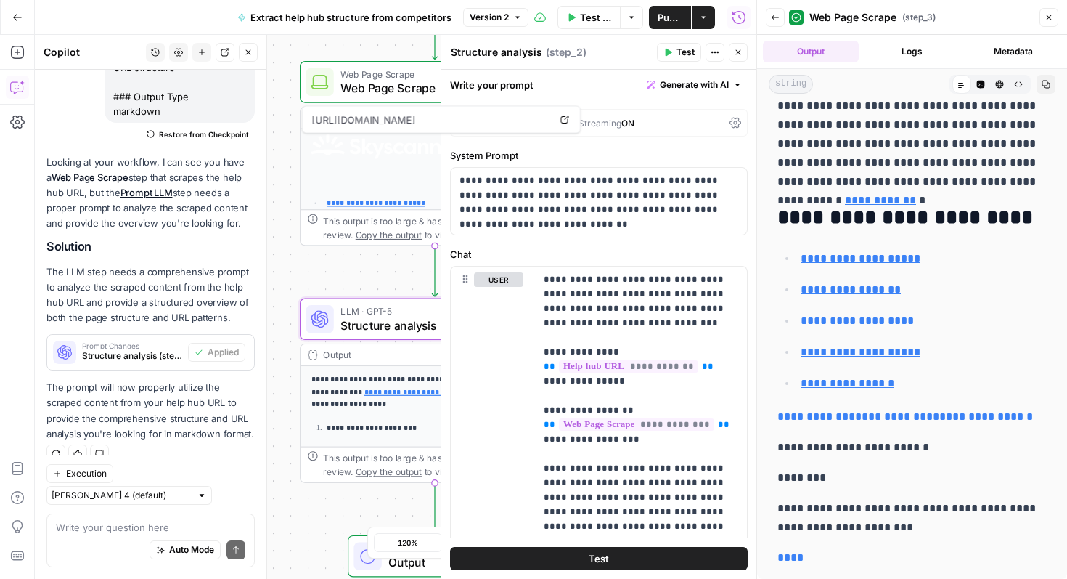
click at [735, 52] on icon "button" at bounding box center [738, 52] width 9 height 9
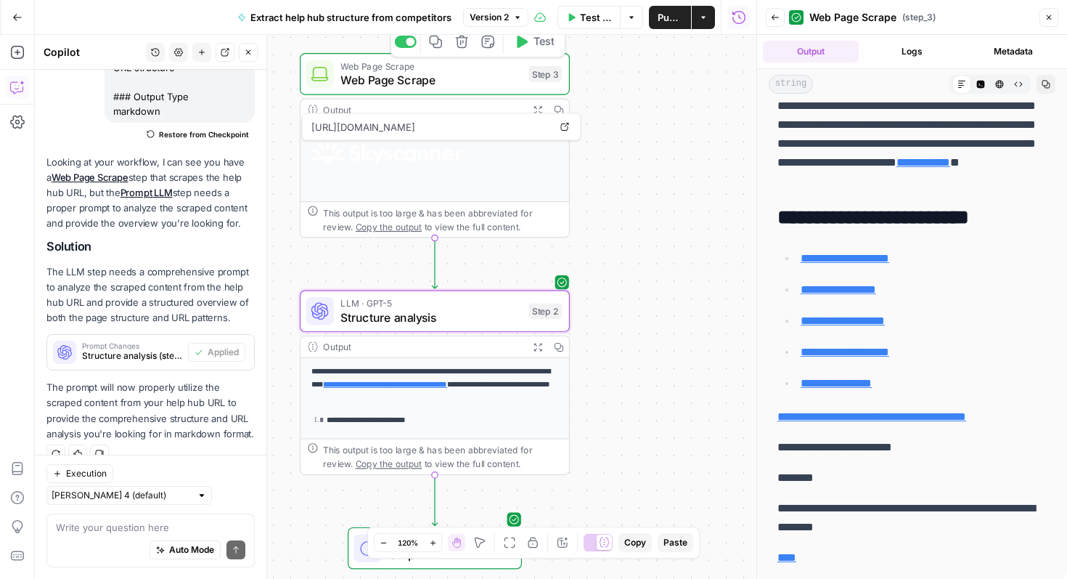
click at [476, 80] on span "Web Page Scrape" at bounding box center [432, 79] width 182 height 17
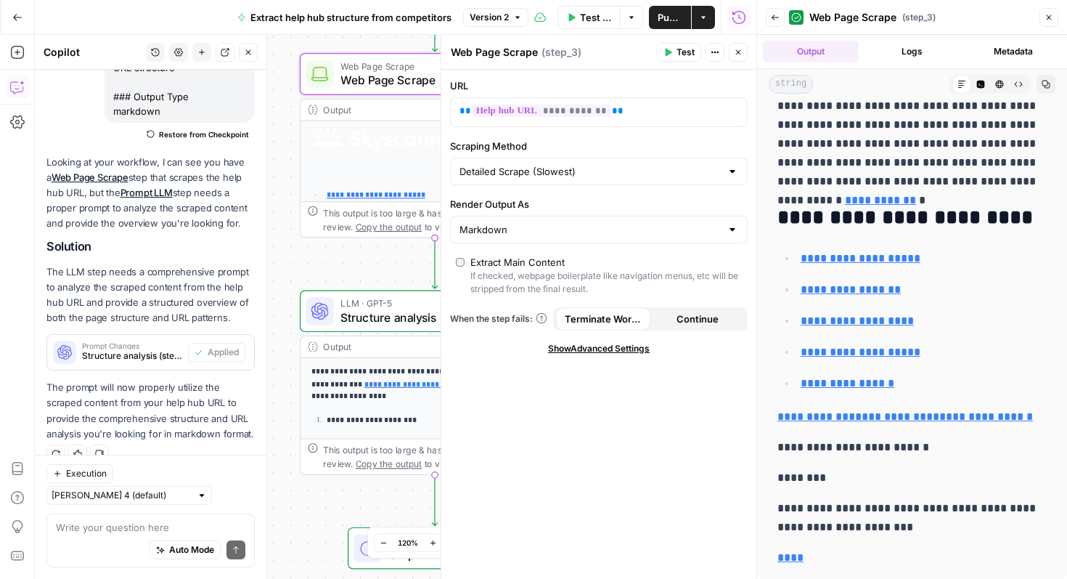
scroll to position [0, 0]
click at [599, 20] on span "Test Data" at bounding box center [596, 17] width 32 height 15
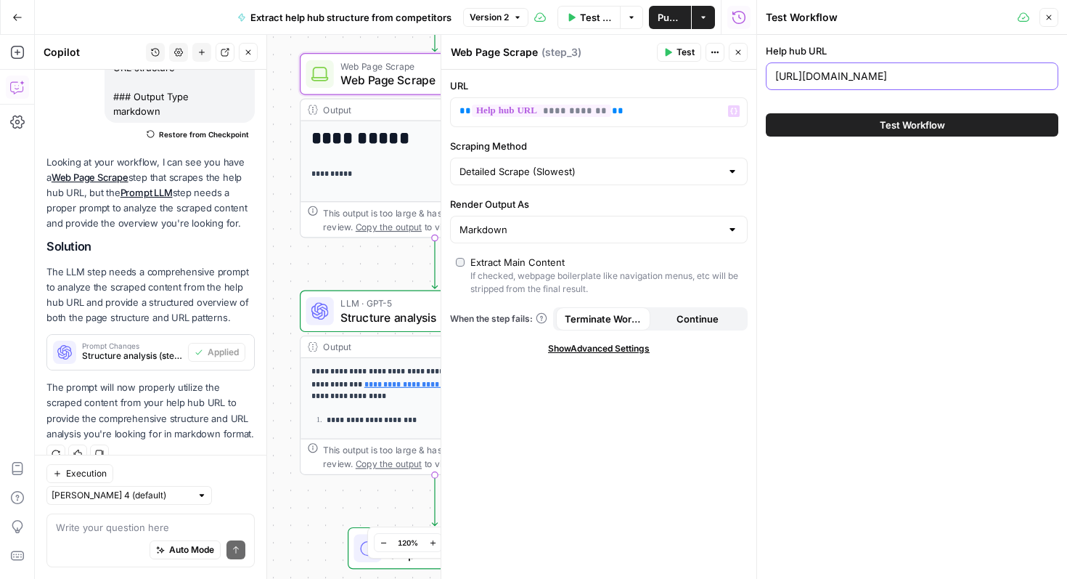
click at [869, 72] on input "[URL][DOMAIN_NAME]" at bounding box center [912, 76] width 274 height 15
paste input "/categories/200151281-Searching"
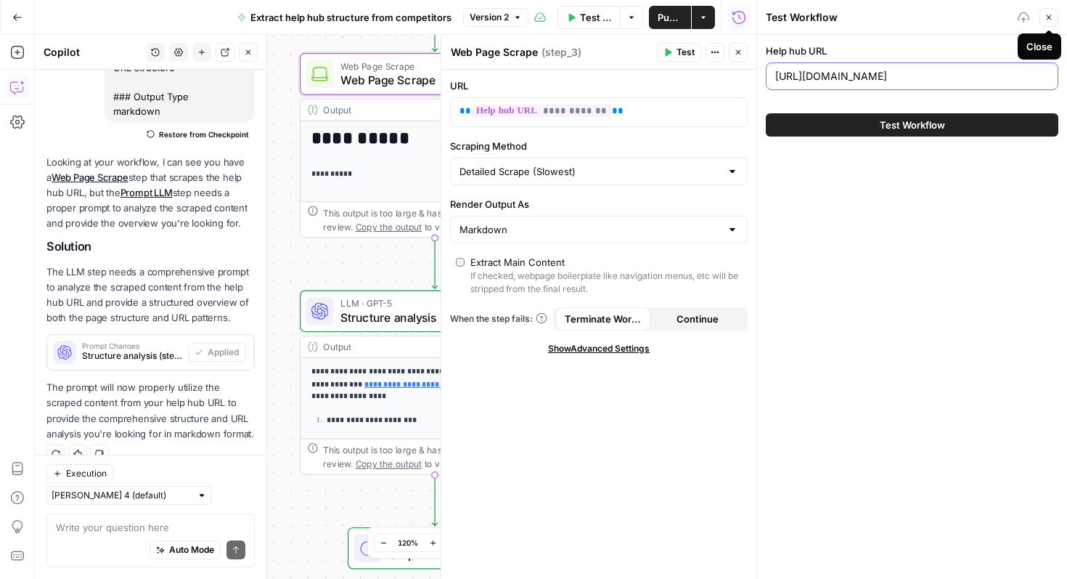
type input "[URL][DOMAIN_NAME]"
click at [972, 44] on label "Help hub URL" at bounding box center [912, 51] width 293 height 15
click at [972, 69] on input "[URL][DOMAIN_NAME]" at bounding box center [912, 76] width 274 height 15
click at [1007, 80] on input "[URL][DOMAIN_NAME]" at bounding box center [912, 76] width 274 height 15
click at [1006, 98] on div "Help hub URL [URL][DOMAIN_NAME] Test Workflow" at bounding box center [912, 90] width 310 height 110
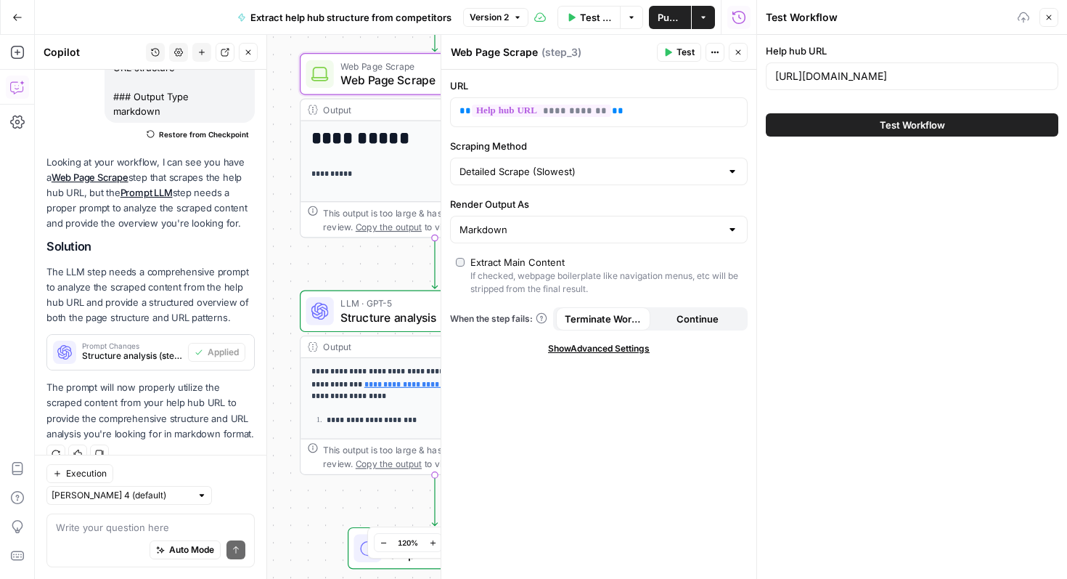
scroll to position [0, 0]
click at [1049, 16] on icon "button" at bounding box center [1049, 17] width 9 height 9
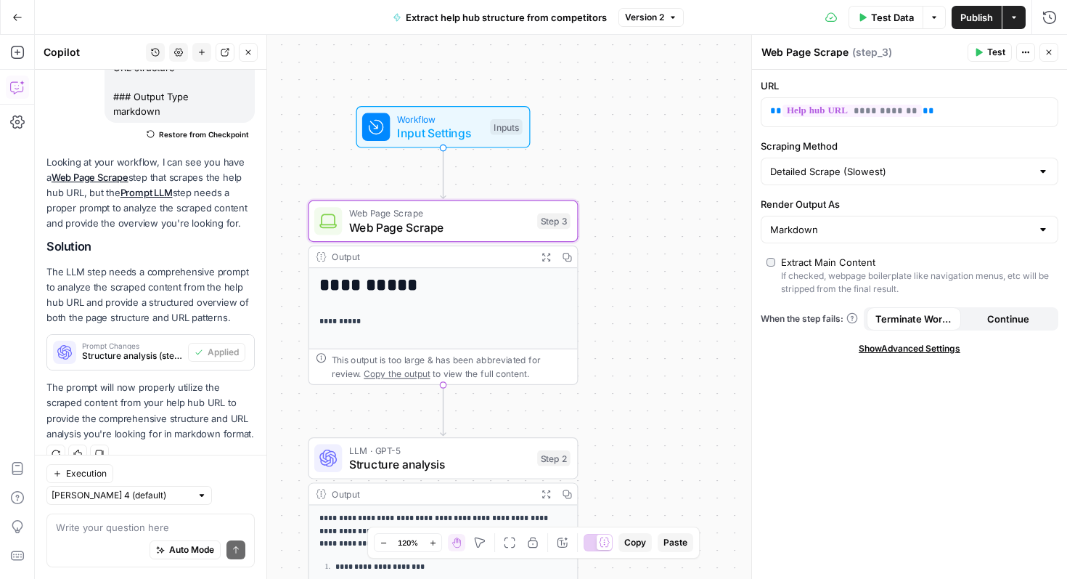
click at [636, 122] on div "**********" at bounding box center [551, 307] width 1033 height 544
click at [453, 229] on span "Web Page Scrape" at bounding box center [440, 227] width 182 height 17
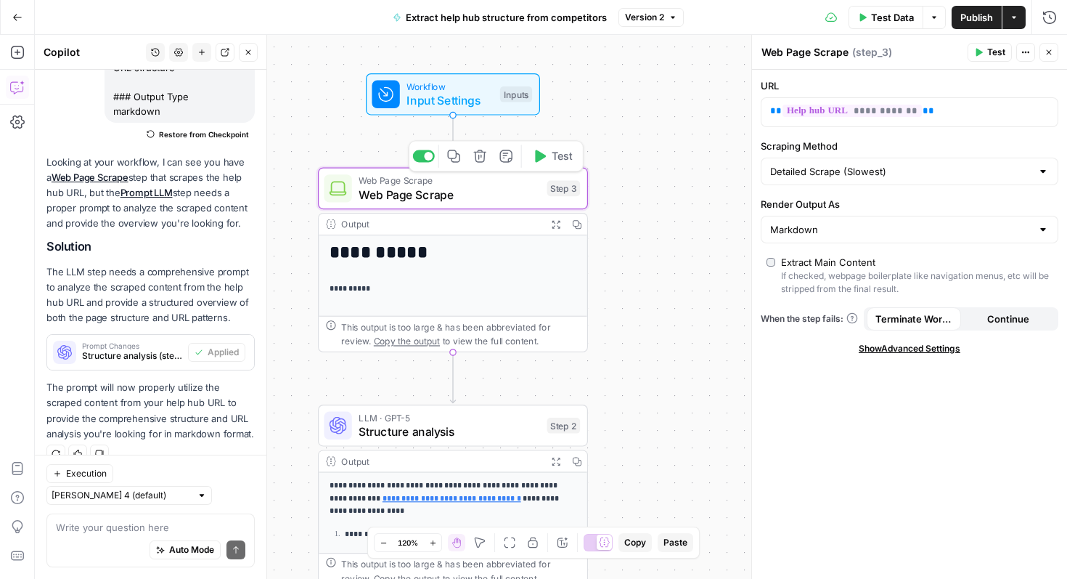
click at [542, 164] on button "Test" at bounding box center [553, 155] width 54 height 23
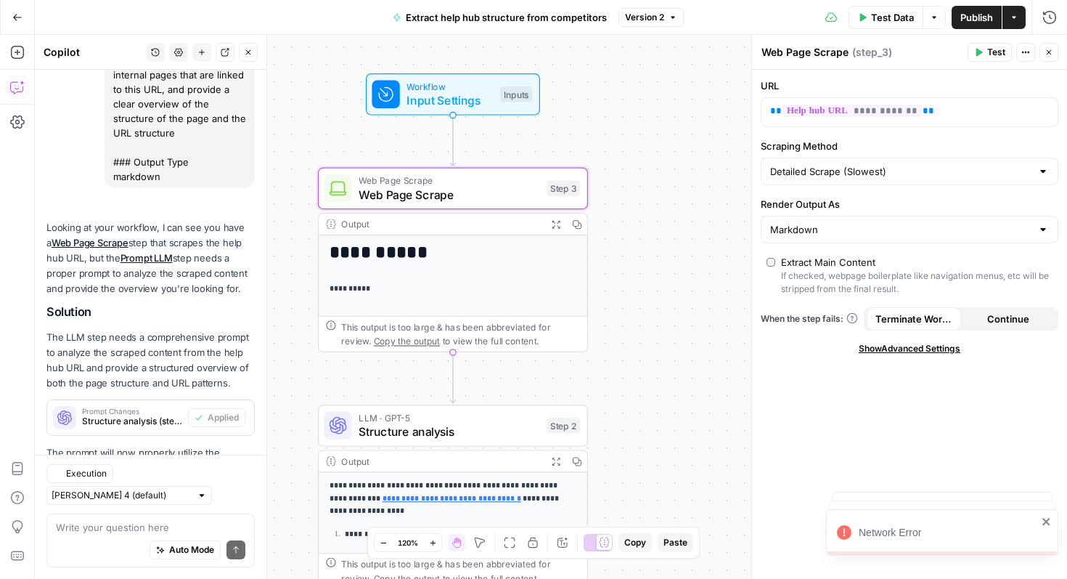
scroll to position [319, 0]
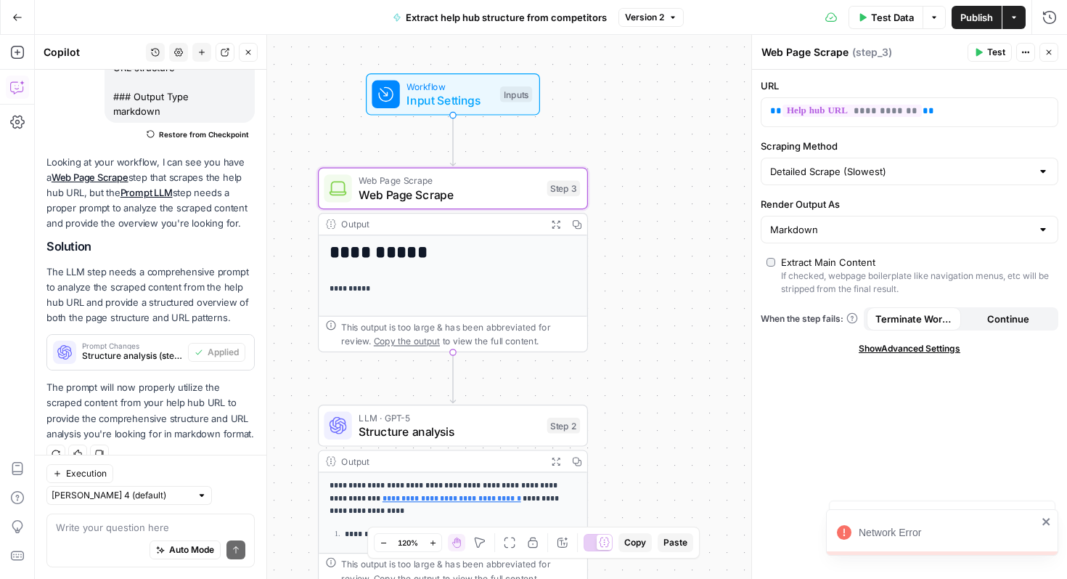
click at [632, 300] on div "**********" at bounding box center [551, 307] width 1033 height 544
click at [558, 155] on span "Test" at bounding box center [562, 156] width 21 height 16
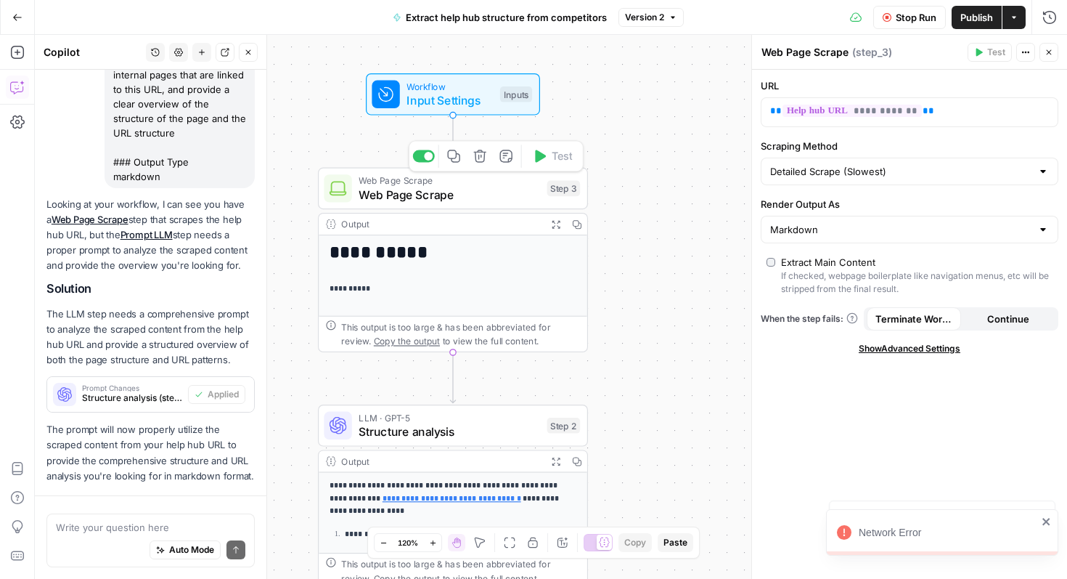
scroll to position [253, 0]
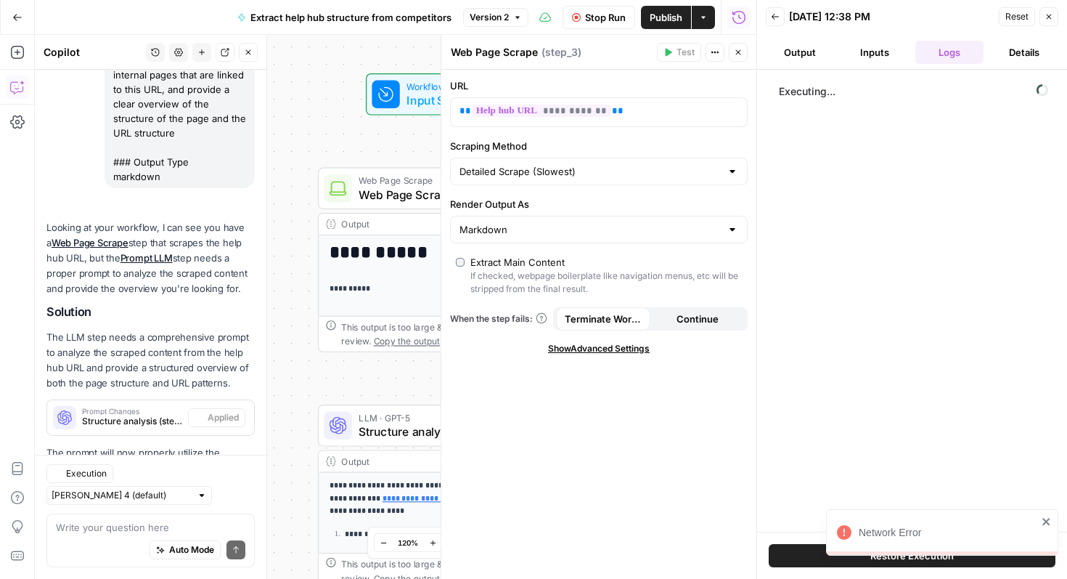
scroll to position [319, 0]
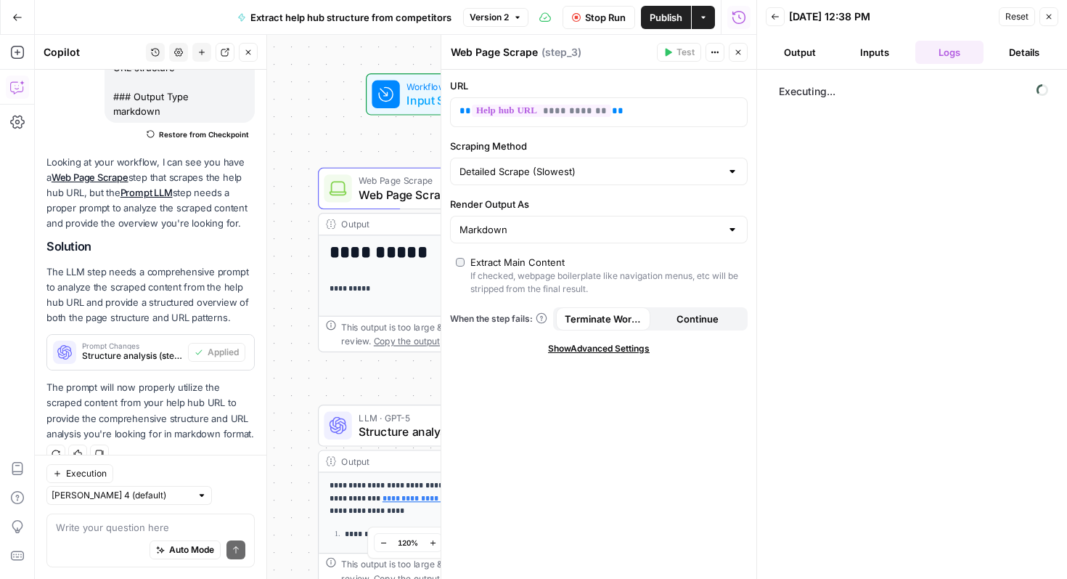
click at [244, 50] on icon "button" at bounding box center [248, 52] width 9 height 9
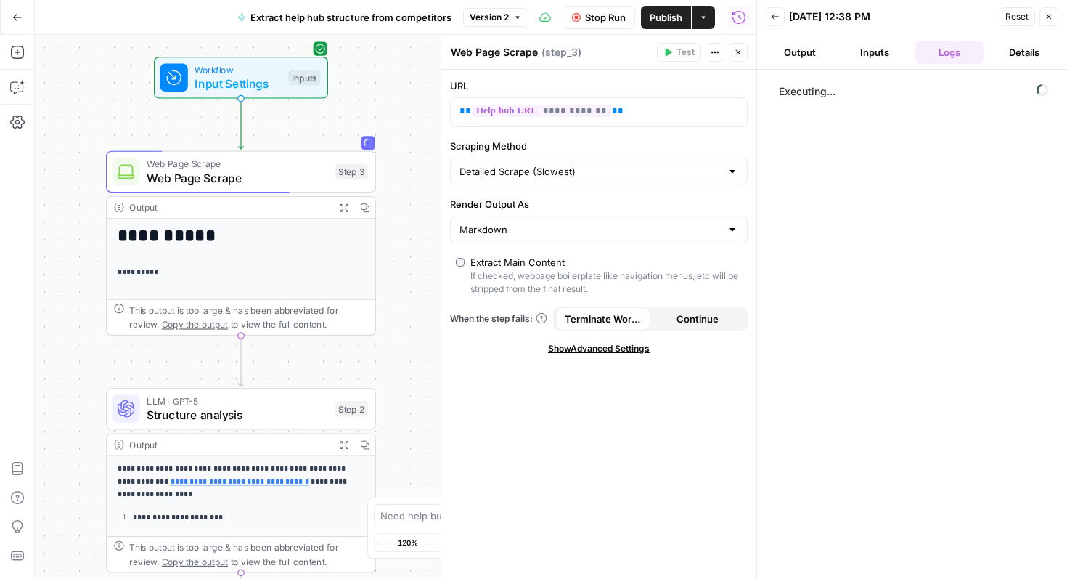
drag, startPoint x: 255, startPoint y: 252, endPoint x: 42, endPoint y: 234, distance: 213.5
click at [42, 234] on div "**********" at bounding box center [396, 307] width 722 height 544
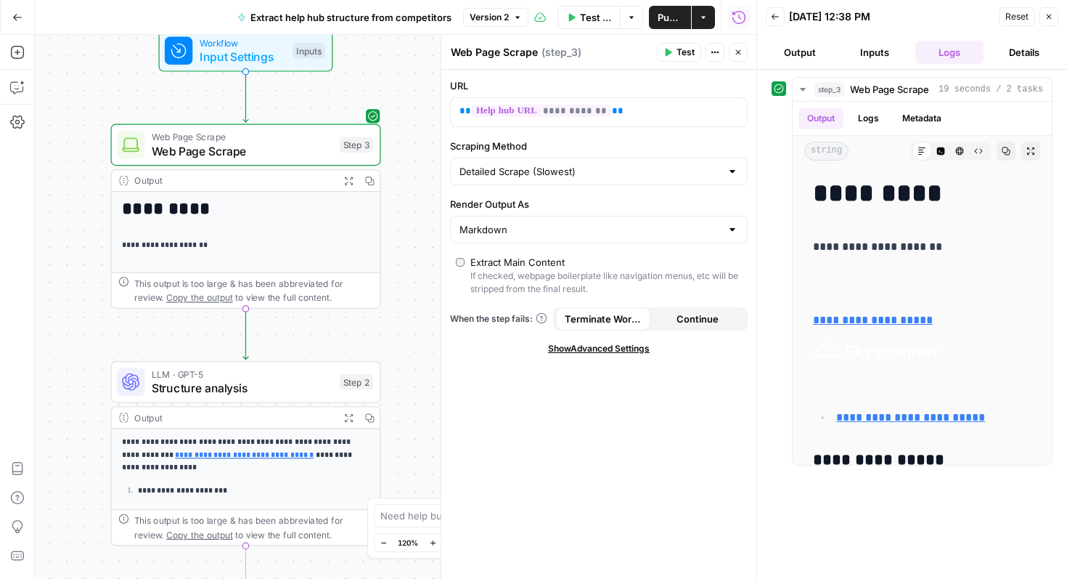
click at [258, 237] on div "**********" at bounding box center [246, 332] width 269 height 281
click at [736, 52] on icon "button" at bounding box center [738, 52] width 9 height 9
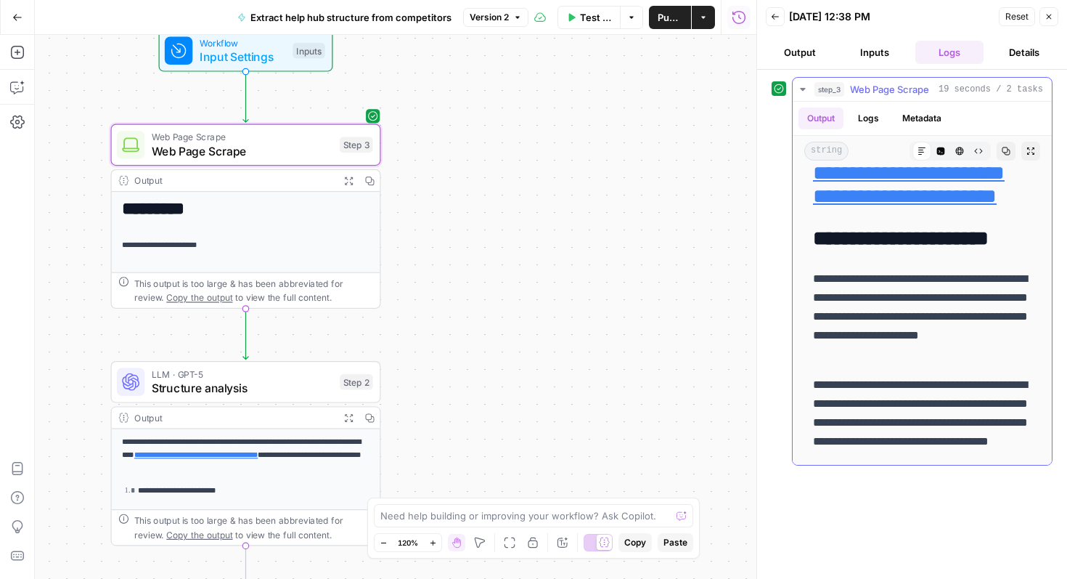
scroll to position [1330, 0]
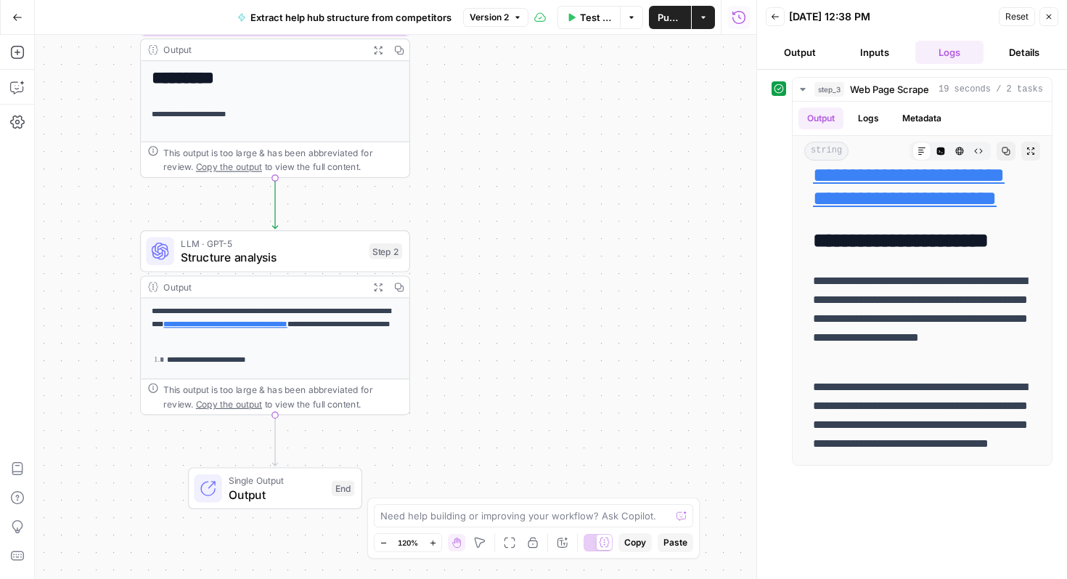
click at [355, 319] on p "**********" at bounding box center [276, 324] width 248 height 38
click at [303, 258] on span "Structure analysis" at bounding box center [272, 256] width 182 height 17
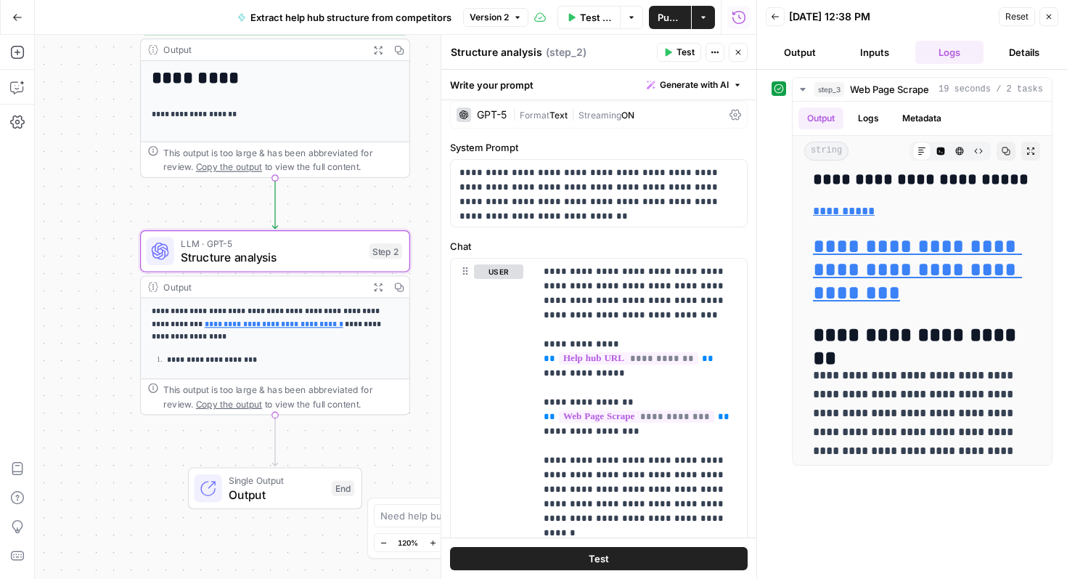
scroll to position [9, 0]
click at [658, 282] on p "**********" at bounding box center [641, 560] width 195 height 595
click at [638, 315] on p "**********" at bounding box center [641, 560] width 195 height 595
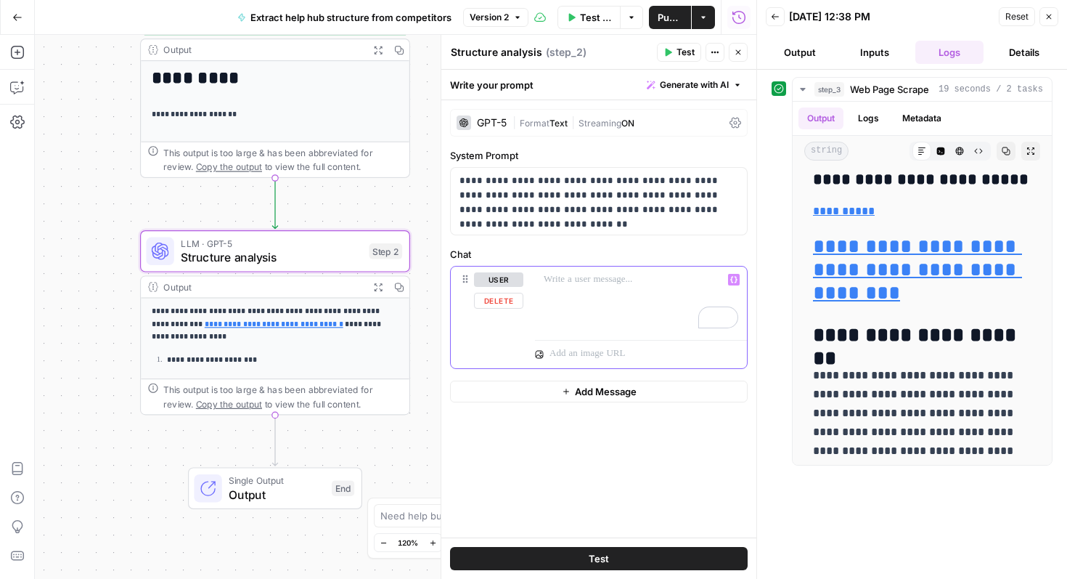
scroll to position [0, 0]
click at [578, 190] on p "**********" at bounding box center [599, 196] width 279 height 44
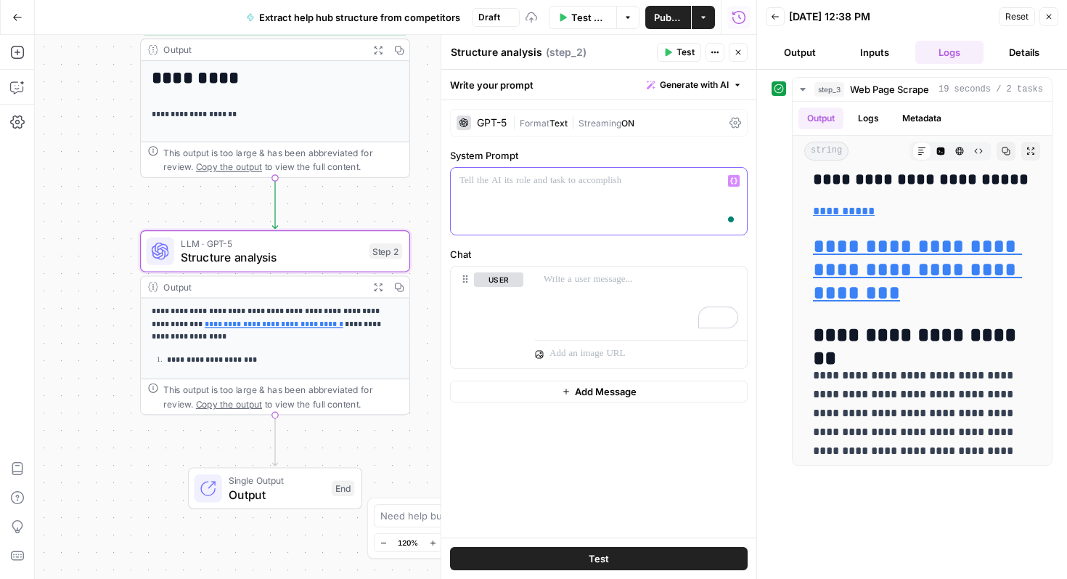
click at [664, 91] on span "Generate with AI" at bounding box center [694, 84] width 69 height 13
click at [668, 121] on span "Generate" at bounding box center [675, 117] width 106 height 15
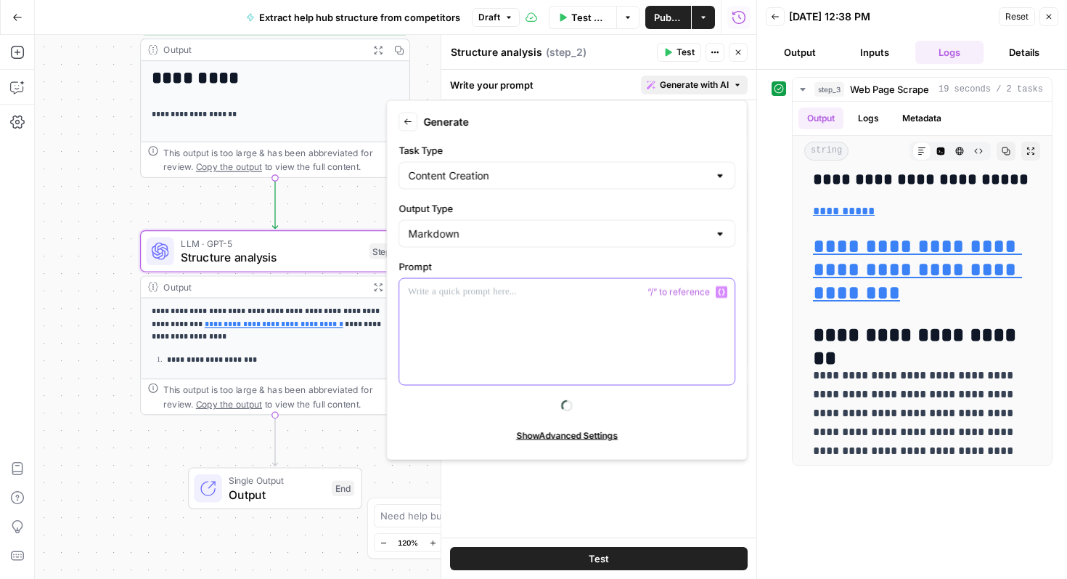
click at [473, 296] on p at bounding box center [567, 292] width 318 height 15
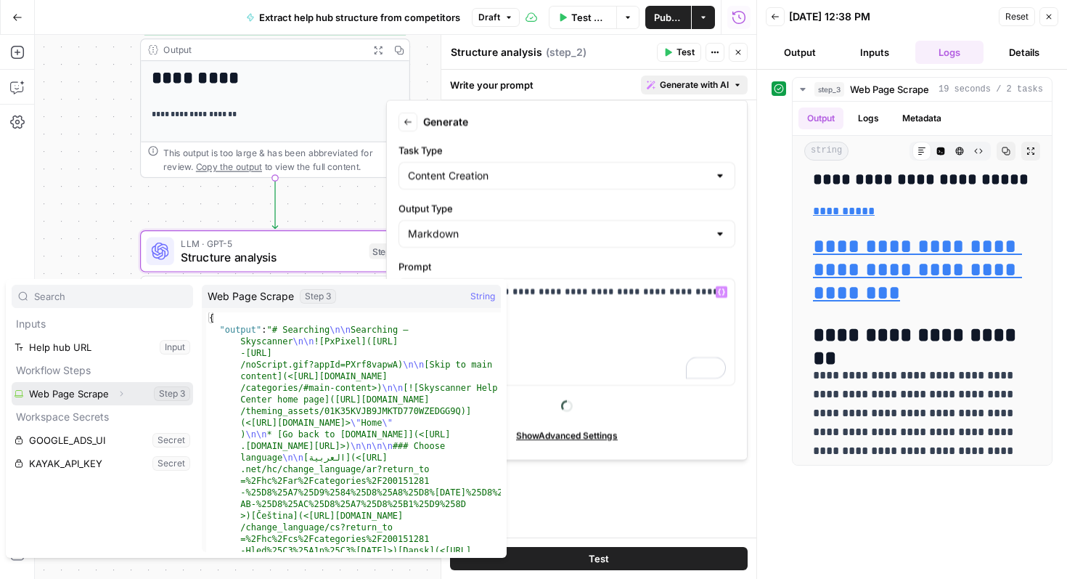
click at [70, 385] on button "Select variable Web Page Scrape" at bounding box center [103, 393] width 182 height 23
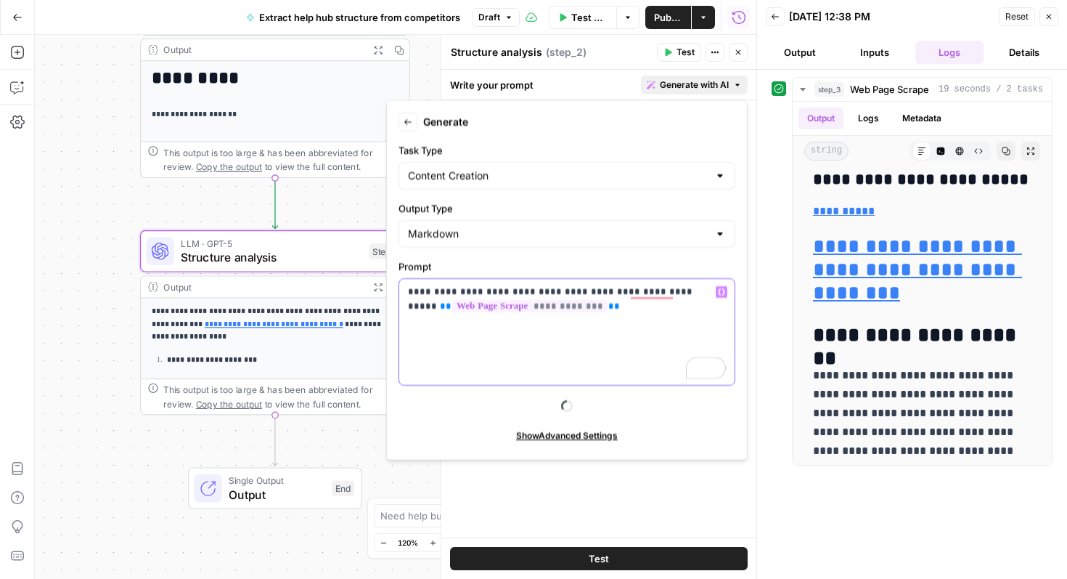
click at [598, 305] on p "**********" at bounding box center [567, 299] width 318 height 29
click at [656, 295] on p "**********" at bounding box center [567, 299] width 318 height 29
click at [605, 303] on p "**********" at bounding box center [567, 299] width 318 height 29
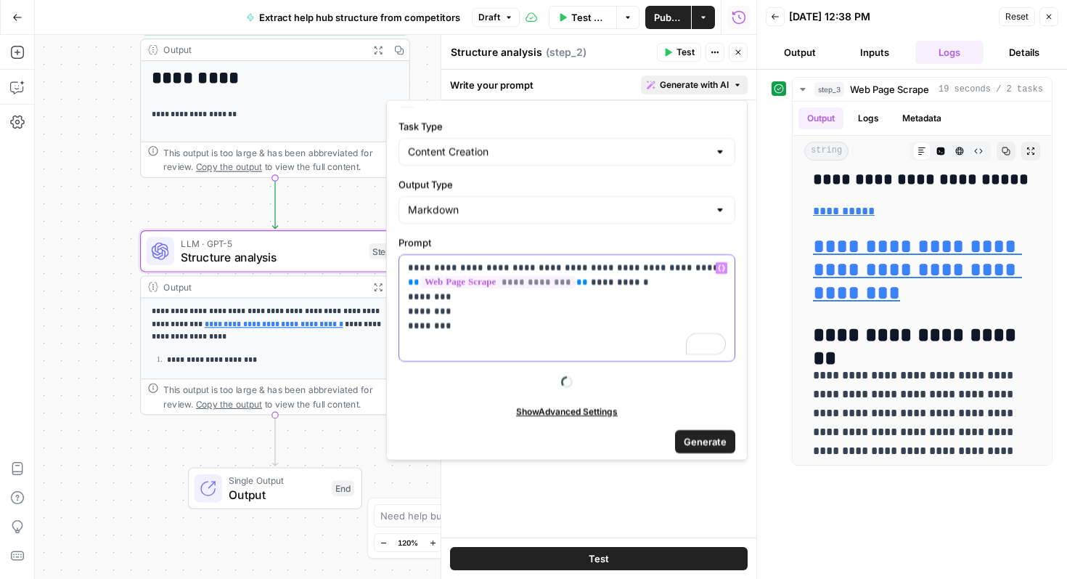
scroll to position [27, 0]
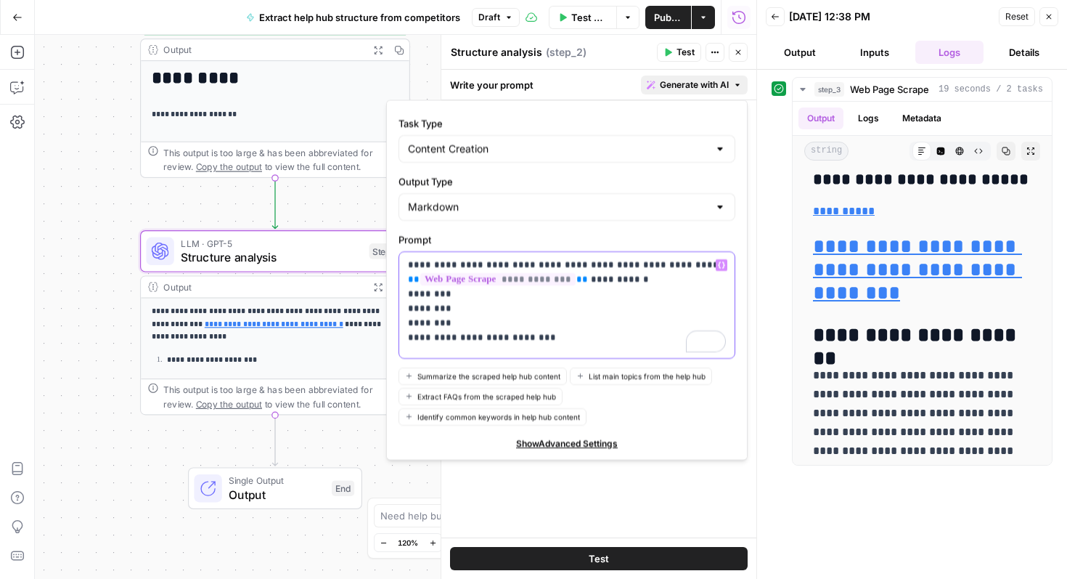
drag, startPoint x: 469, startPoint y: 335, endPoint x: 444, endPoint y: 337, distance: 25.5
click at [444, 337] on p "**********" at bounding box center [567, 301] width 318 height 87
click at [579, 334] on p "**********" at bounding box center [567, 301] width 318 height 87
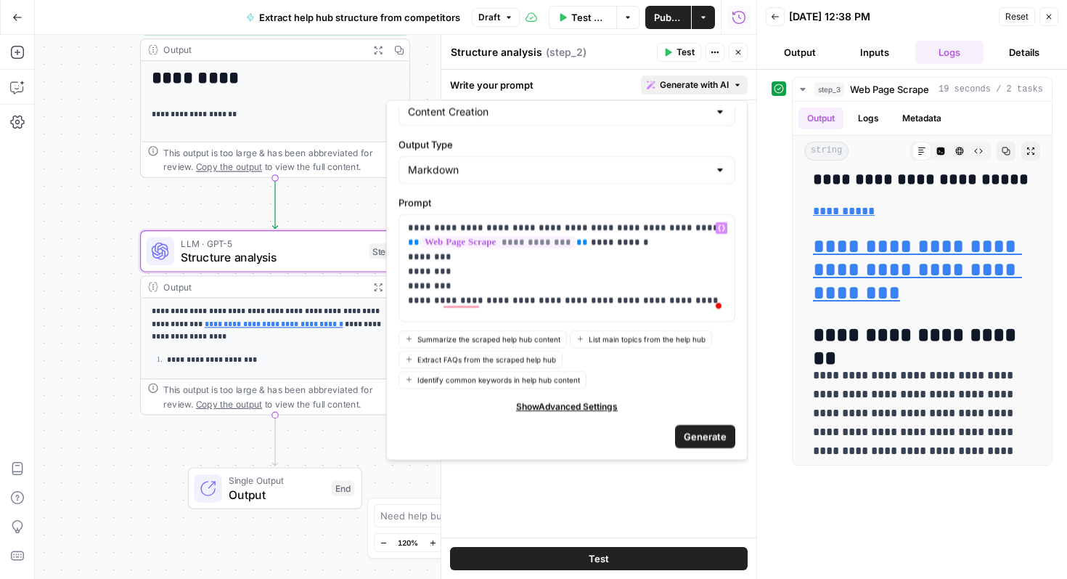
click at [701, 432] on span "Generate" at bounding box center [705, 435] width 43 height 15
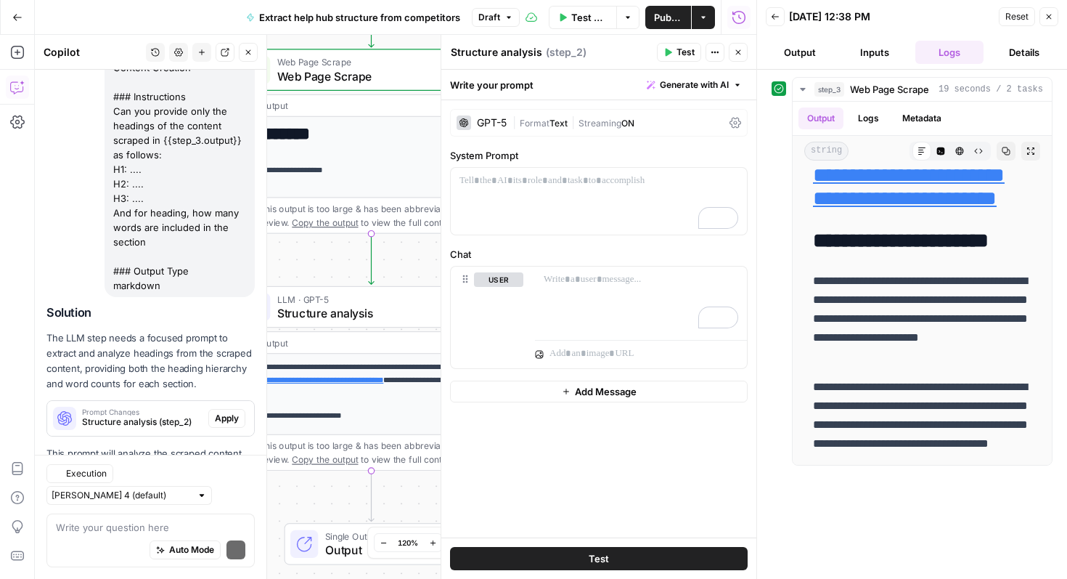
scroll to position [836, 0]
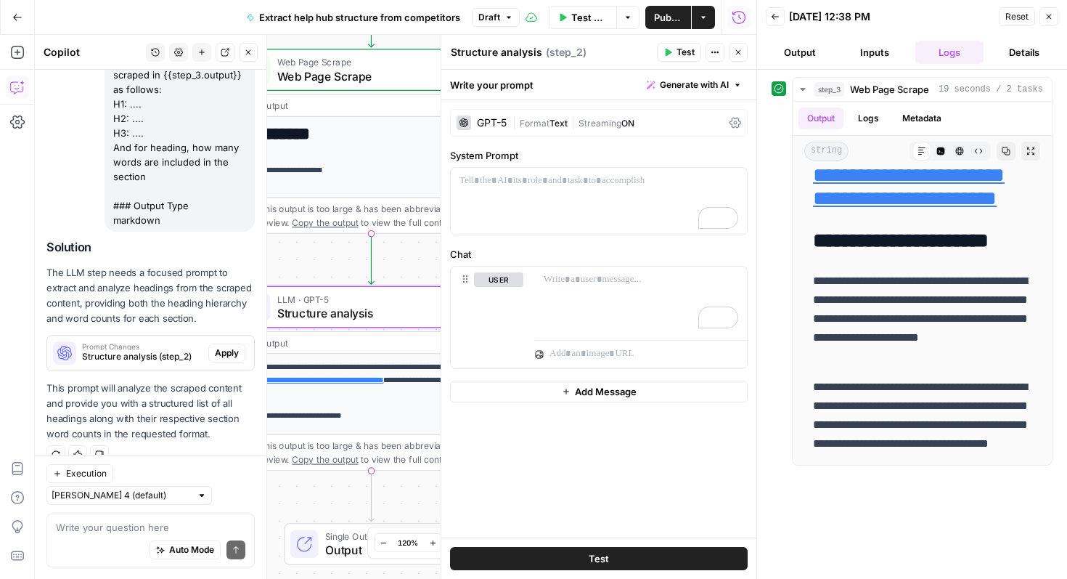
click at [228, 352] on span "Apply" at bounding box center [227, 352] width 24 height 13
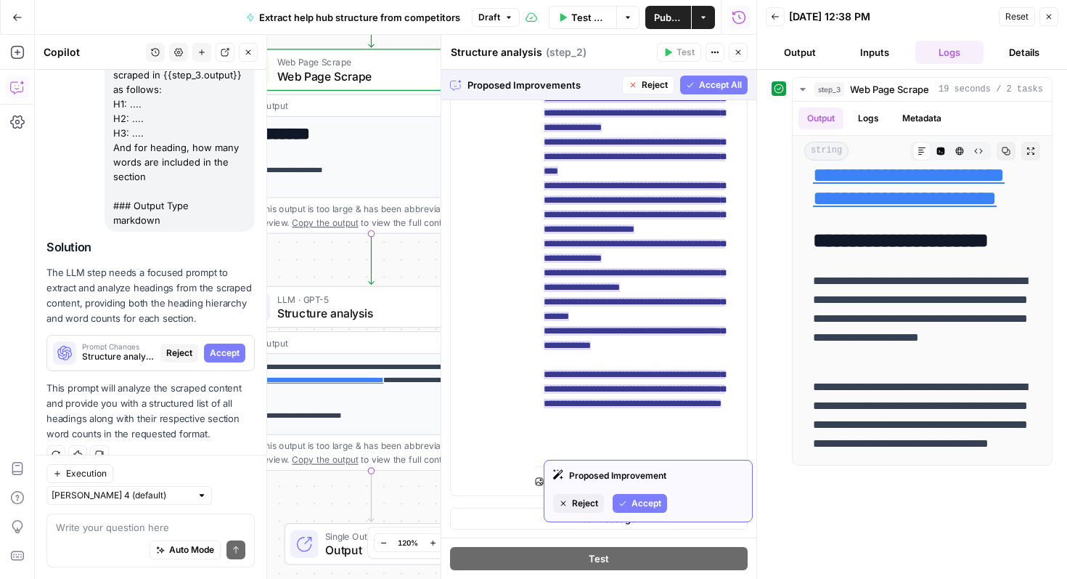
scroll to position [312, 0]
click at [638, 505] on span "Accept" at bounding box center [647, 503] width 30 height 13
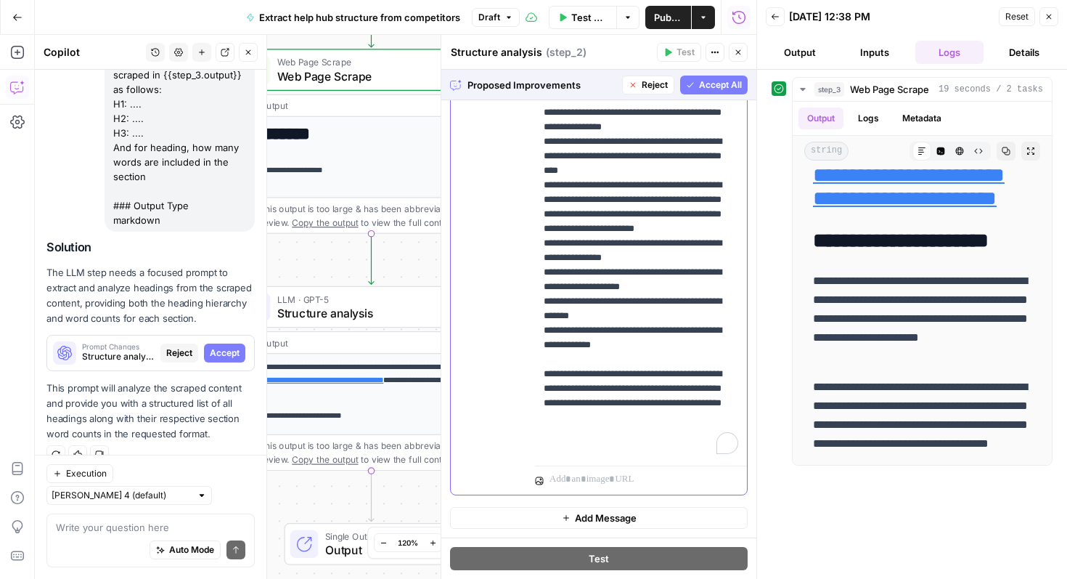
scroll to position [200, 0]
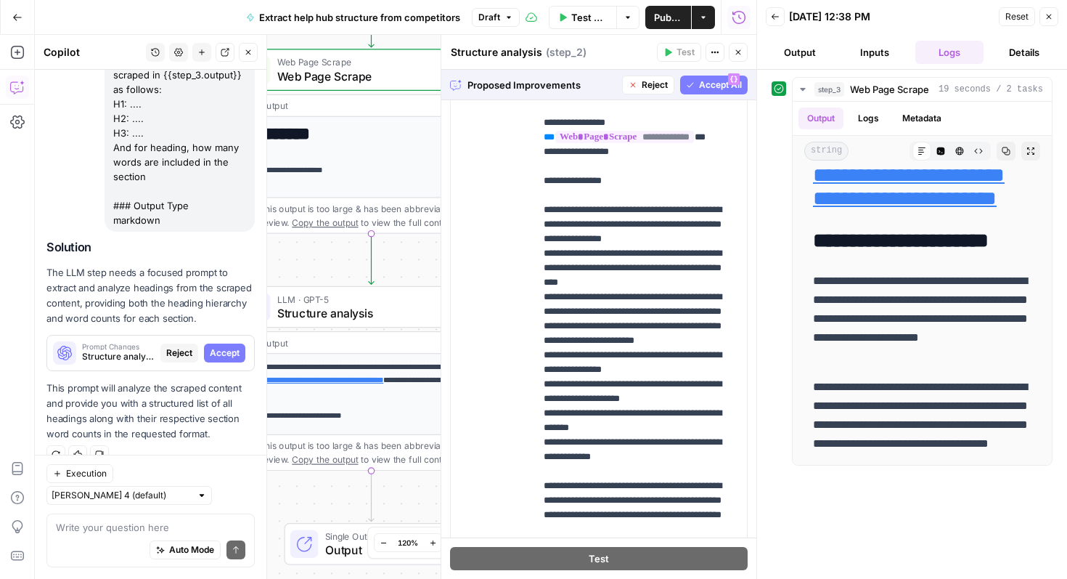
click at [712, 84] on span "Accept All" at bounding box center [720, 84] width 43 height 13
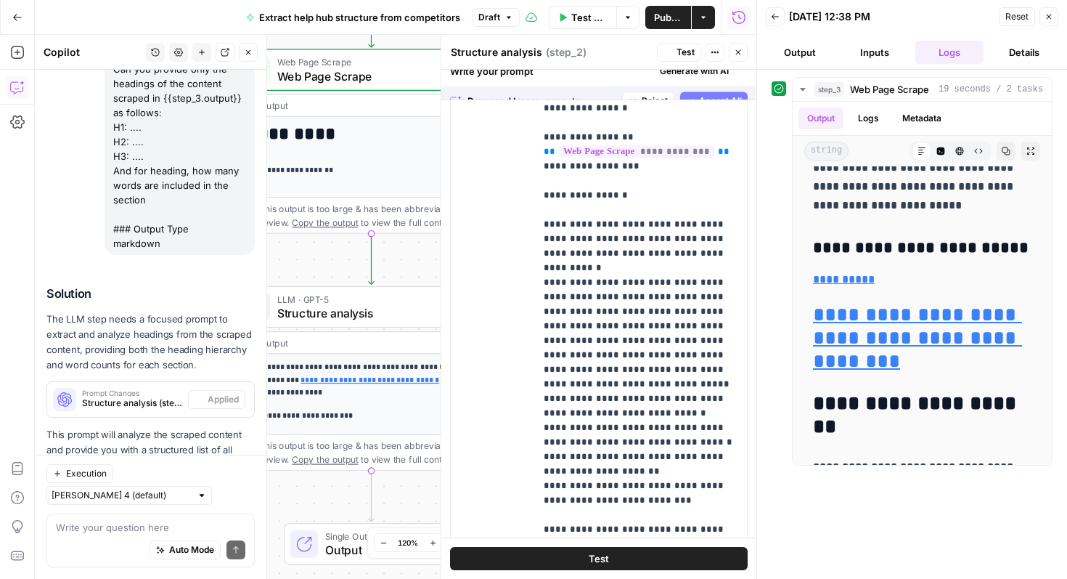
scroll to position [0, 0]
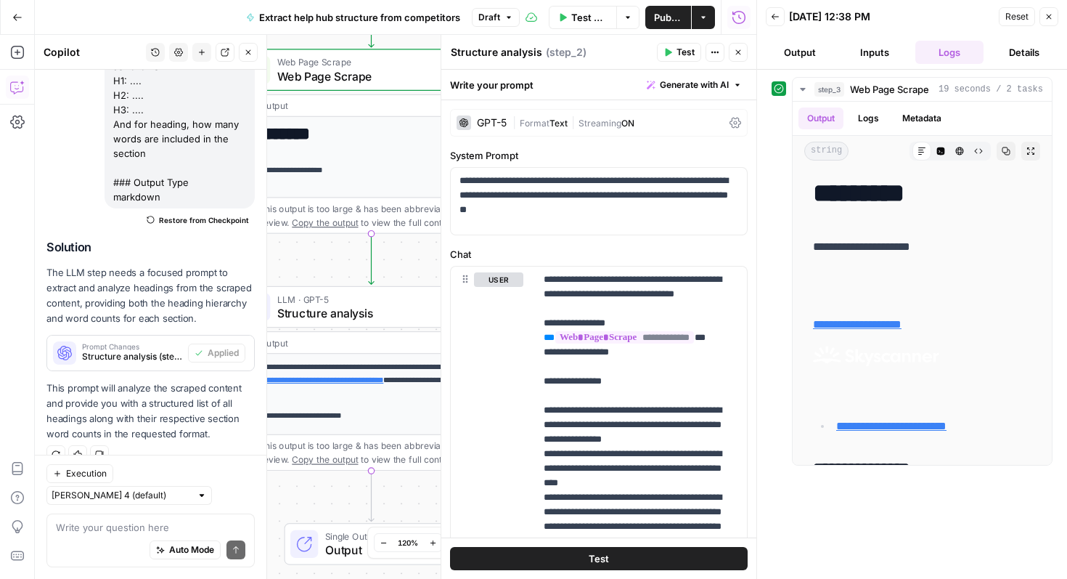
click at [681, 49] on span "Test" at bounding box center [686, 52] width 18 height 13
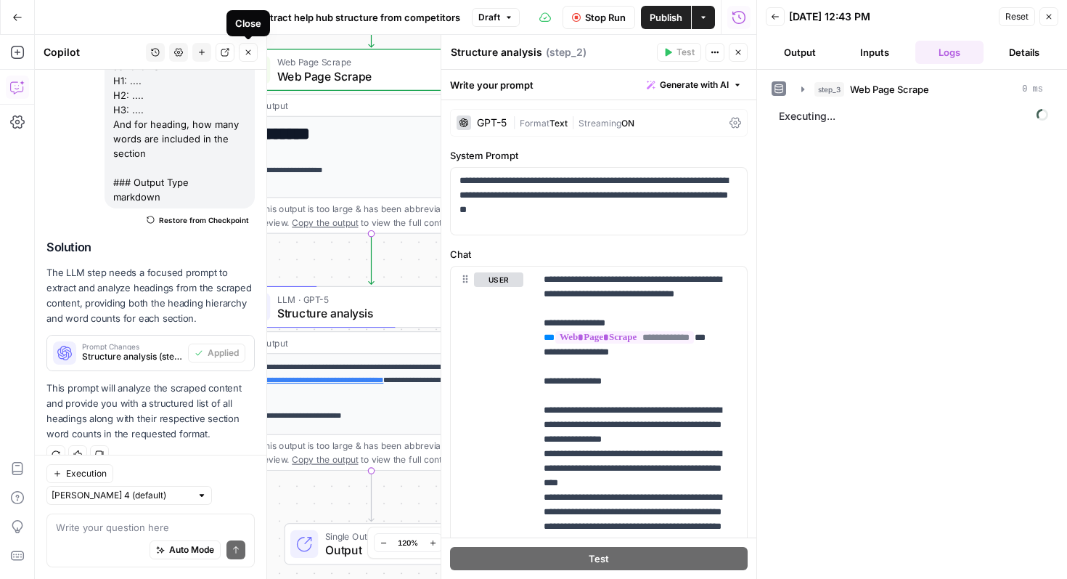
click at [246, 54] on icon "button" at bounding box center [248, 52] width 5 height 5
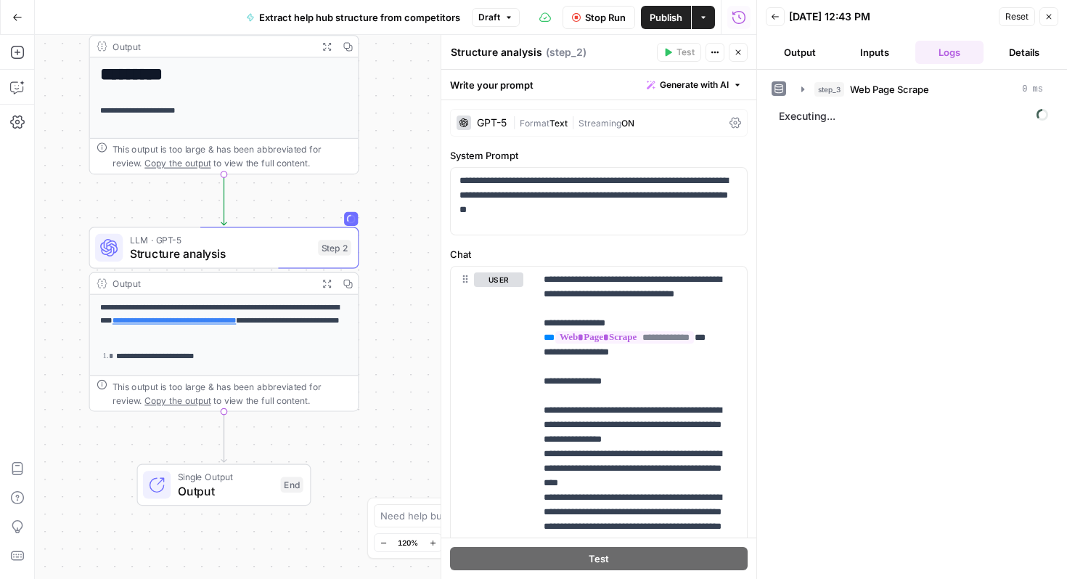
click at [733, 52] on button "Close" at bounding box center [738, 52] width 19 height 19
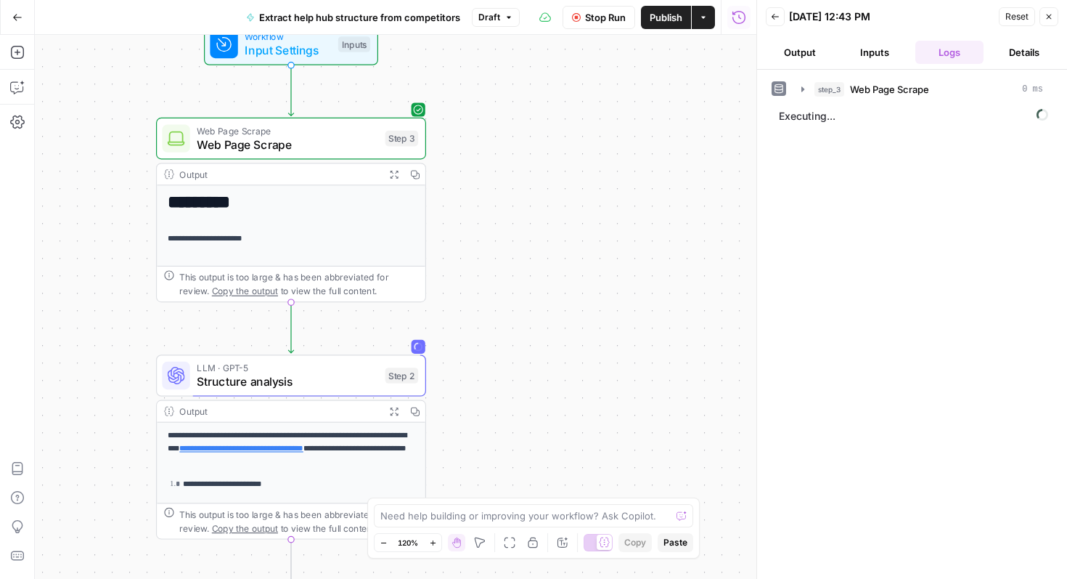
click at [620, 264] on div "**********" at bounding box center [396, 307] width 722 height 544
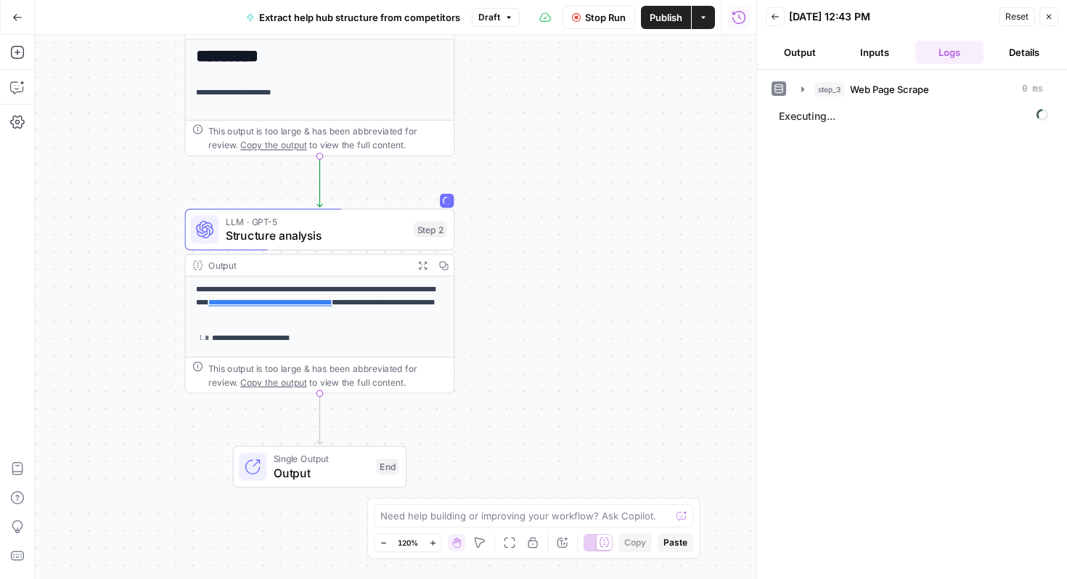
click at [627, 243] on div "**********" at bounding box center [396, 307] width 722 height 544
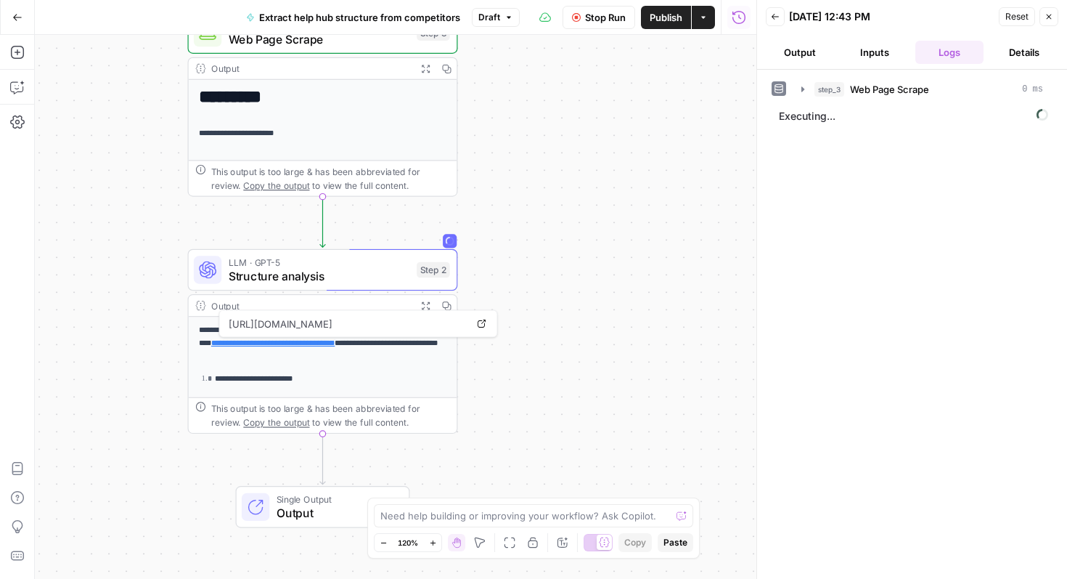
click at [657, 160] on div "**********" at bounding box center [396, 307] width 722 height 544
click at [571, 280] on div "**********" at bounding box center [396, 307] width 722 height 544
click at [605, 17] on span "Stop Run" at bounding box center [605, 17] width 41 height 15
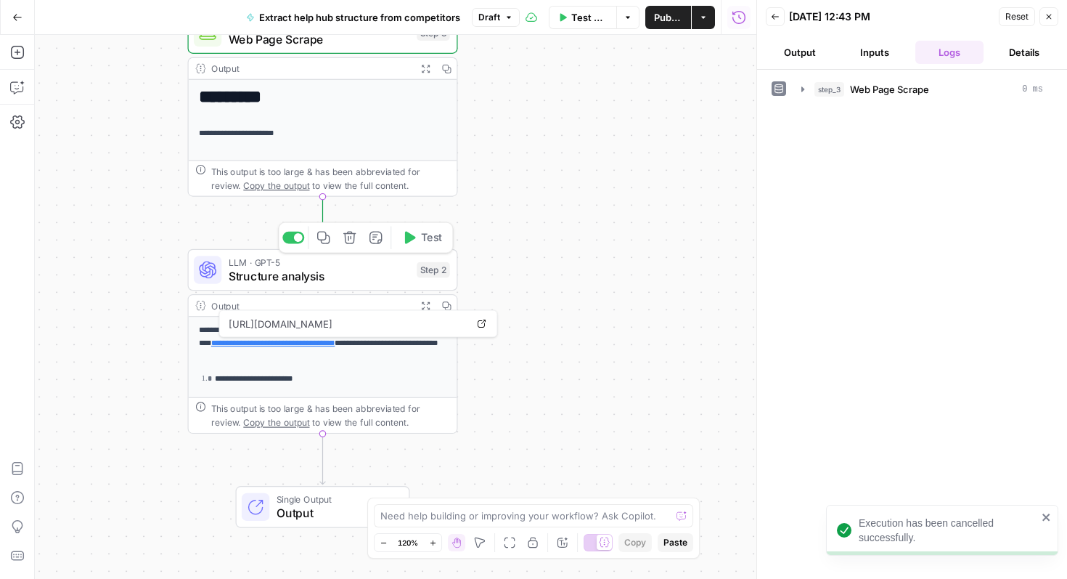
click at [431, 237] on span "Test" at bounding box center [431, 237] width 21 height 16
